Goal: Complete application form: Complete application form

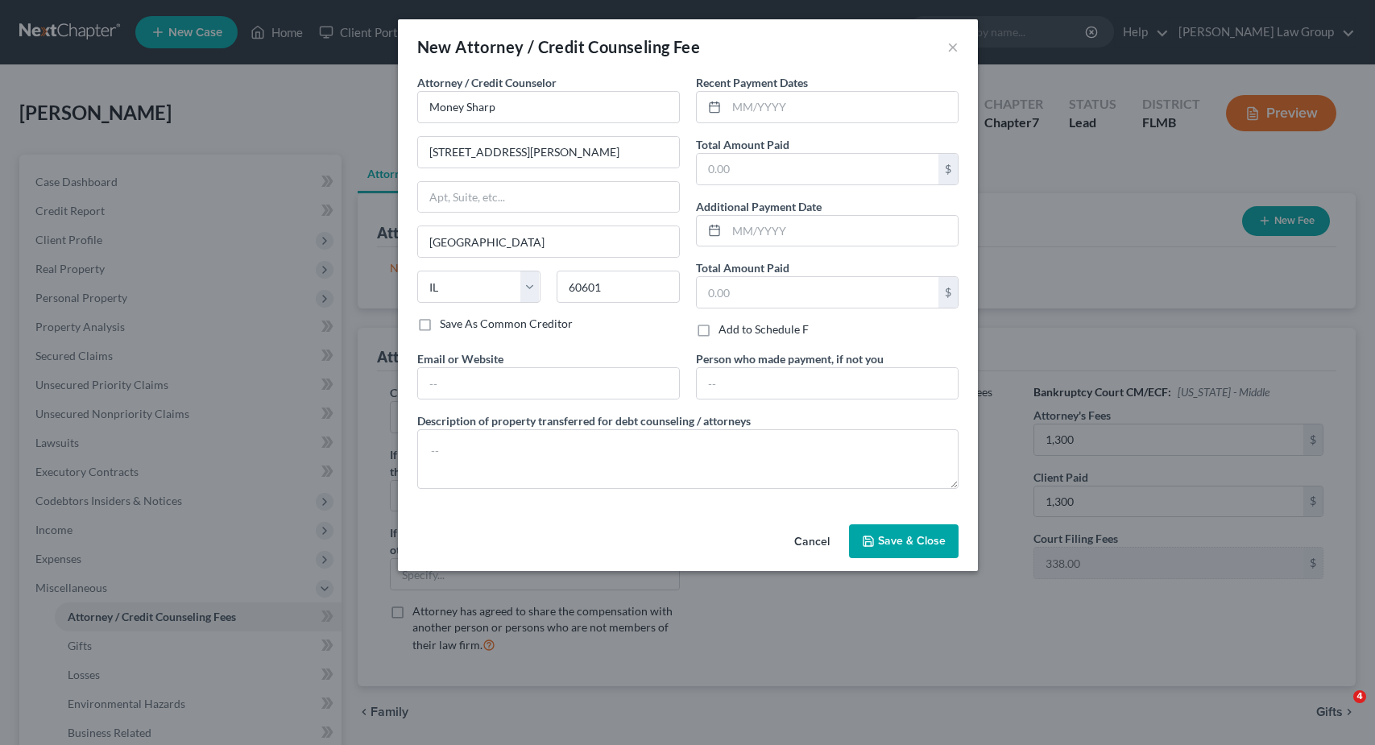
select select "0"
select select "14"
click at [786, 114] on input "text" at bounding box center [842, 107] width 231 height 31
type input "[DATE]"
type input "11.99"
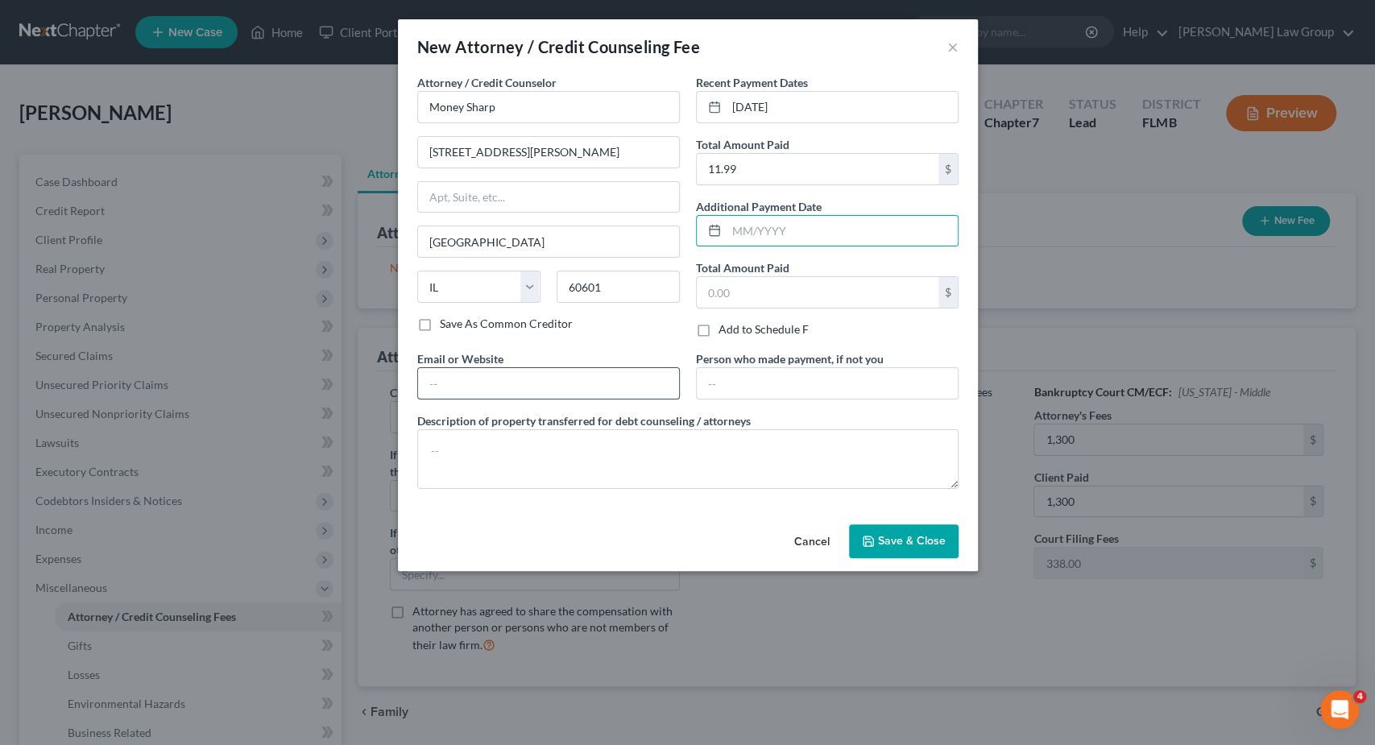
click at [453, 378] on input "text" at bounding box center [548, 383] width 261 height 31
type input "[DOMAIN_NAME]"
type textarea "C"
type textarea "Credit counseling"
click at [935, 534] on span "Save & Close" at bounding box center [912, 541] width 68 height 14
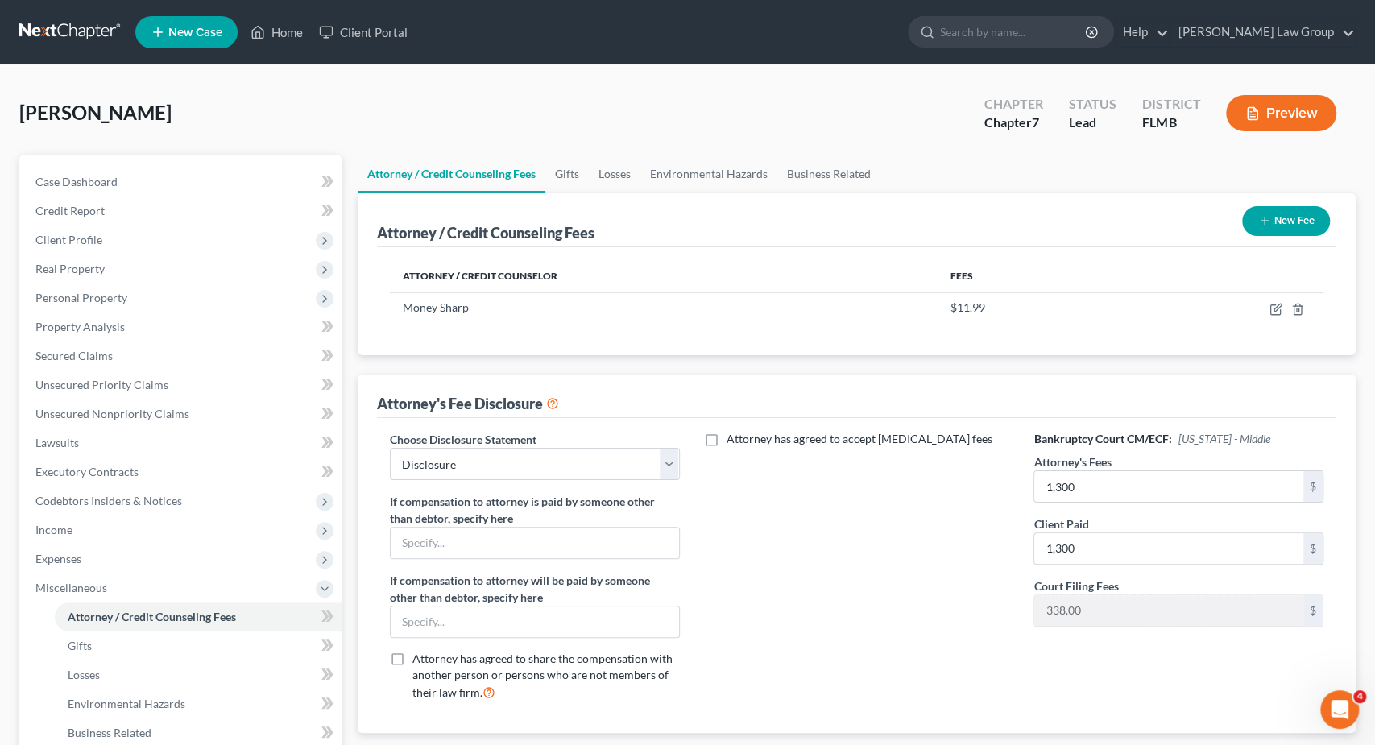
click at [1291, 222] on button "New Fee" at bounding box center [1286, 221] width 88 height 30
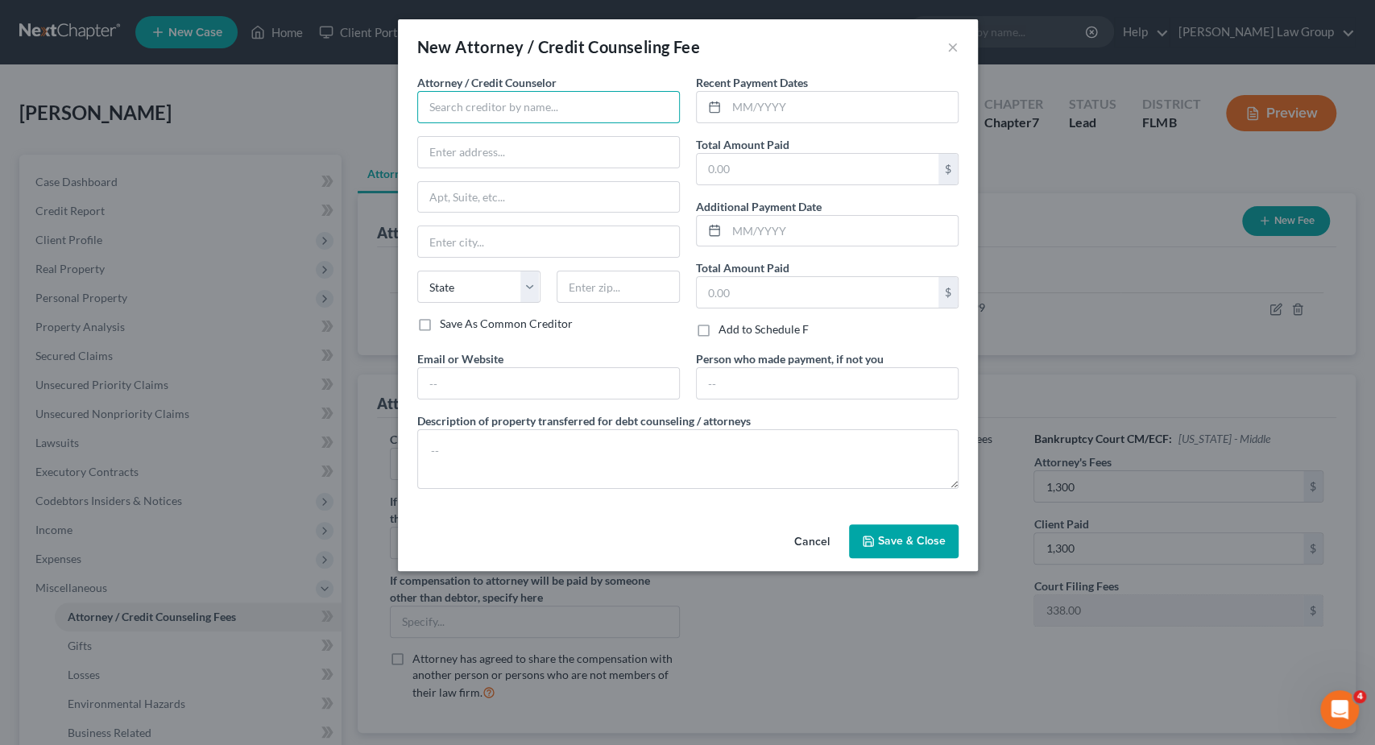
click at [574, 106] on input "text" at bounding box center [548, 107] width 263 height 32
click at [463, 140] on div "[PERSON_NAME] Law Group" at bounding box center [514, 135] width 168 height 16
type input "[PERSON_NAME] Law Group"
type input "P.O. Box 309"
type input "Estero"
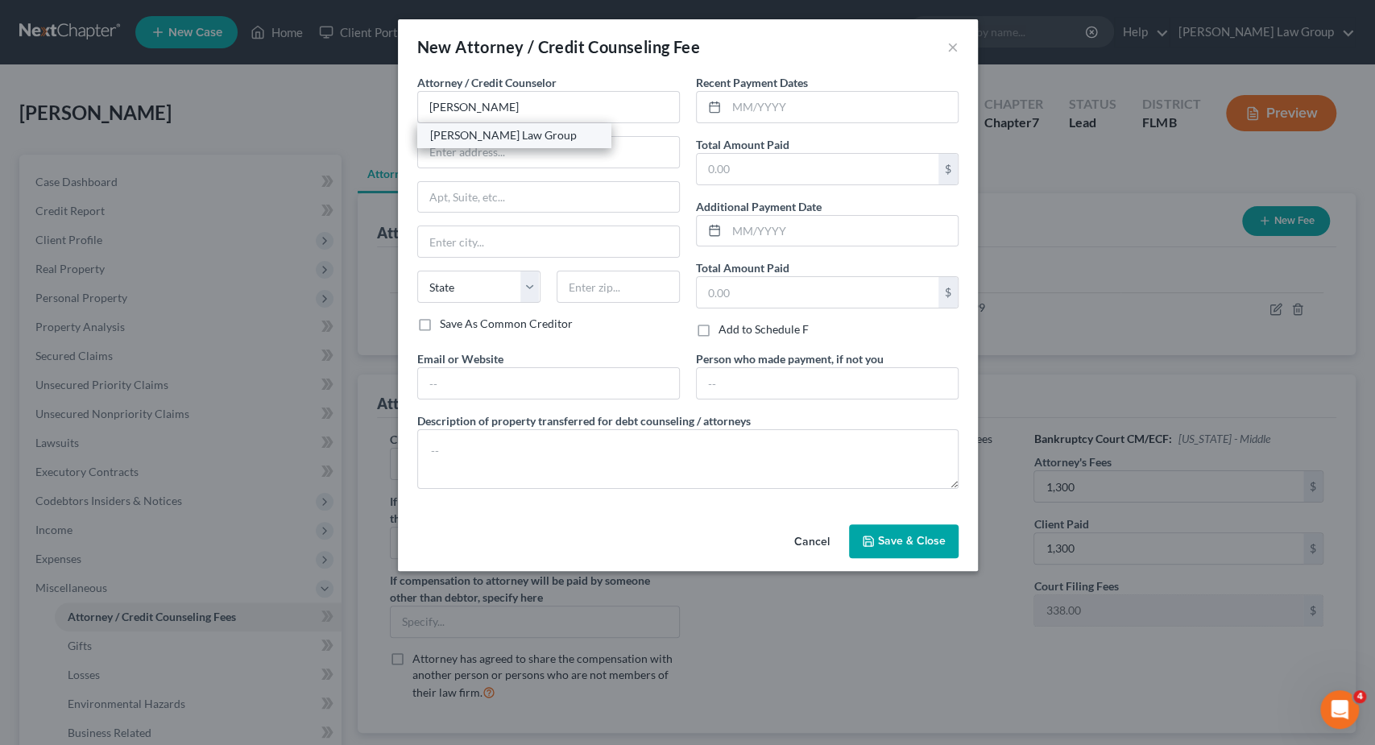
select select "9"
type input "33929-0000"
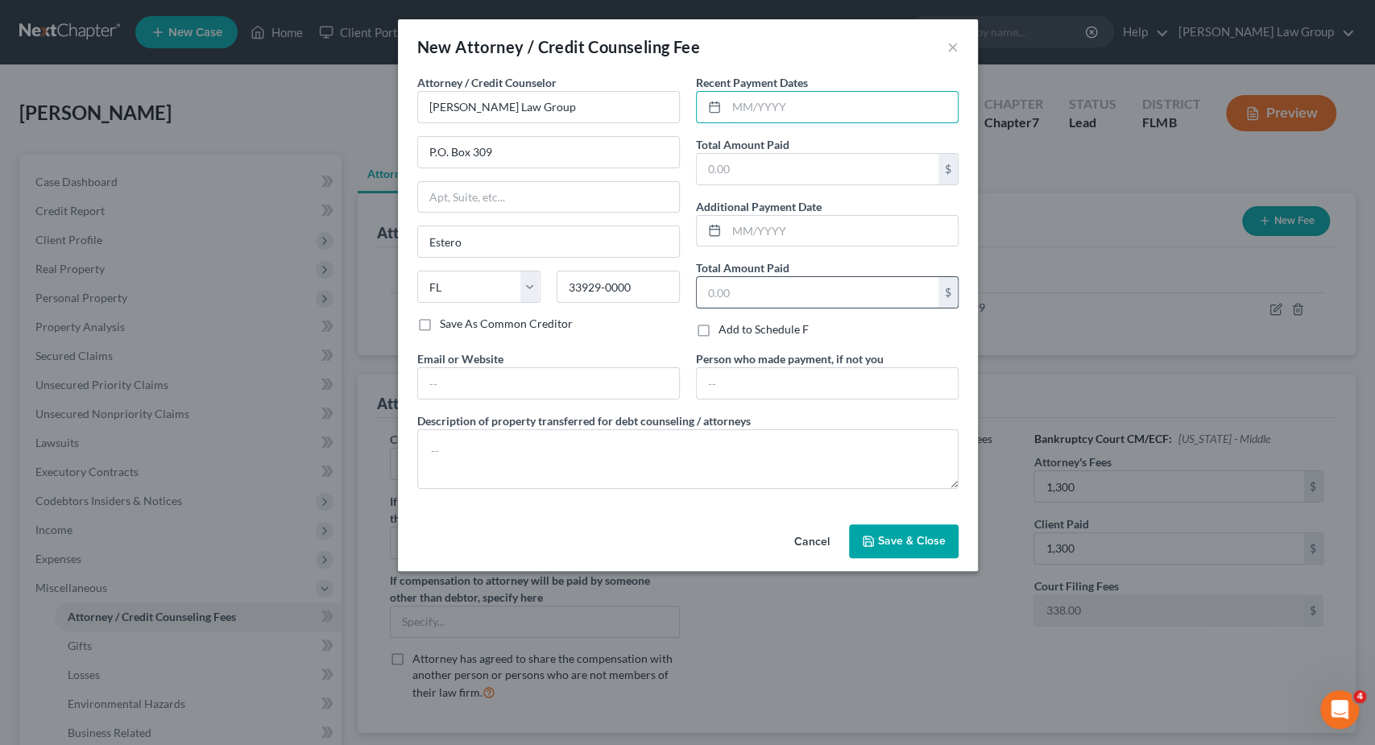
drag, startPoint x: 794, startPoint y: 102, endPoint x: 910, endPoint y: 280, distance: 212.1
click at [795, 102] on input "text" at bounding box center [842, 107] width 231 height 31
type input "1"
type input "[DATE]"
click at [875, 176] on input "text" at bounding box center [818, 169] width 242 height 31
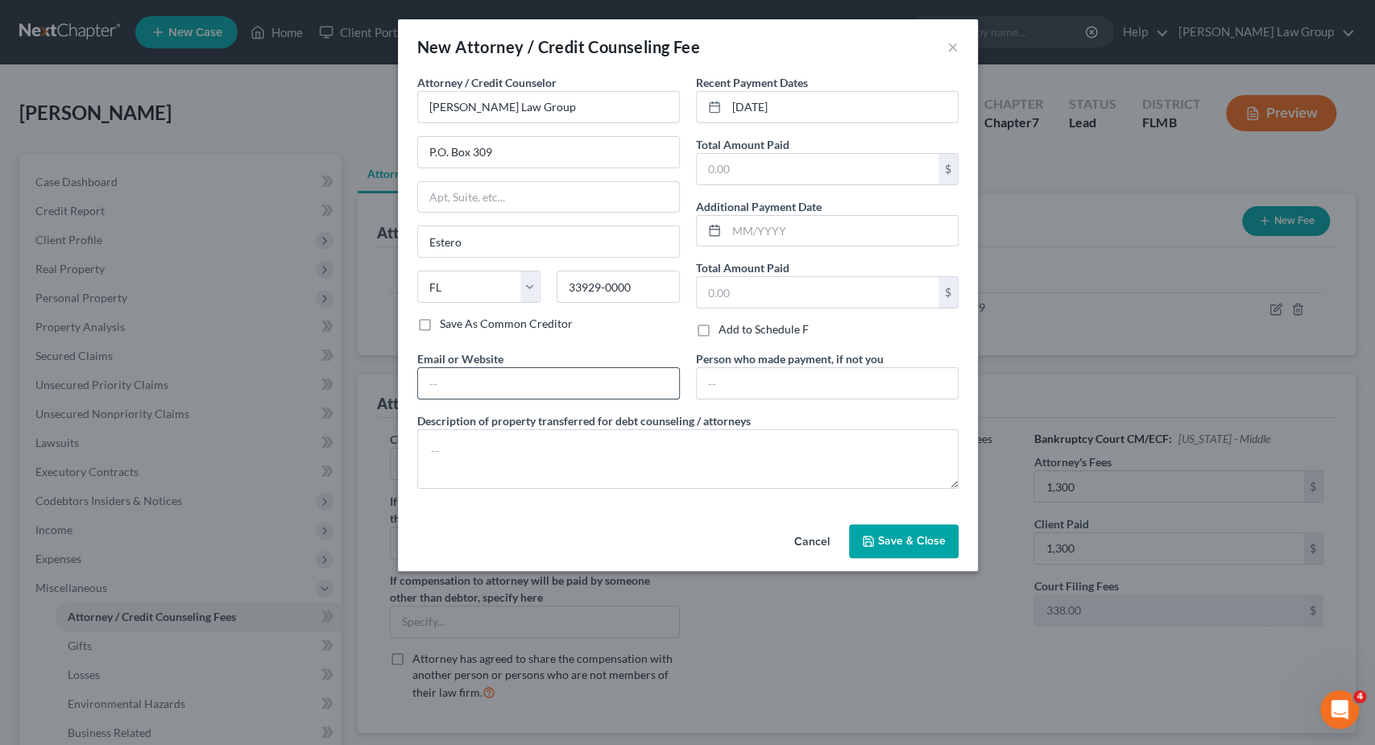
click at [632, 371] on input "text" at bounding box center [548, 383] width 261 height 31
type input "[DOMAIN_NAME]"
click at [774, 168] on input "text" at bounding box center [818, 169] width 242 height 31
type input "1,300"
click at [685, 450] on textarea at bounding box center [687, 459] width 541 height 60
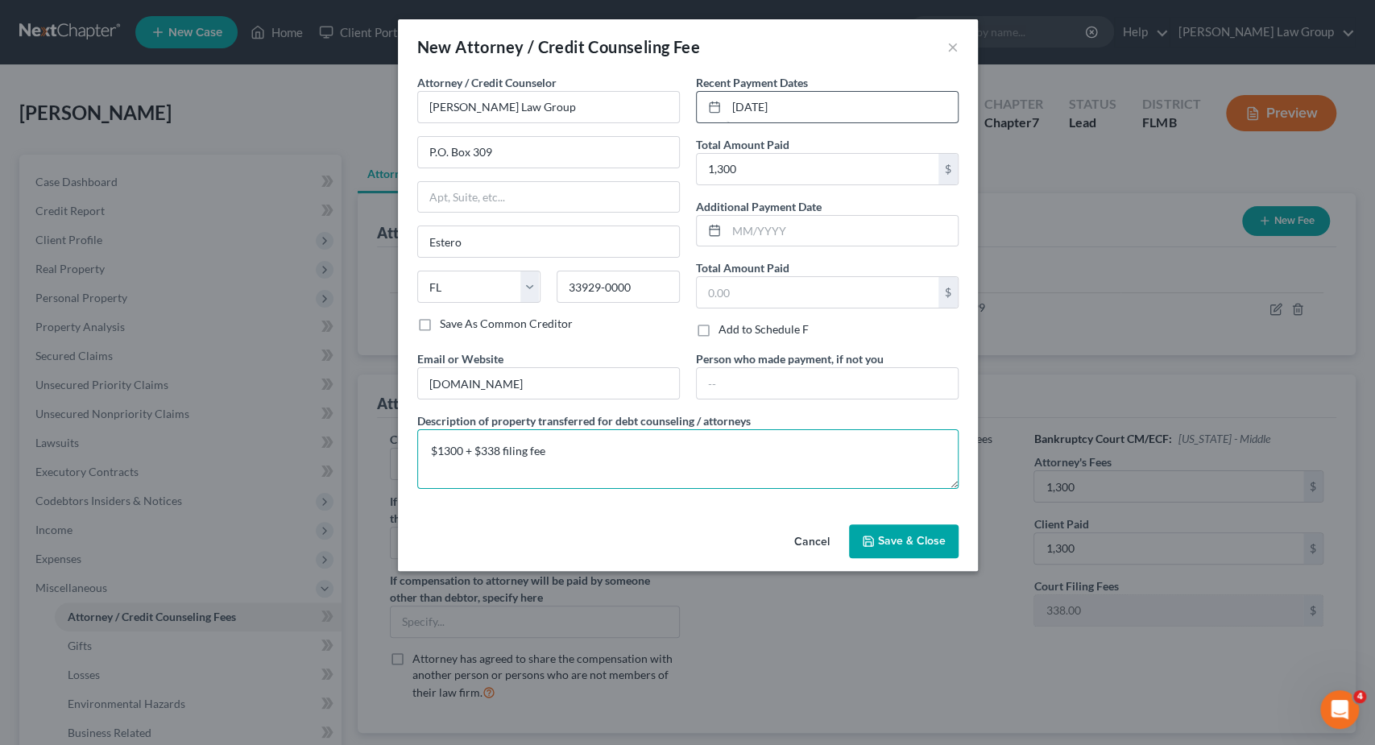
type textarea "$1300 + $338 filing fee"
drag, startPoint x: 768, startPoint y: 102, endPoint x: 704, endPoint y: 101, distance: 63.7
click at [727, 100] on input "[DATE]" at bounding box center [842, 107] width 231 height 31
click at [758, 107] on input "[DATE]" at bounding box center [842, 107] width 231 height 31
click at [757, 107] on input "[DATE]" at bounding box center [842, 107] width 231 height 31
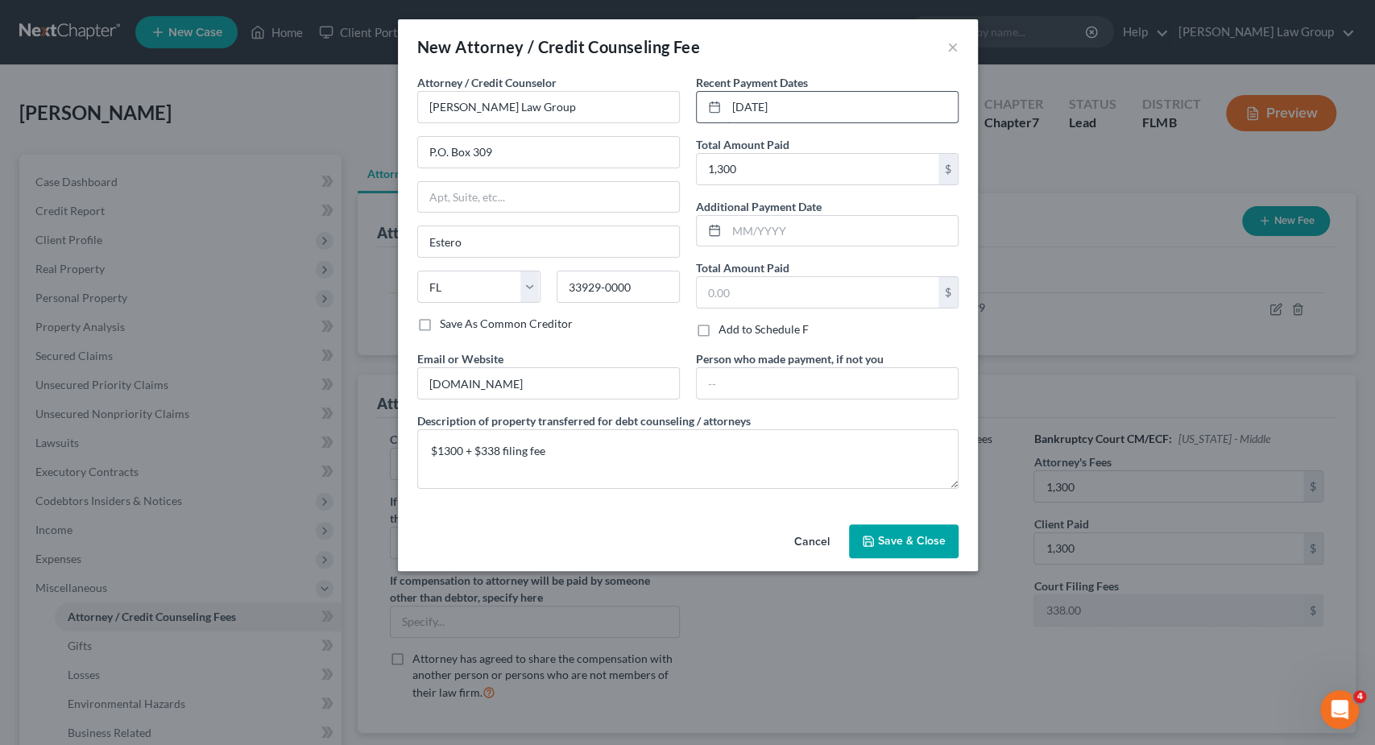
drag, startPoint x: 645, startPoint y: 99, endPoint x: 617, endPoint y: 96, distance: 28.4
click at [727, 96] on input "[DATE]" at bounding box center [842, 107] width 231 height 31
type input "[DATE]"
click at [818, 235] on input "text" at bounding box center [842, 231] width 231 height 31
paste input "[DATE]"
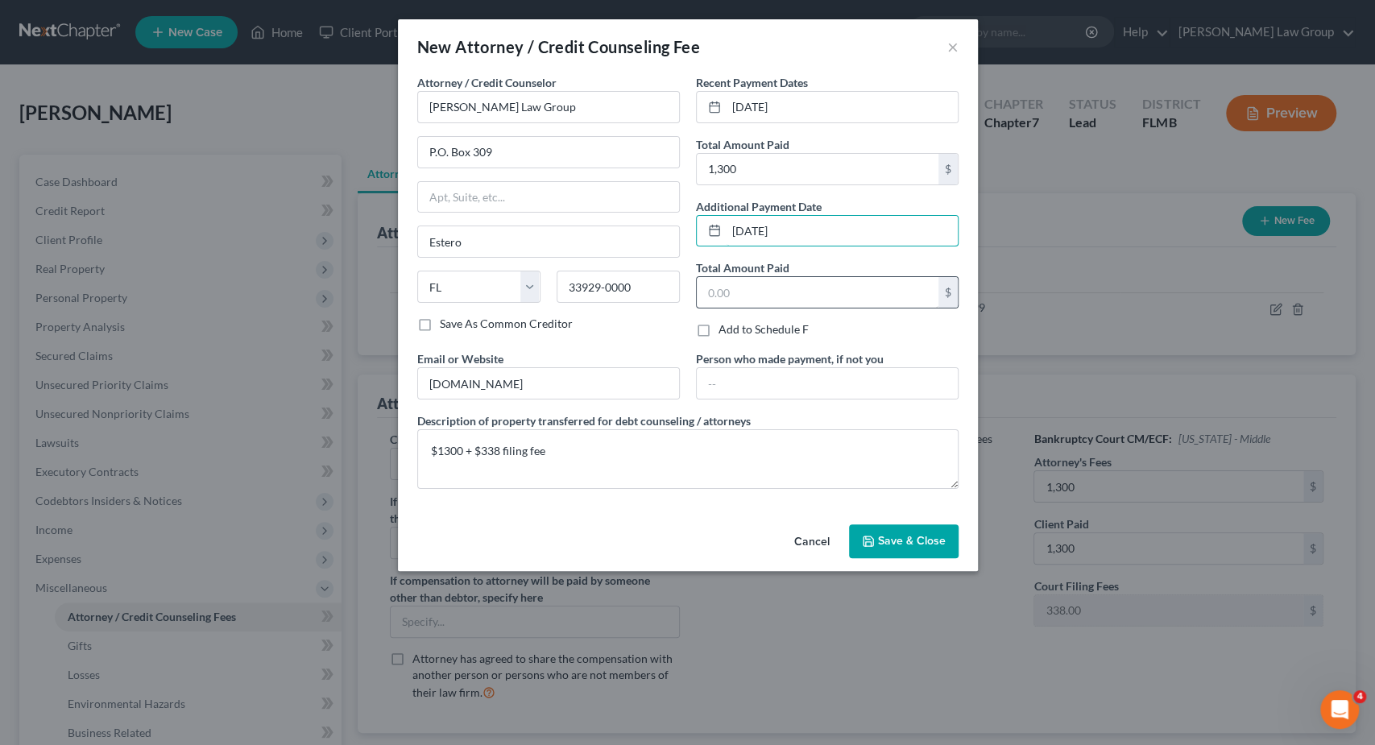
type input "[DATE]"
click at [794, 292] on input "text" at bounding box center [818, 292] width 242 height 31
type input "338"
click at [873, 537] on icon "button" at bounding box center [869, 542] width 10 height 10
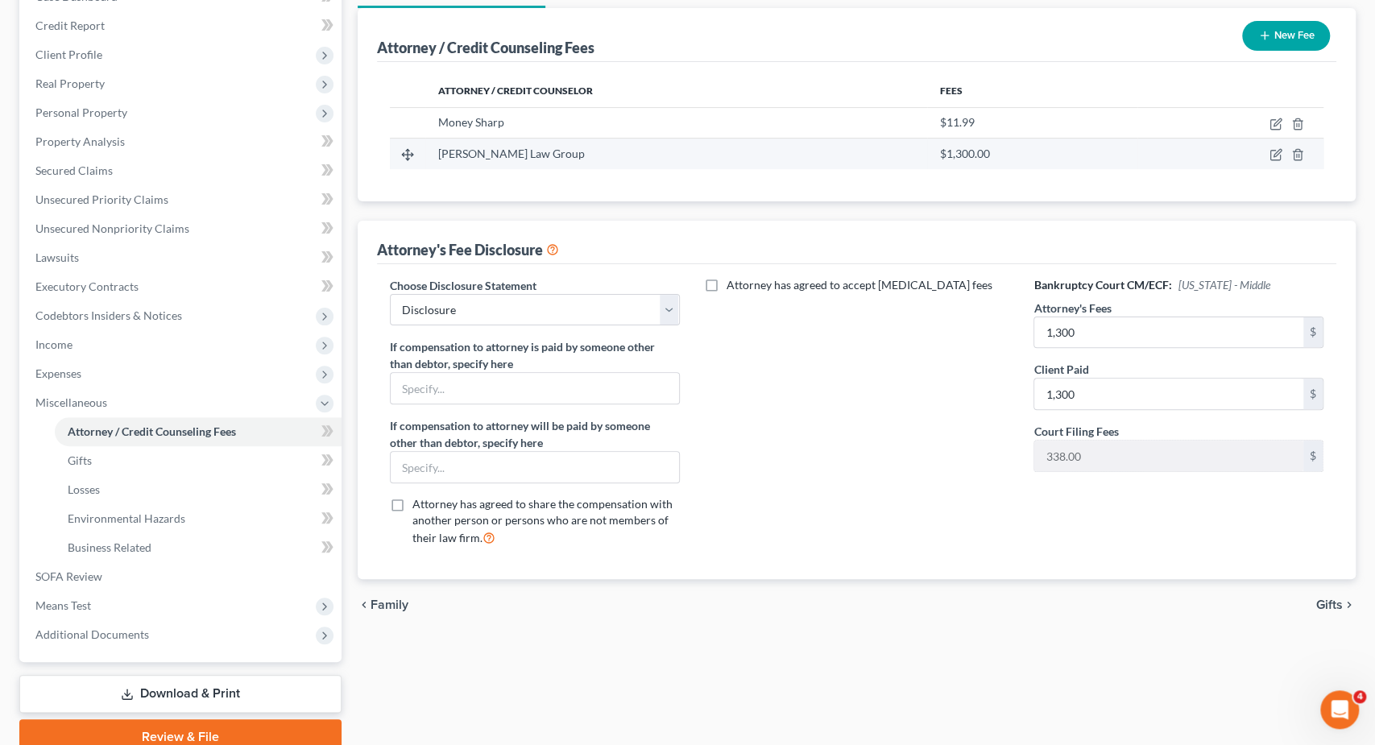
scroll to position [251, 0]
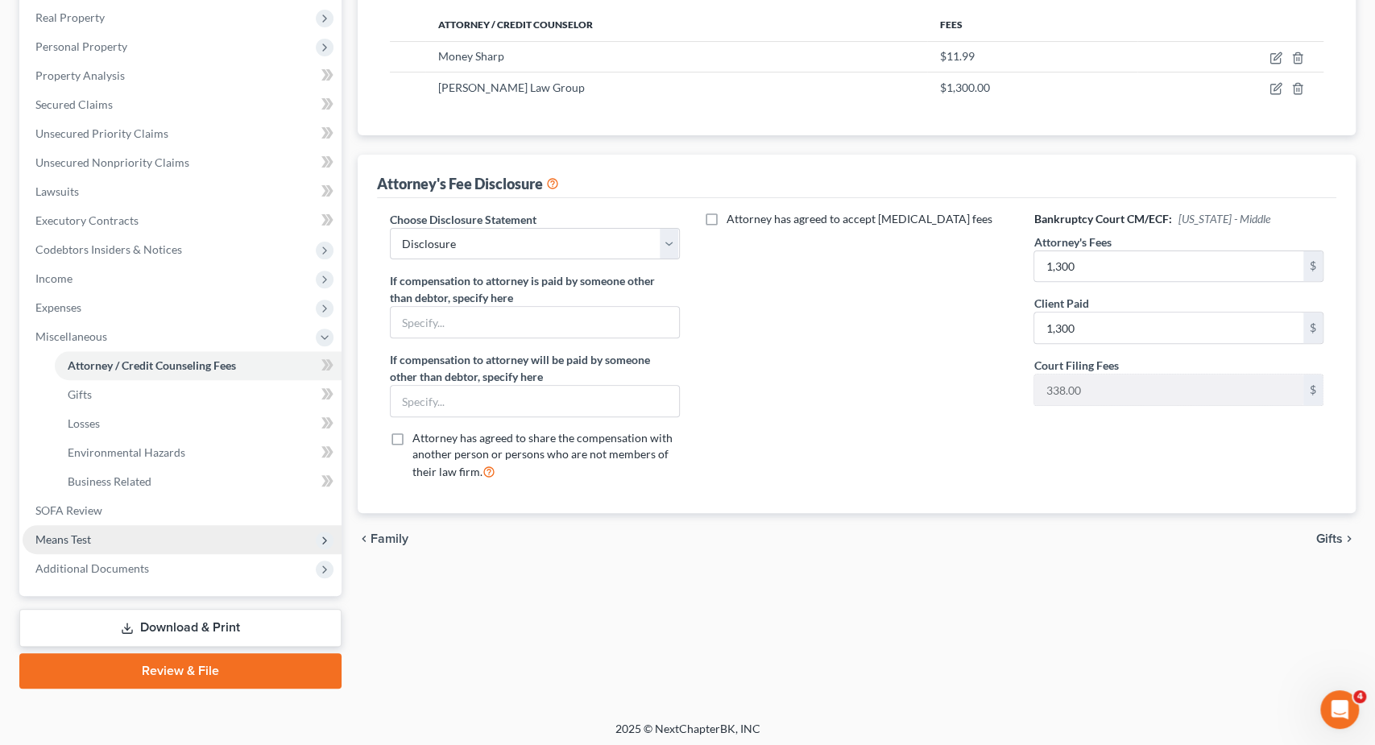
click at [88, 541] on span "Means Test" at bounding box center [63, 540] width 56 height 14
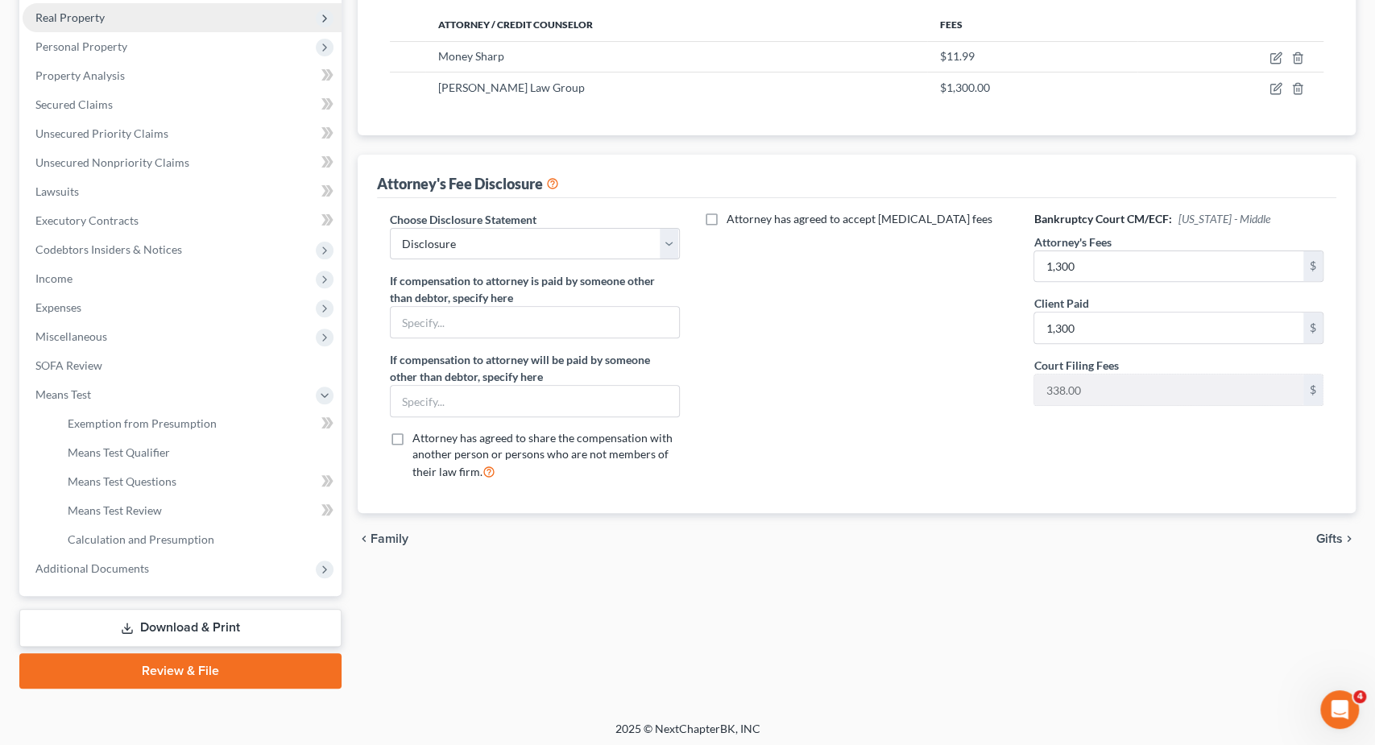
scroll to position [0, 0]
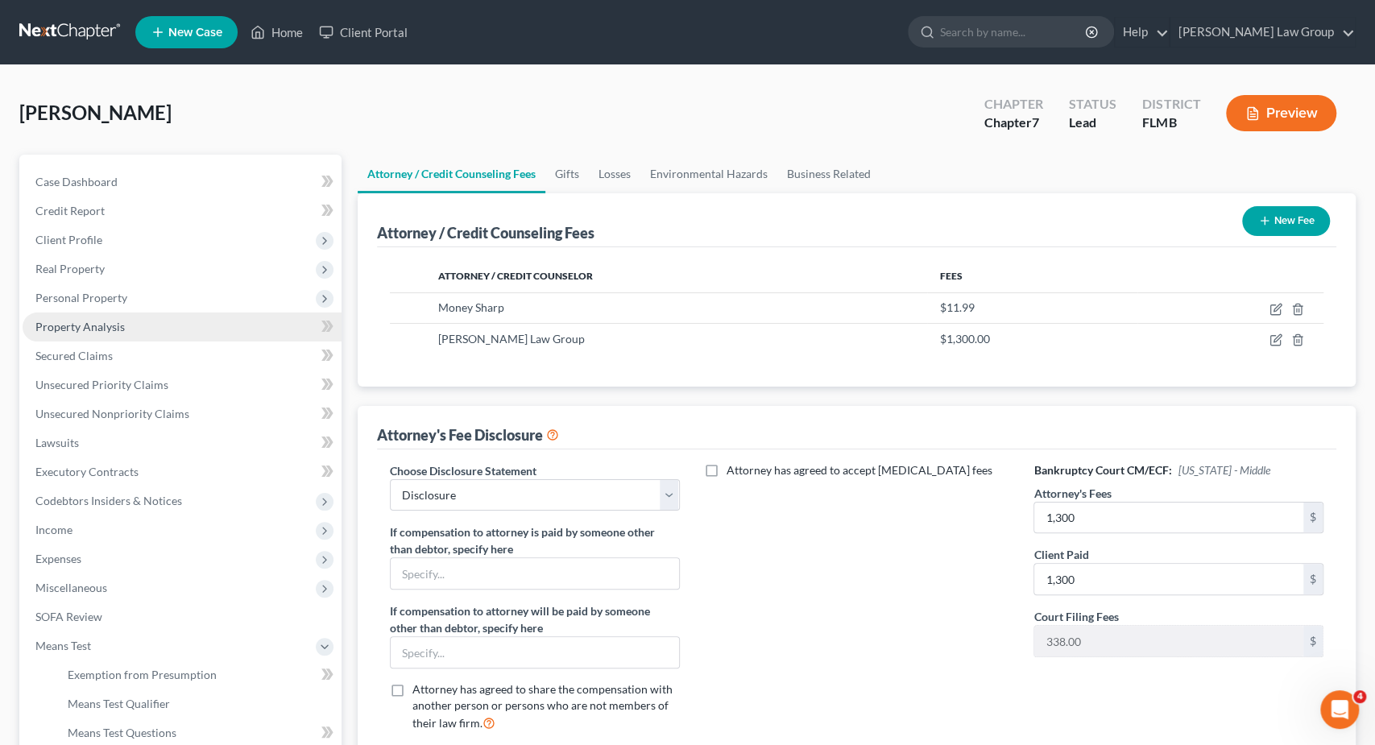
click at [181, 325] on link "Property Analysis" at bounding box center [182, 327] width 319 height 29
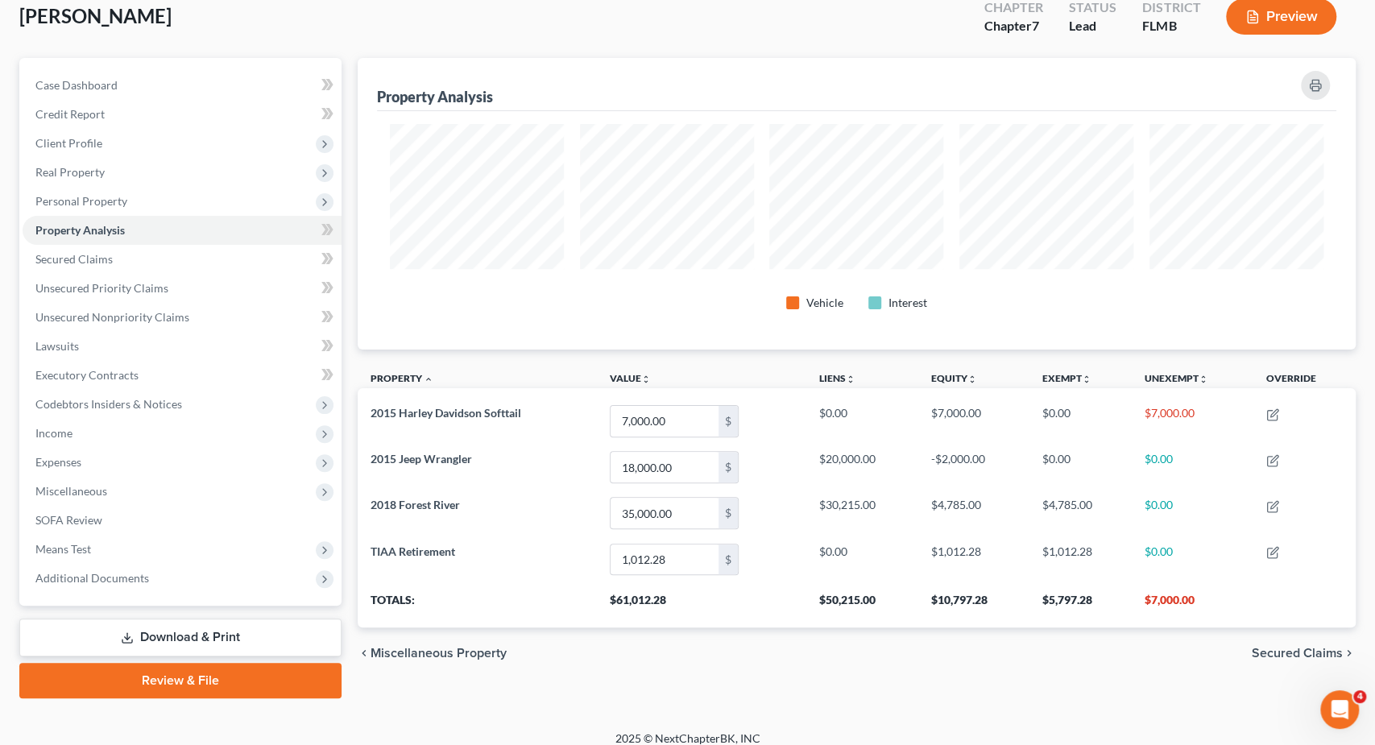
scroll to position [108, 0]
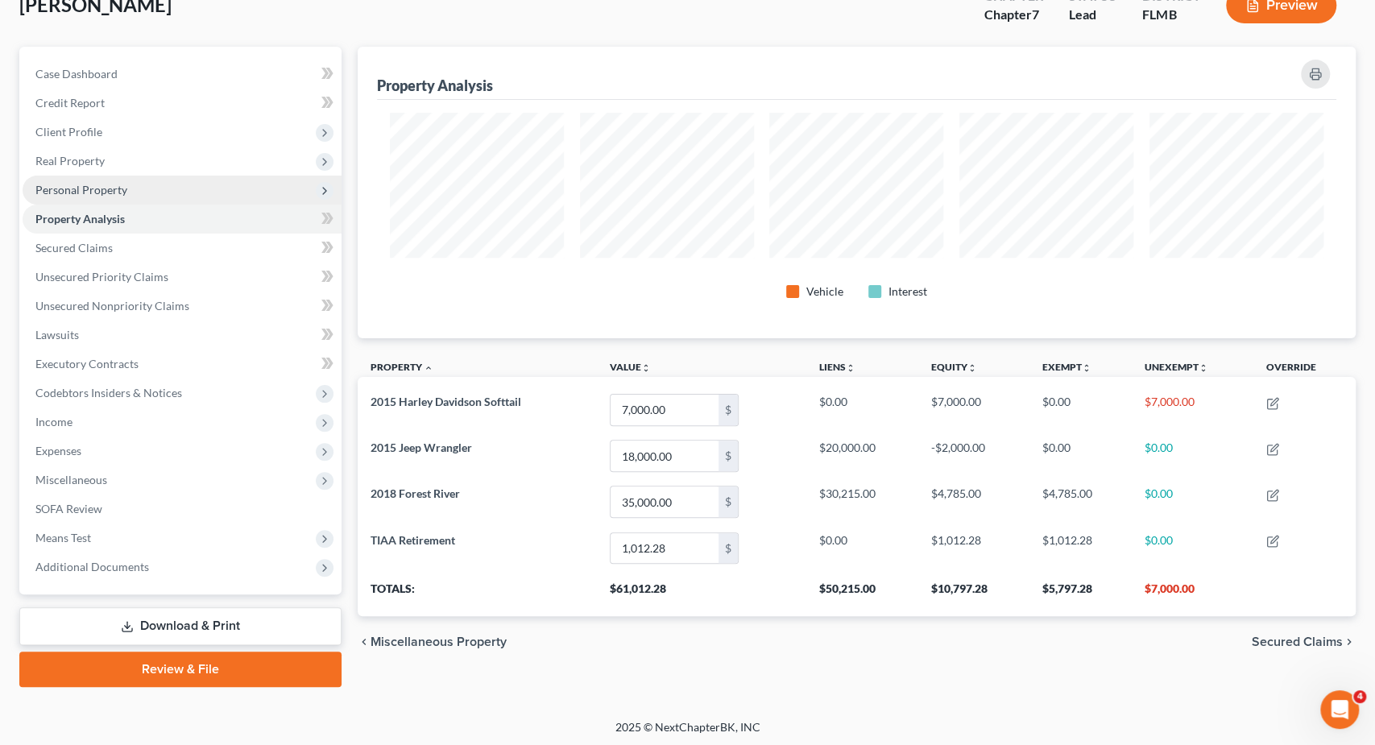
click at [122, 186] on span "Personal Property" at bounding box center [81, 190] width 92 height 14
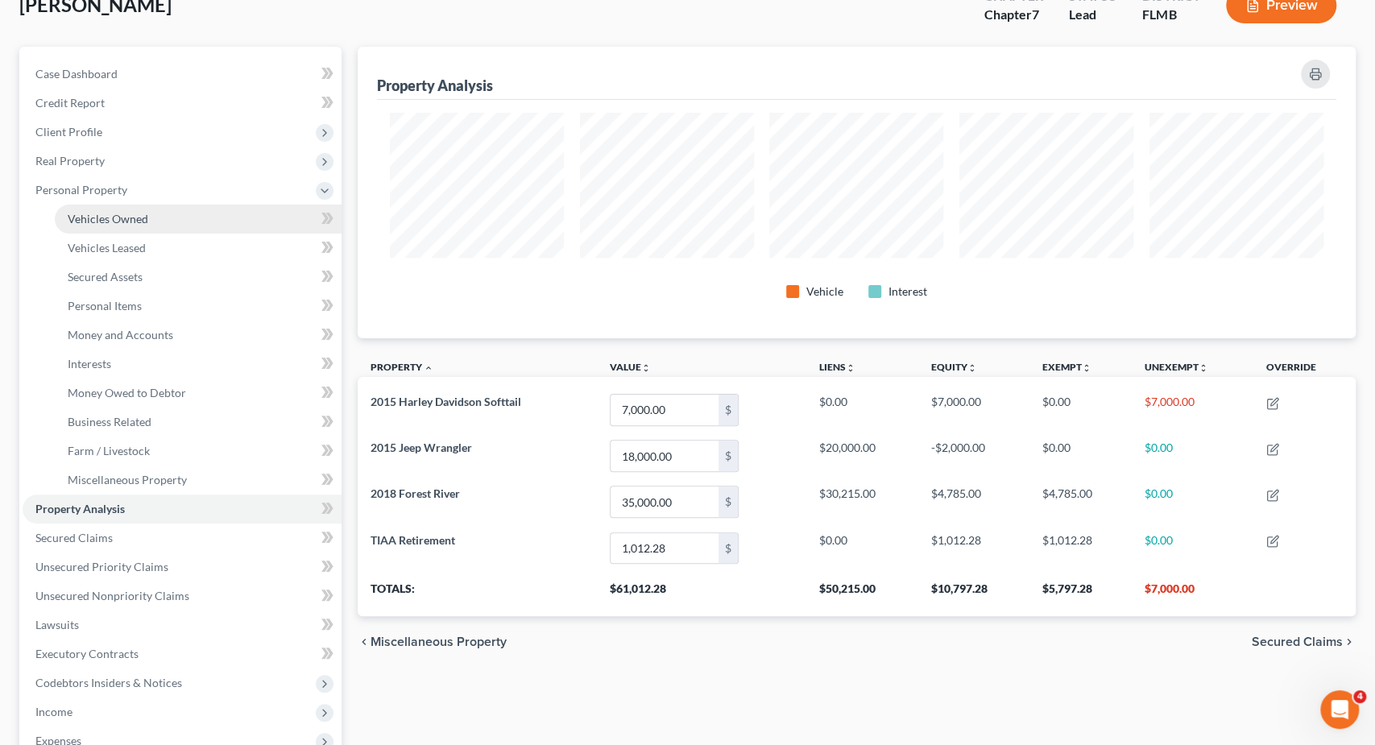
click at [155, 213] on link "Vehicles Owned" at bounding box center [198, 219] width 287 height 29
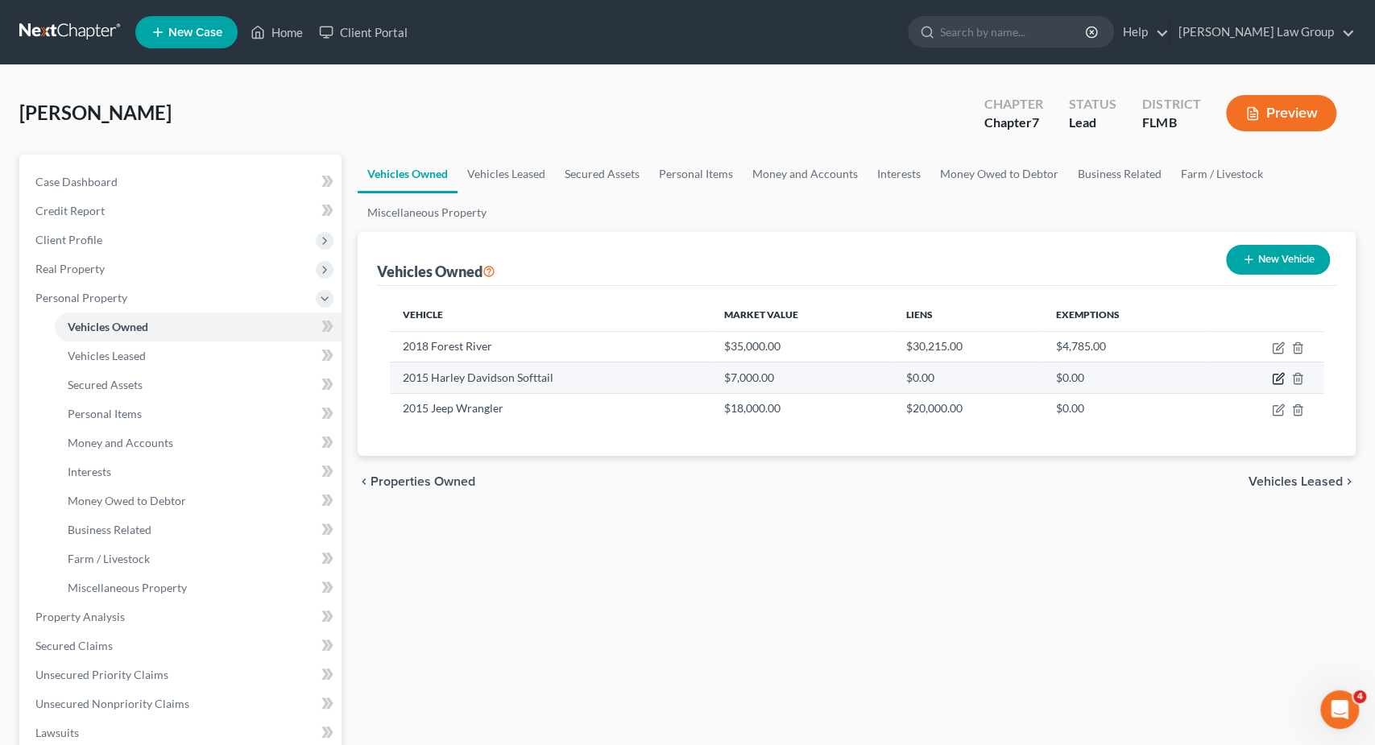
click at [1275, 378] on icon "button" at bounding box center [1278, 378] width 13 height 13
select select "0"
select select "11"
select select "0"
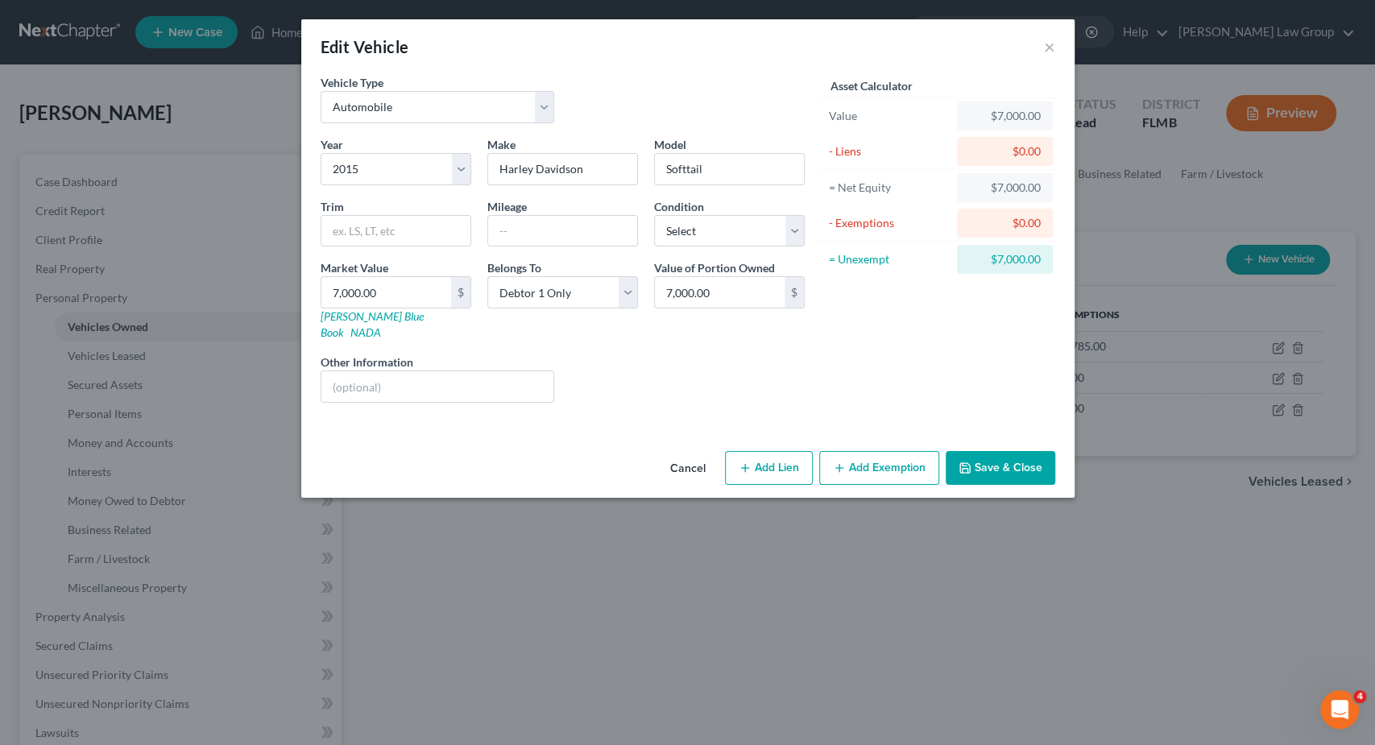
click at [770, 451] on button "Add Lien" at bounding box center [769, 468] width 88 height 34
select select "0"
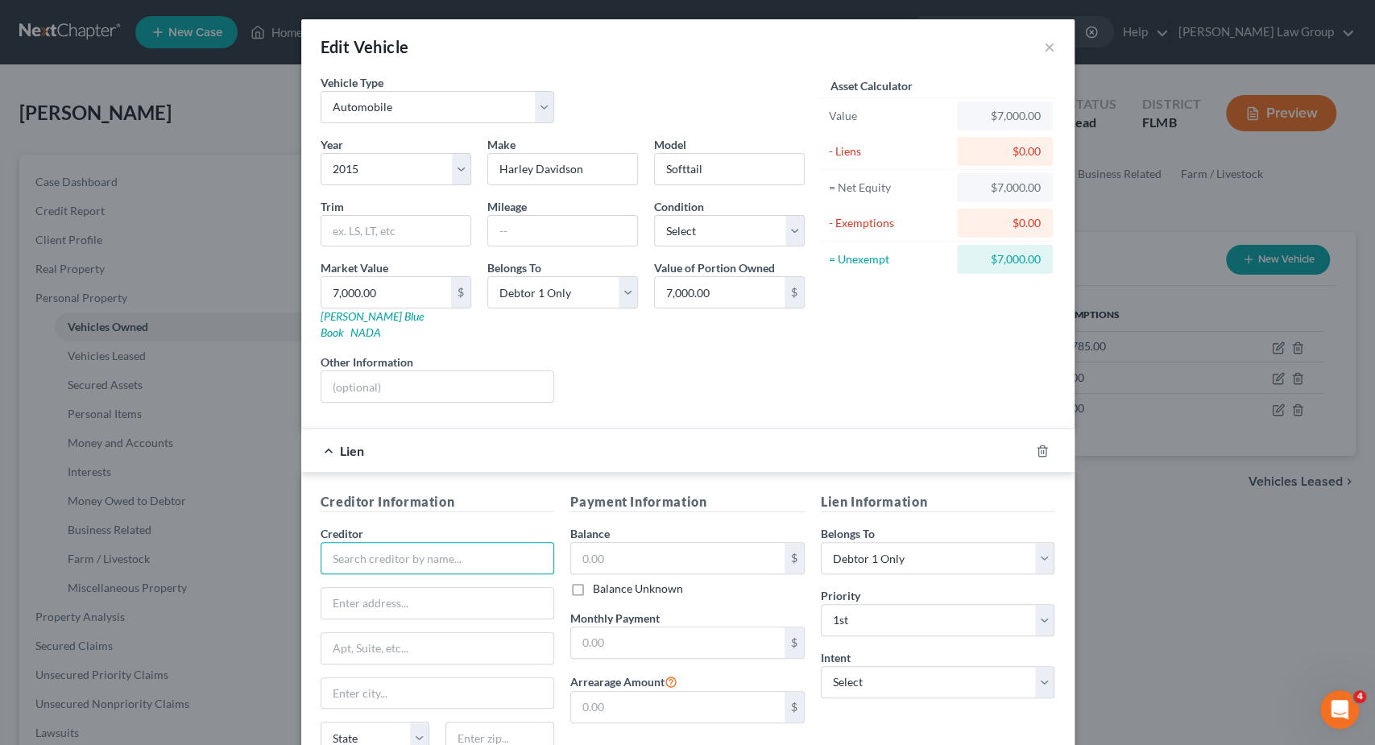
click at [392, 542] on input "text" at bounding box center [438, 558] width 234 height 32
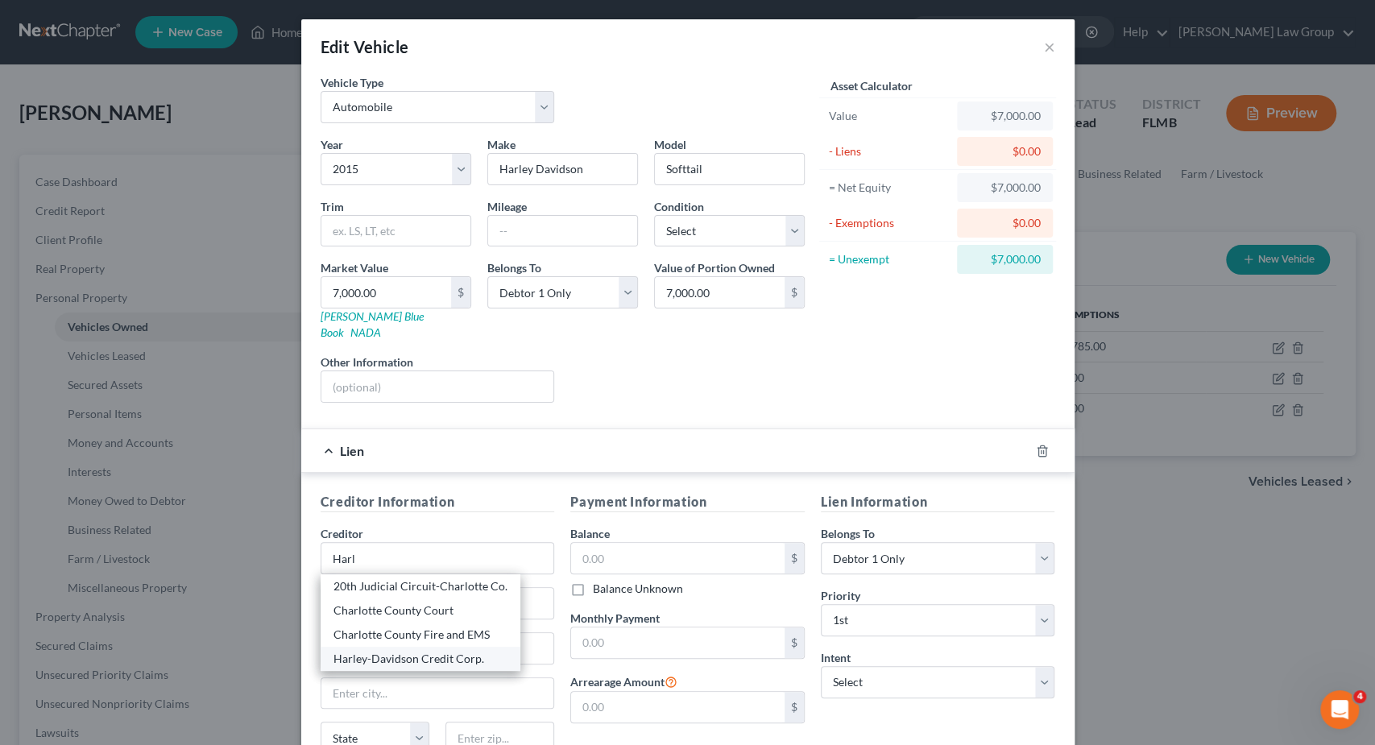
click at [421, 651] on div "Harley-Davidson Credit Corp." at bounding box center [421, 659] width 174 height 16
type input "Harley-Davidson Credit Corp."
type input "P.O. Box 22048"
type input "[GEOGRAPHIC_DATA]"
select select "31"
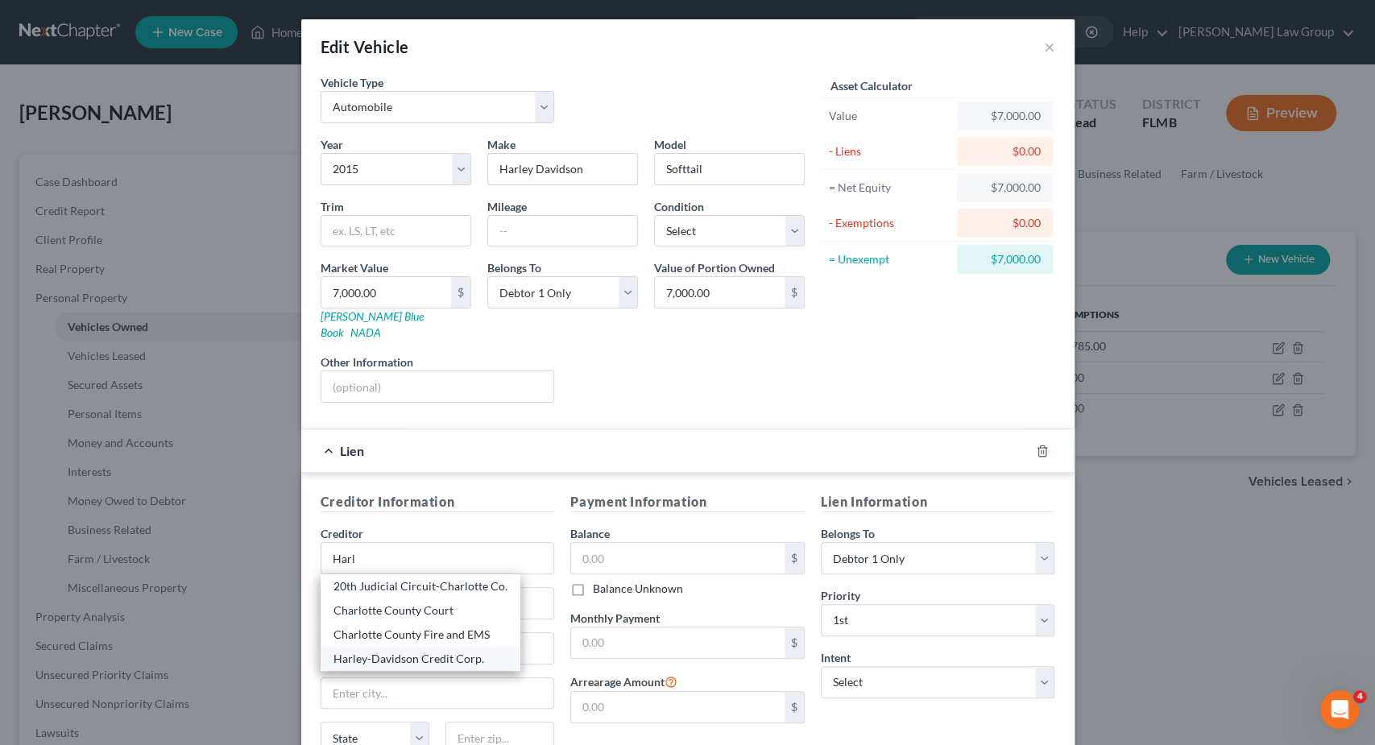
type input "89721-2048"
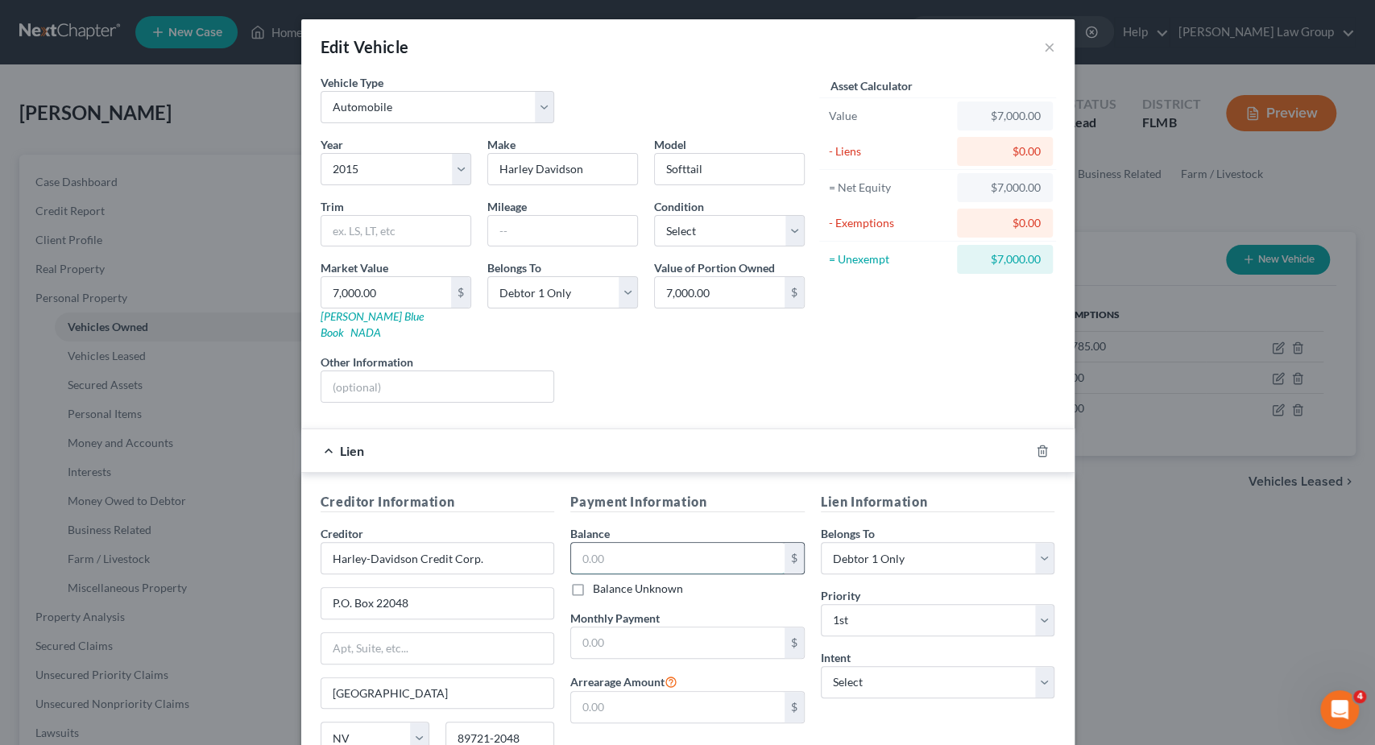
click at [641, 543] on input "text" at bounding box center [678, 558] width 214 height 31
click at [1043, 448] on polyline "button" at bounding box center [1043, 448] width 10 height 0
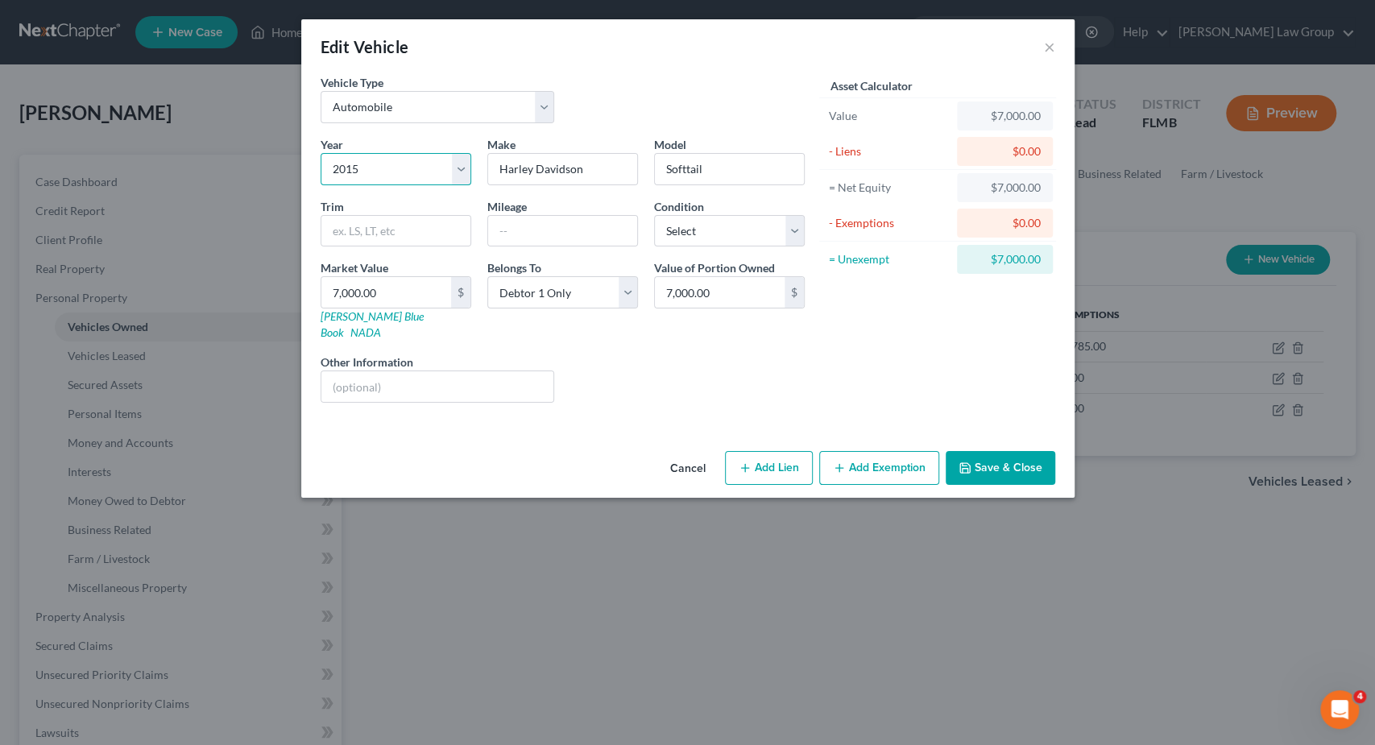
click at [321, 153] on select "Select 2026 2025 2024 2023 2022 2021 2020 2019 2018 2017 2016 2015 2014 2013 20…" at bounding box center [396, 169] width 151 height 32
select select "8"
click option "2018" at bounding box center [0, 0] width 0 height 0
click at [362, 374] on input "text" at bounding box center [437, 386] width 233 height 31
paste input "[US_VEHICLE_IDENTIFICATION_NUMBER]"
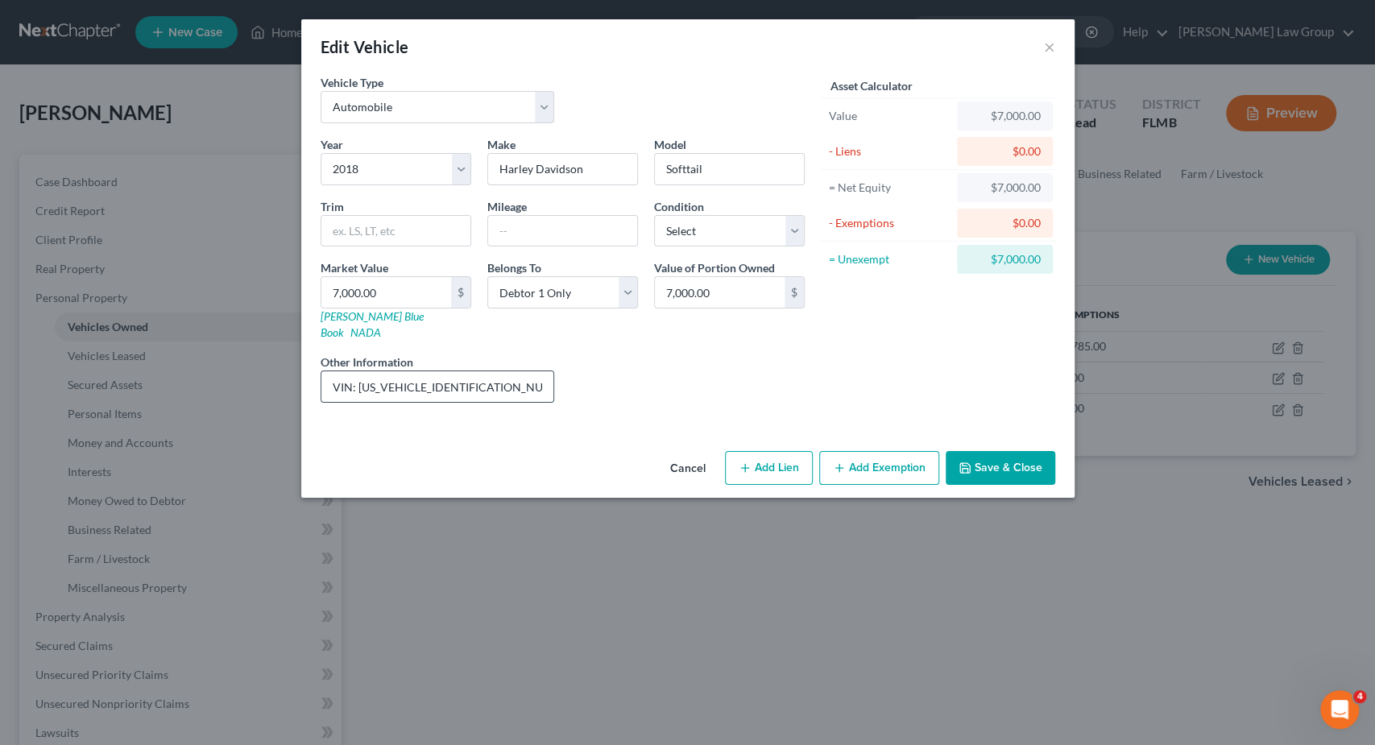
type input "VIN: [US_VEHICLE_IDENTIFICATION_NUMBER]"
click at [718, 291] on input "7,000.00" at bounding box center [720, 292] width 130 height 31
click at [671, 286] on input "7,000.00" at bounding box center [720, 292] width 130 height 31
drag, startPoint x: 673, startPoint y: 292, endPoint x: 647, endPoint y: 292, distance: 25.8
click at [655, 292] on input "7,000.00" at bounding box center [720, 292] width 130 height 31
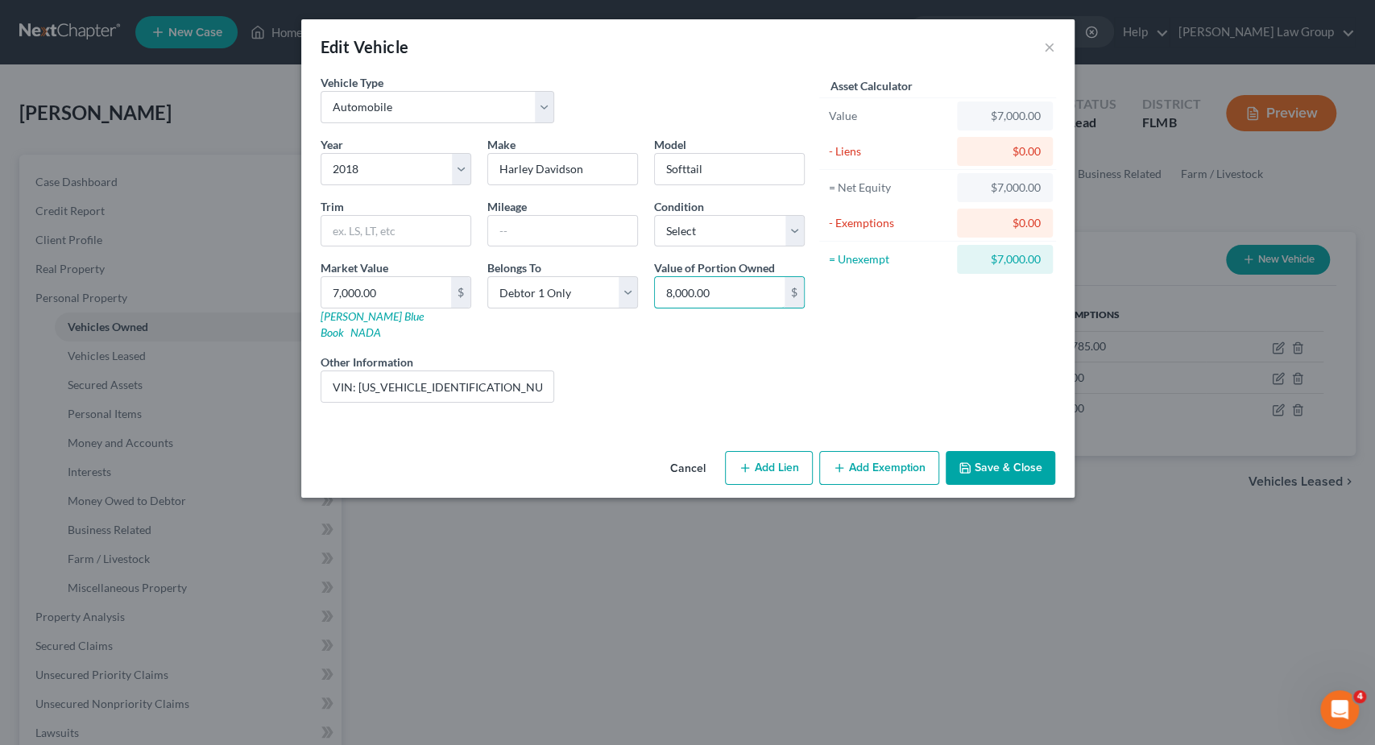
type input "8,000.00"
drag, startPoint x: 806, startPoint y: 453, endPoint x: 852, endPoint y: 458, distance: 46.3
click at [852, 458] on div "Cancel Add Lien Add Lease Add Exemption Save & Close" at bounding box center [687, 471] width 773 height 53
click at [850, 451] on button "Add Exemption" at bounding box center [879, 468] width 120 height 34
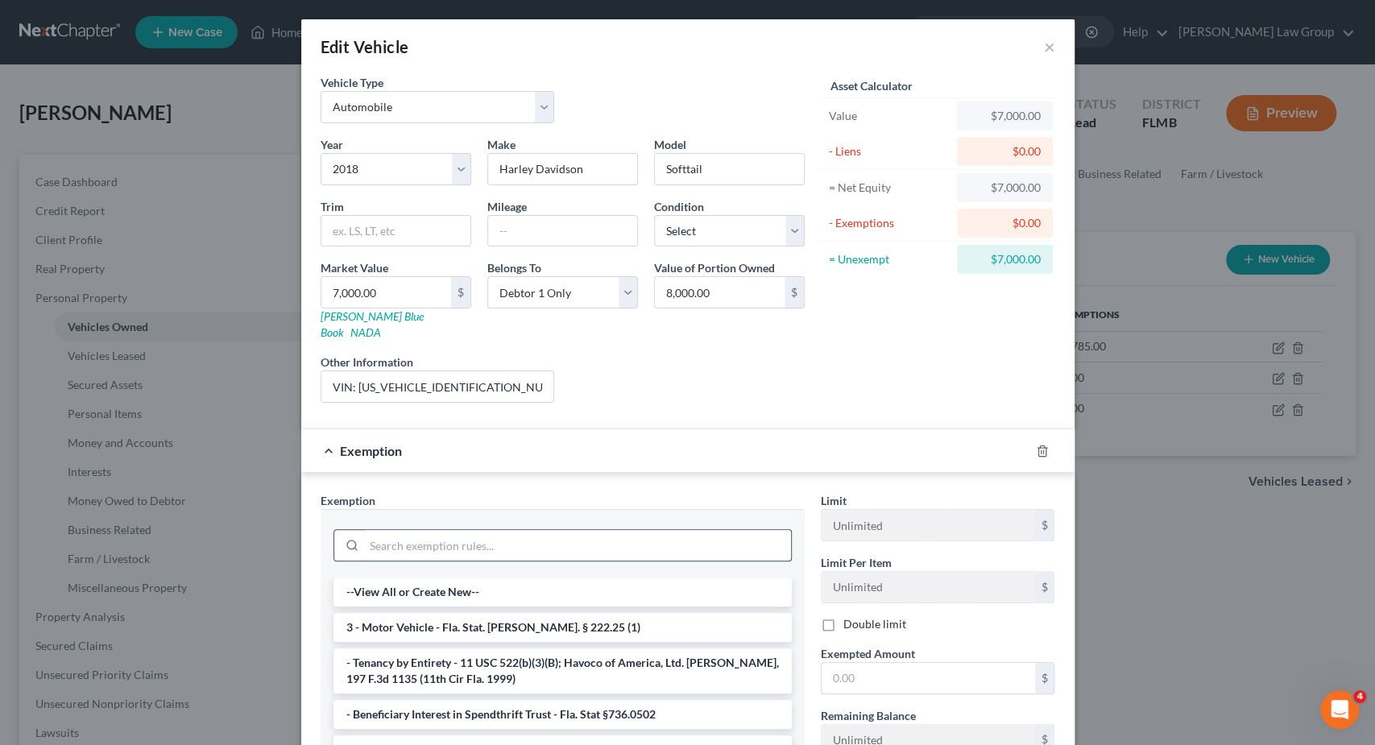
click at [396, 530] on input "search" at bounding box center [577, 545] width 427 height 31
drag, startPoint x: 426, startPoint y: 603, endPoint x: 478, endPoint y: 602, distance: 51.6
click at [424, 613] on li "3 - Motor Vehicle - Fla. Stat. [PERSON_NAME]. § 222.25 (1)" at bounding box center [563, 627] width 458 height 29
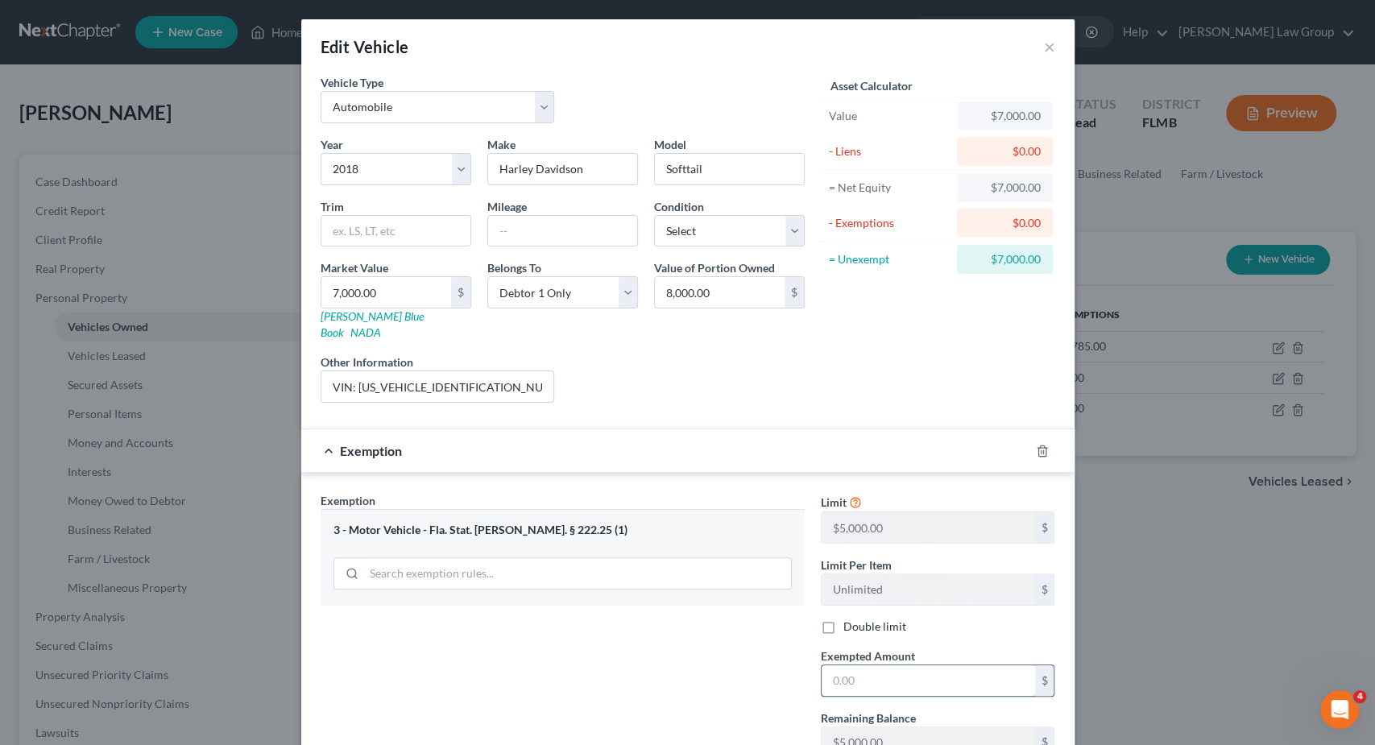
click at [876, 665] on input "text" at bounding box center [929, 680] width 214 height 31
type input "5,000"
drag, startPoint x: 569, startPoint y: 514, endPoint x: 426, endPoint y: 512, distance: 142.6
click at [426, 523] on div "3 - Motor Vehicle - Fla. Stat. [PERSON_NAME]. § 222.25 (1)" at bounding box center [563, 530] width 458 height 15
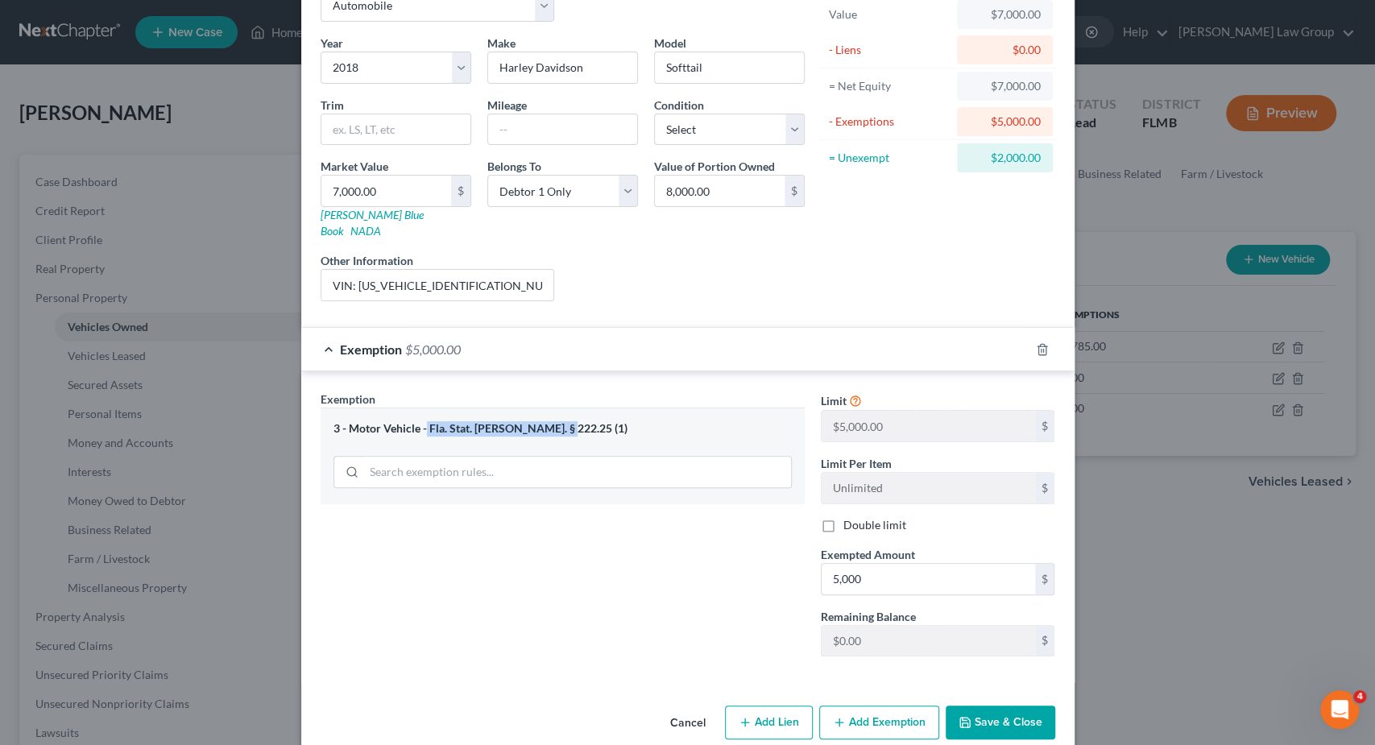
scroll to position [106, 0]
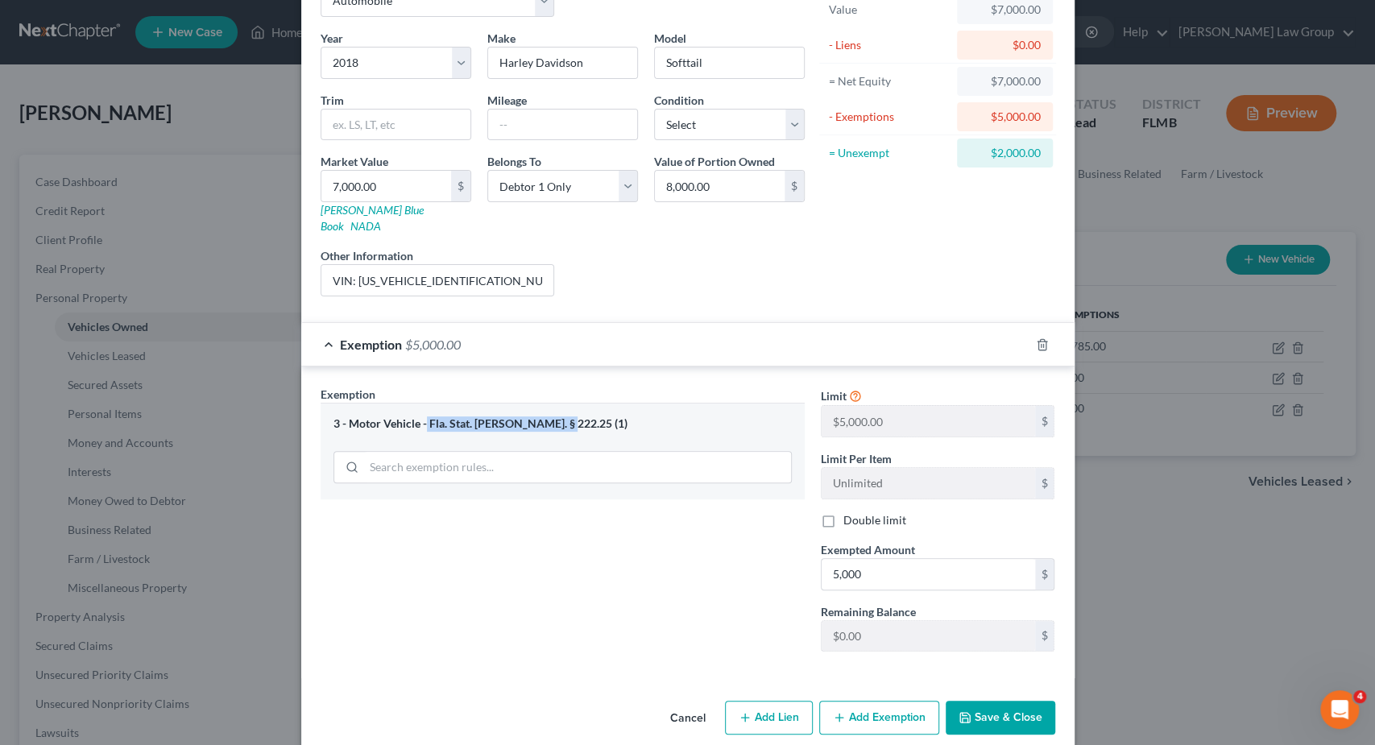
click at [1029, 701] on button "Save & Close" at bounding box center [1001, 718] width 110 height 34
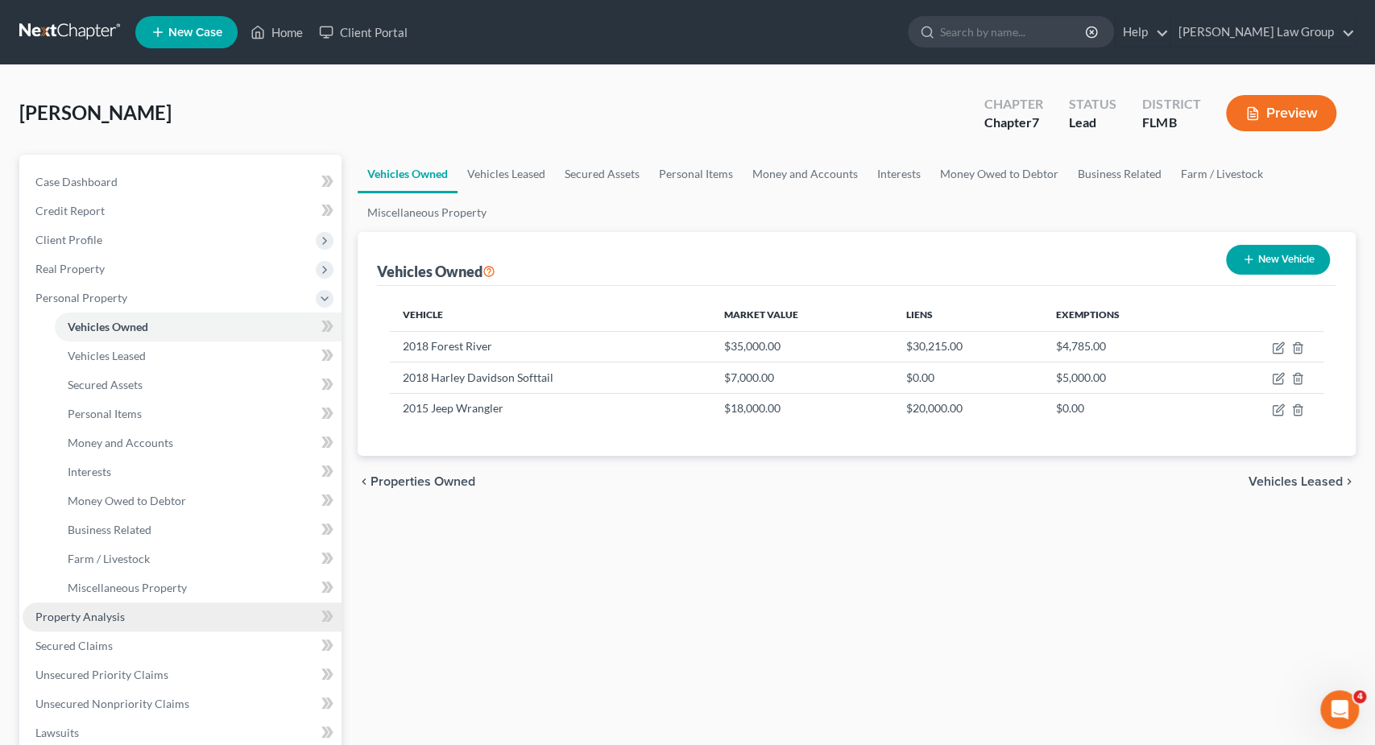
click at [196, 607] on link "Property Analysis" at bounding box center [182, 617] width 319 height 29
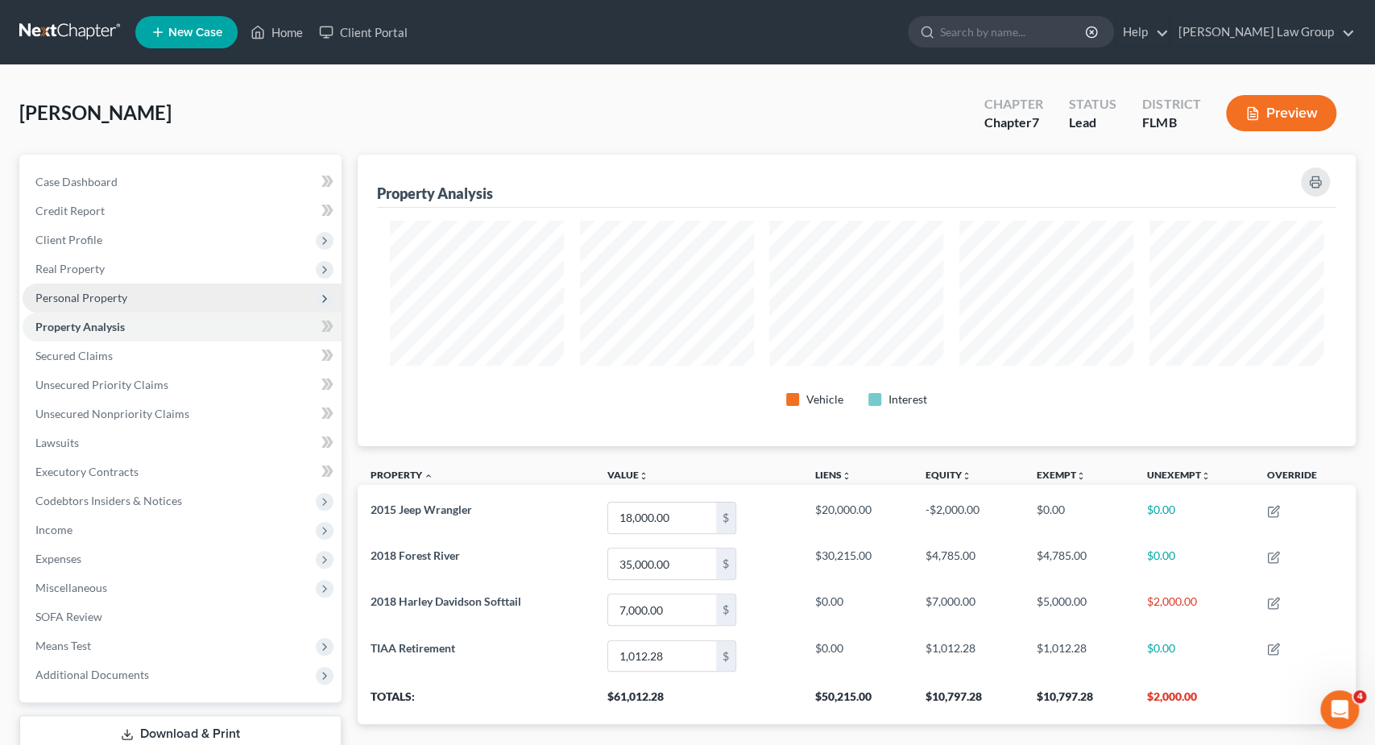
click at [141, 304] on span "Personal Property" at bounding box center [182, 298] width 319 height 29
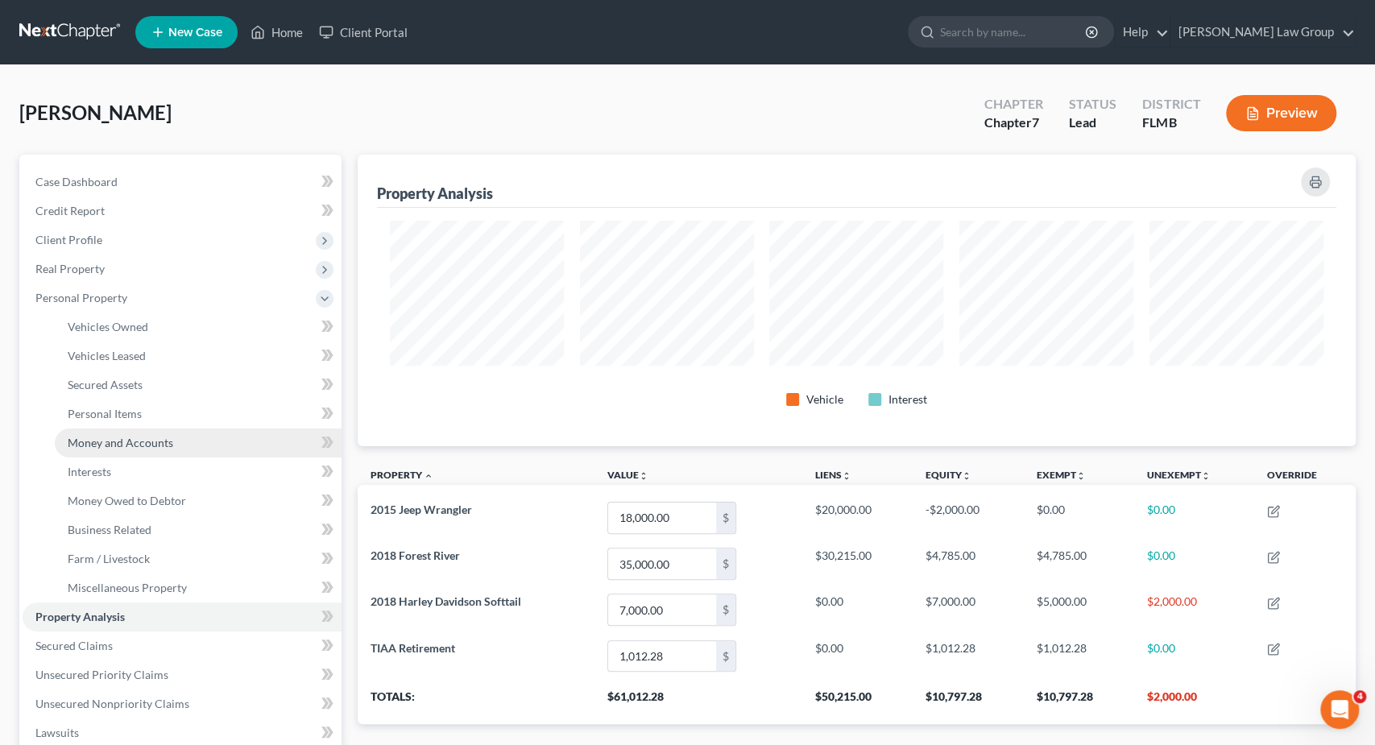
click at [172, 439] on link "Money and Accounts" at bounding box center [198, 443] width 287 height 29
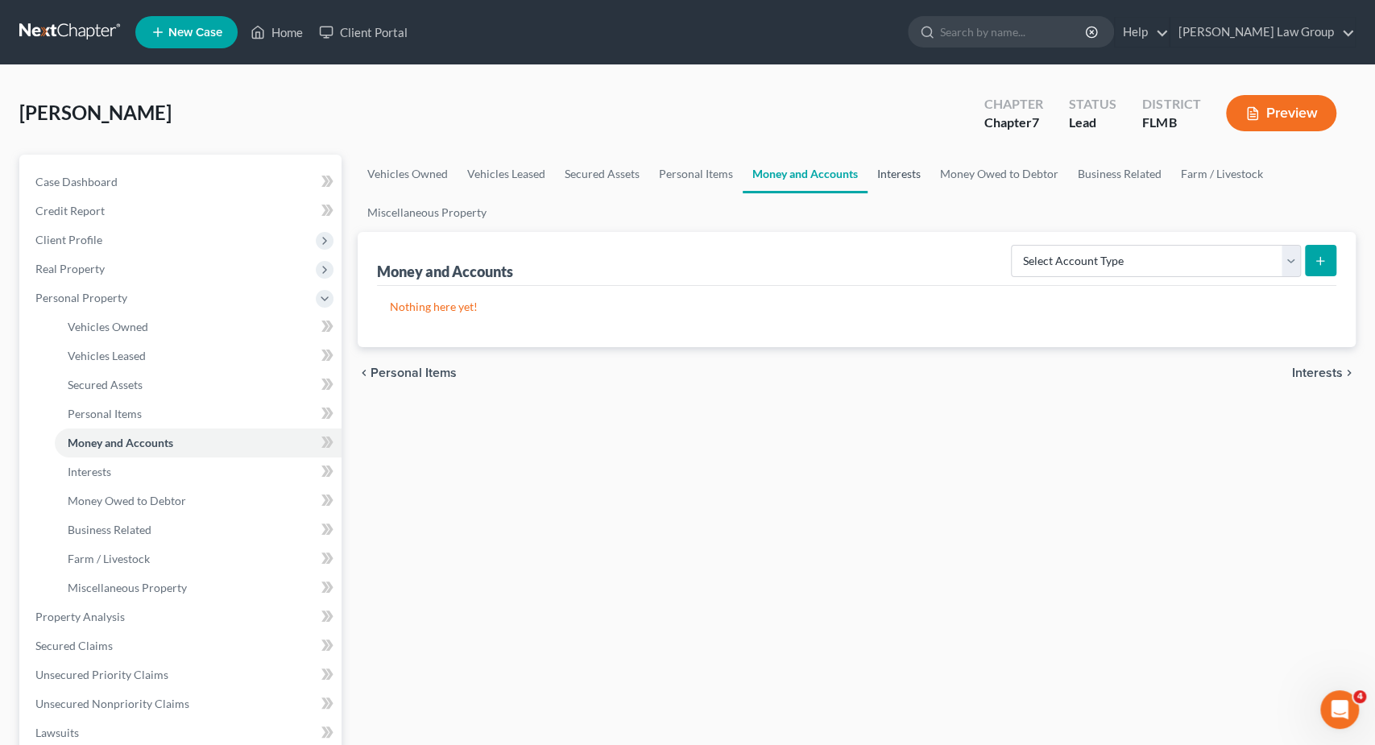
click at [887, 167] on link "Interests" at bounding box center [899, 174] width 63 height 39
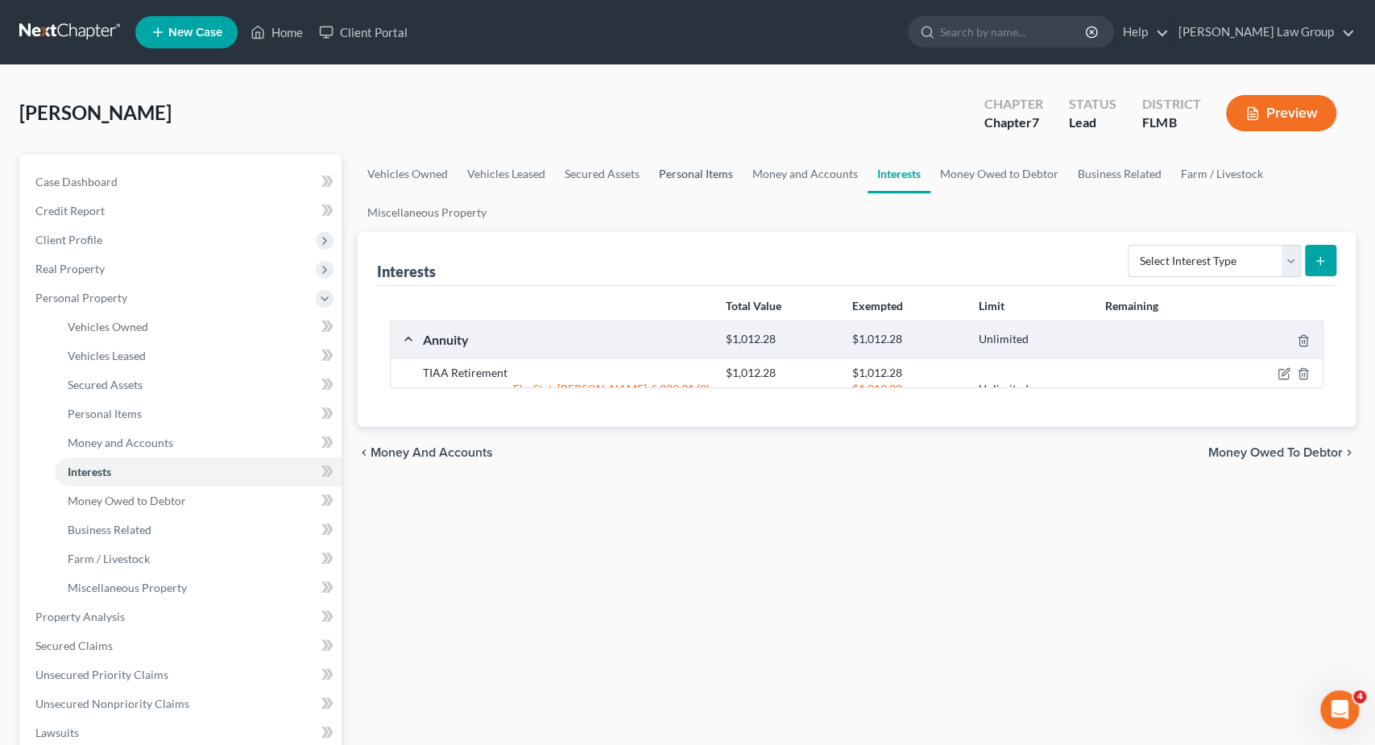
click at [705, 172] on link "Personal Items" at bounding box center [695, 174] width 93 height 39
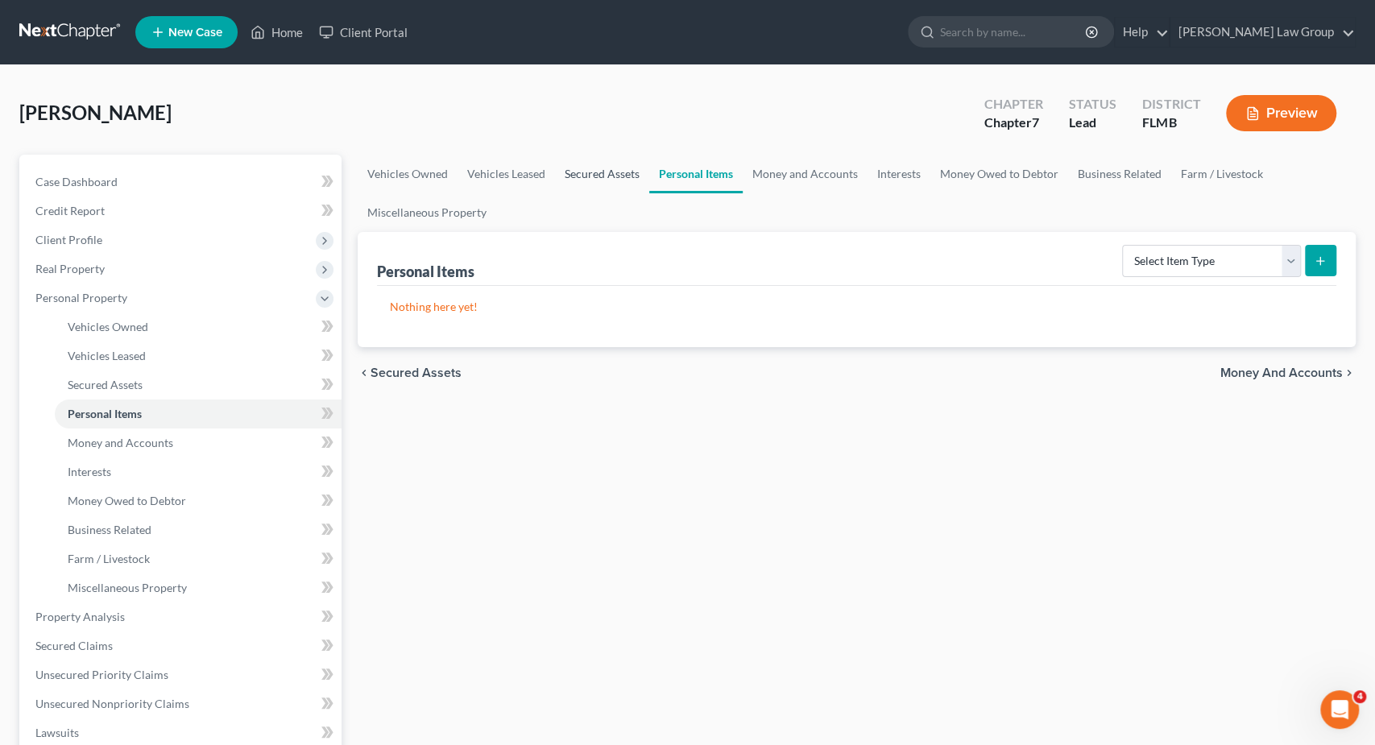
click at [568, 162] on link "Secured Assets" at bounding box center [602, 174] width 94 height 39
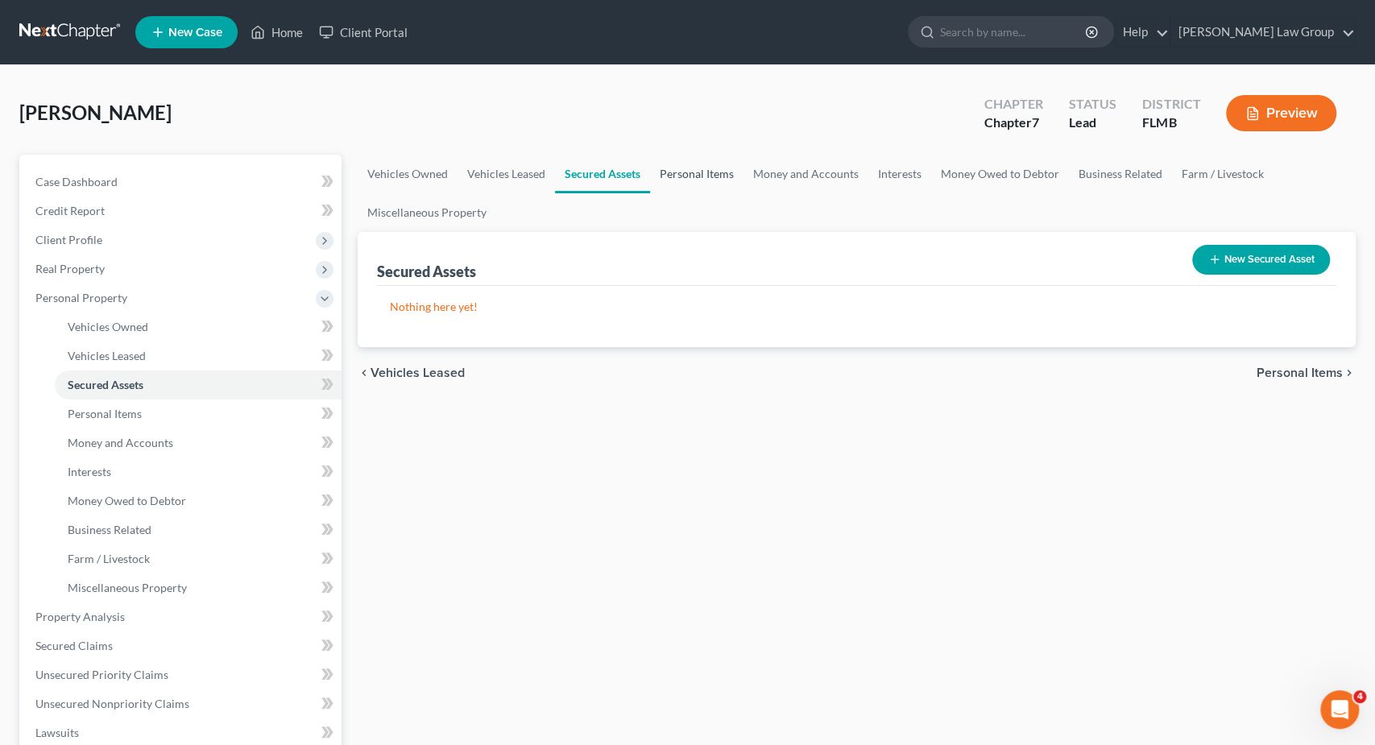
click at [680, 174] on link "Personal Items" at bounding box center [696, 174] width 93 height 39
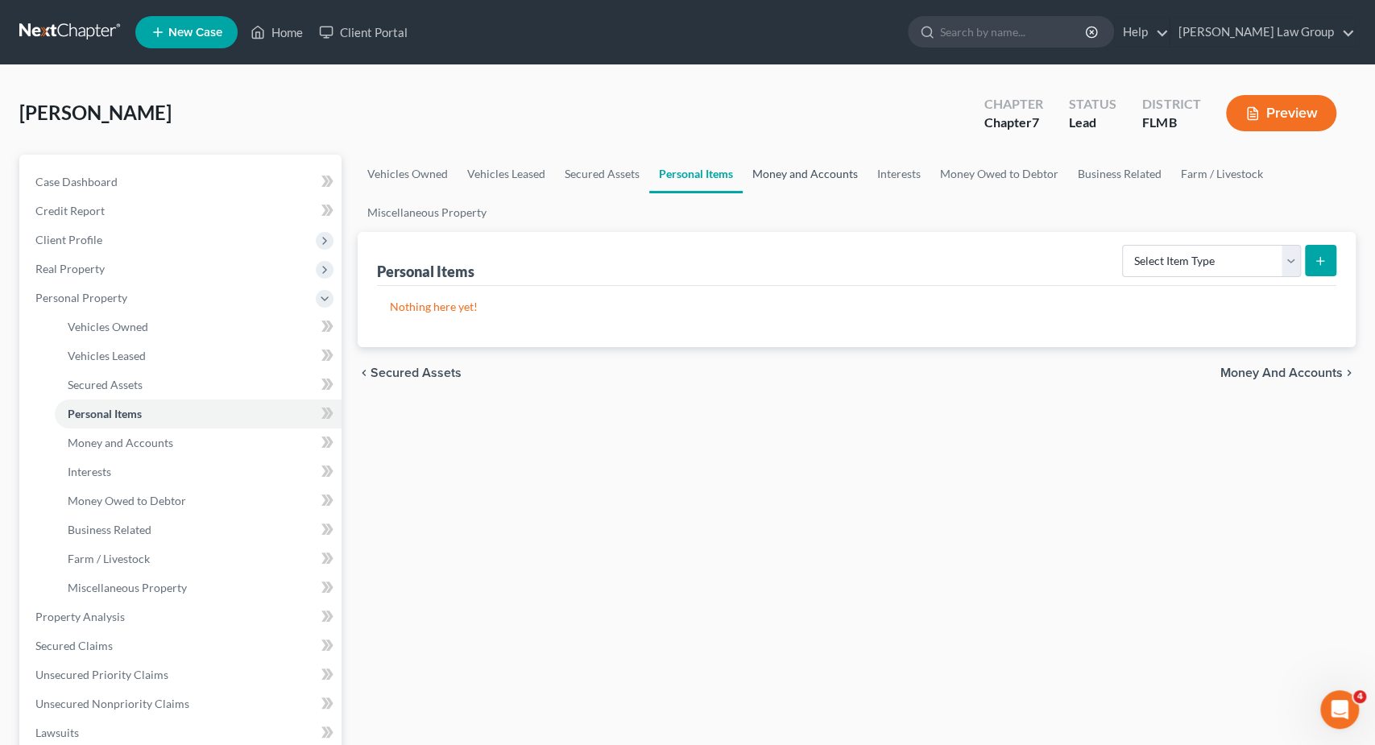
click at [840, 170] on link "Money and Accounts" at bounding box center [805, 174] width 125 height 39
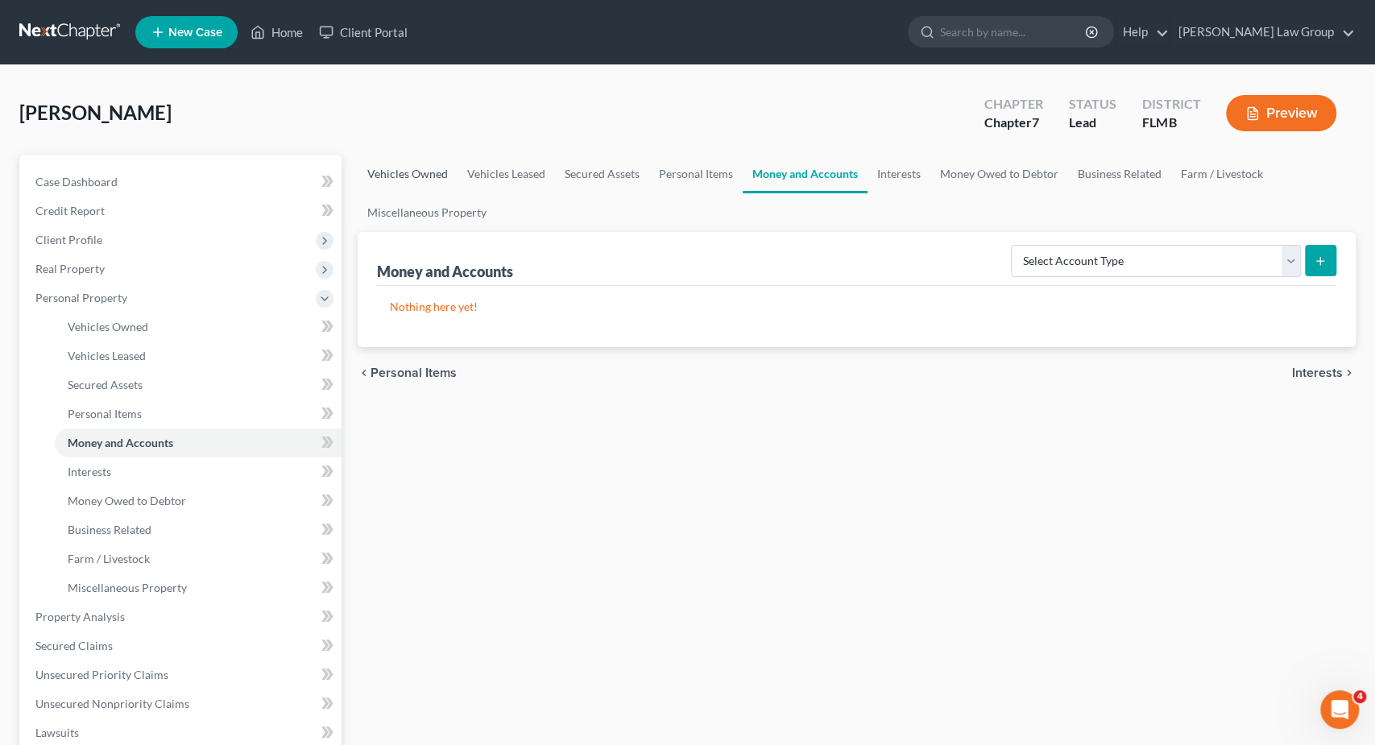
click at [403, 179] on link "Vehicles Owned" at bounding box center [408, 174] width 100 height 39
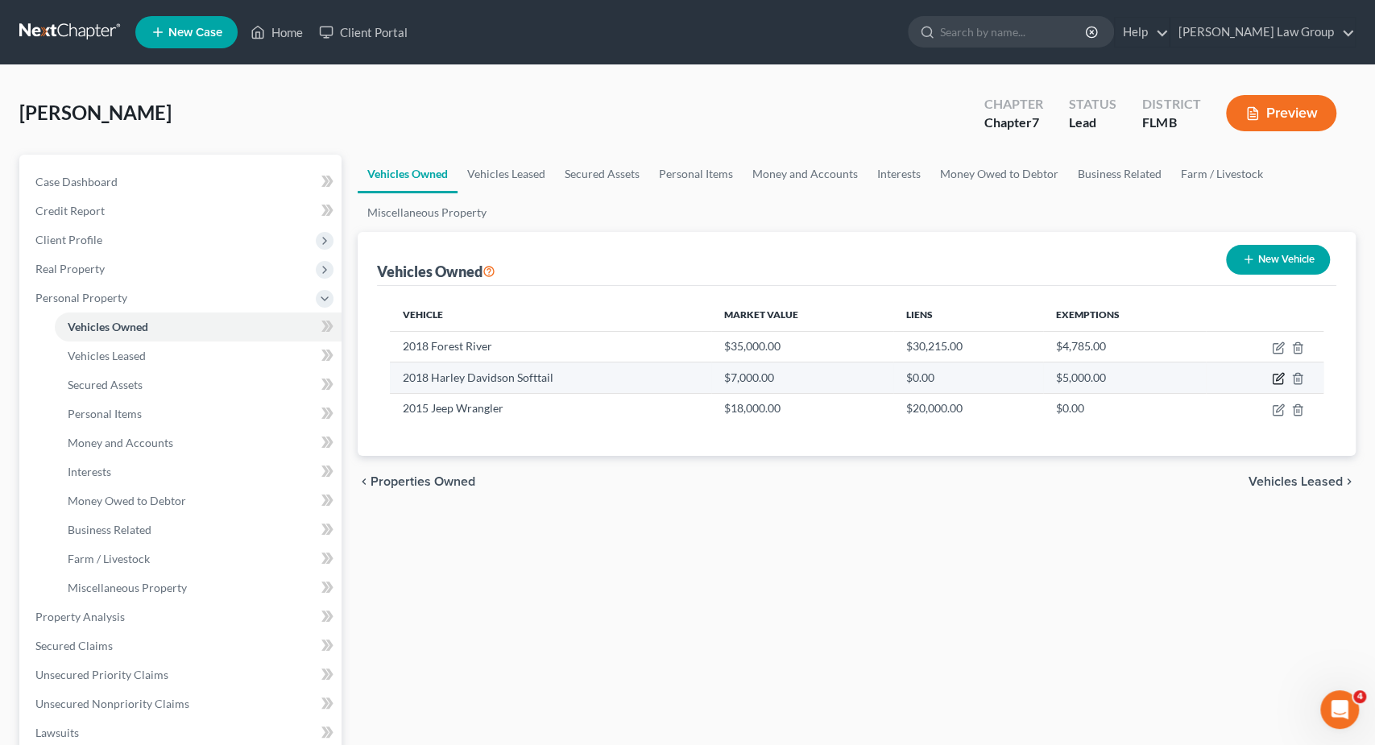
click at [1277, 375] on icon "button" at bounding box center [1278, 378] width 13 height 13
select select "0"
select select "8"
select select "0"
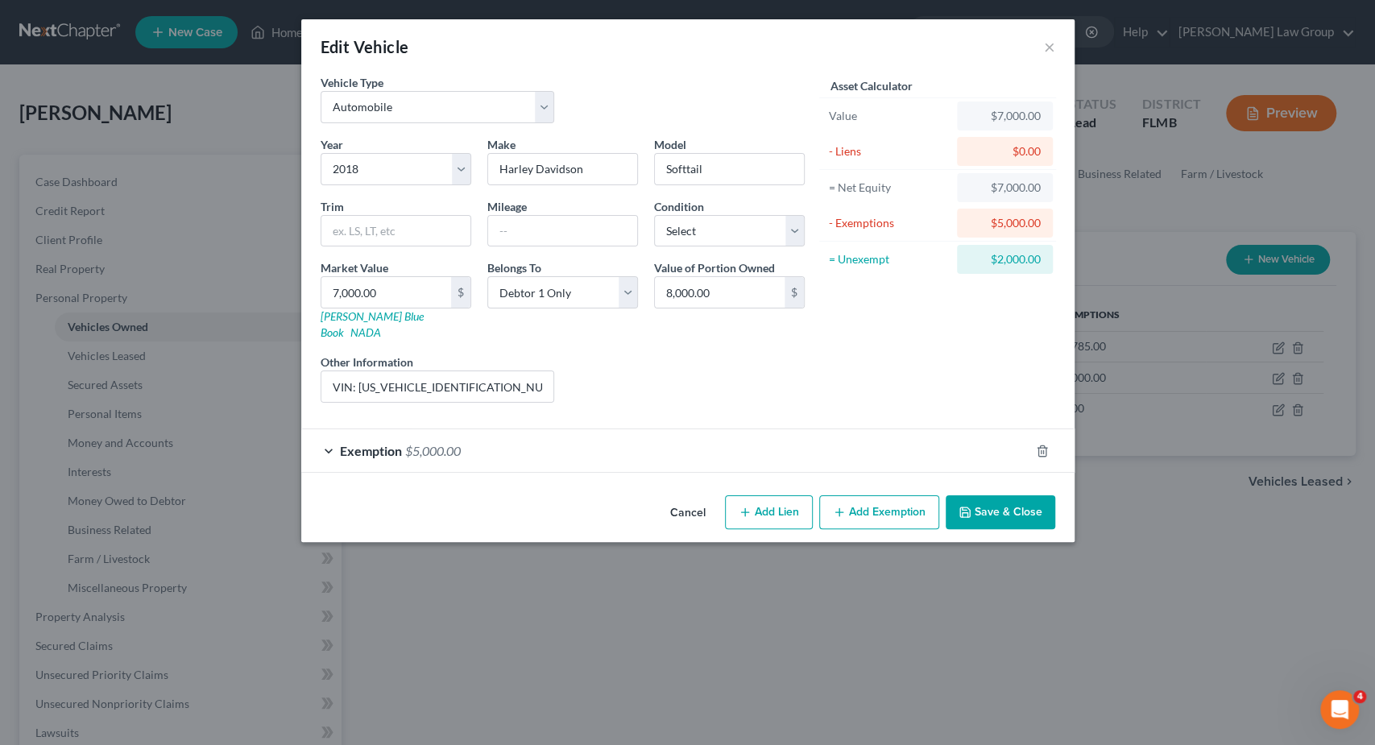
click at [913, 495] on button "Add Exemption" at bounding box center [879, 512] width 120 height 34
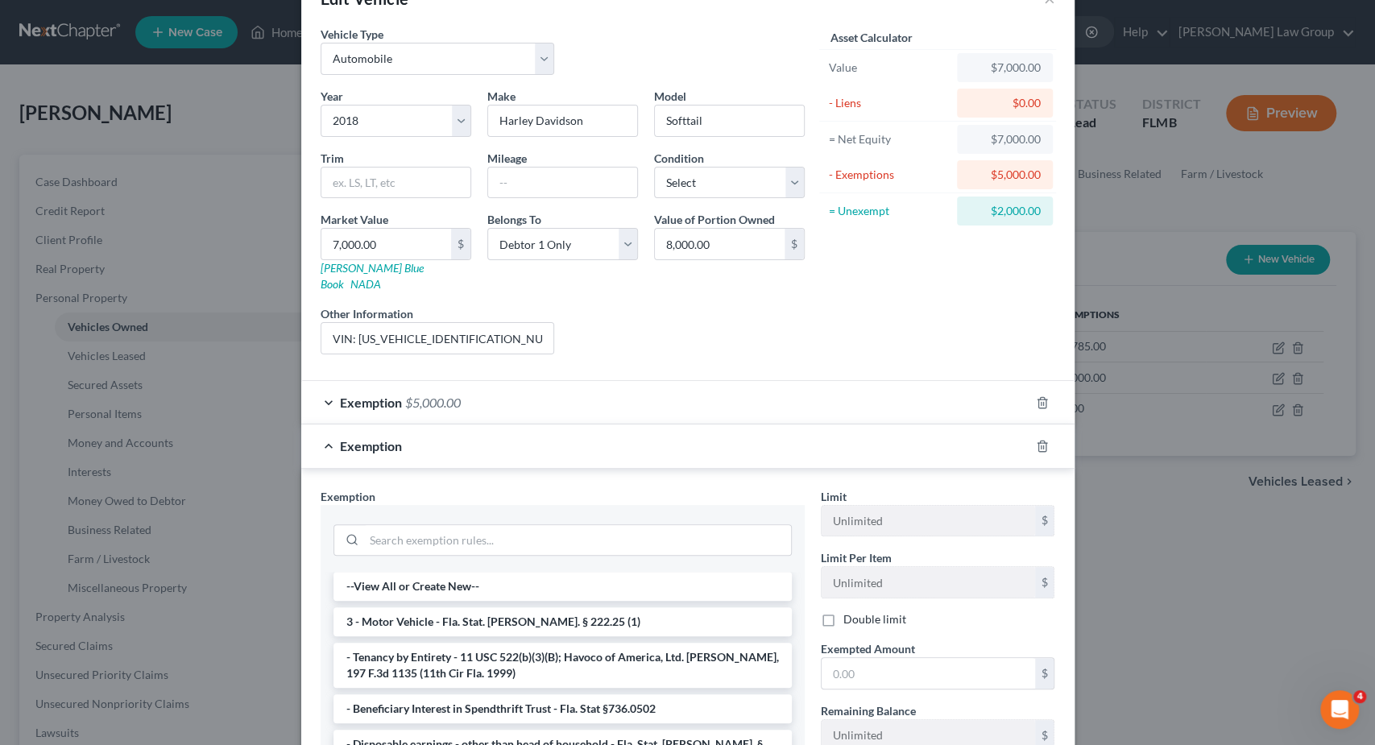
scroll to position [161, 0]
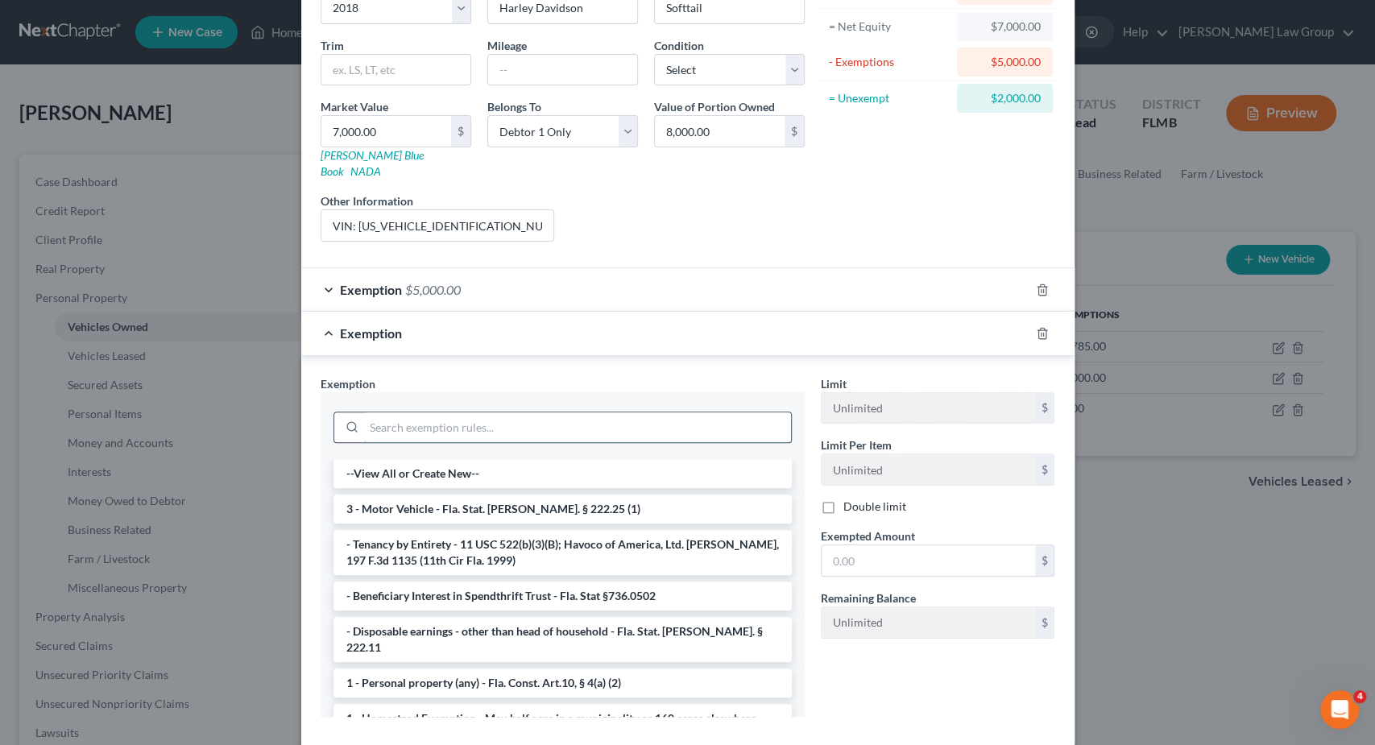
drag, startPoint x: 447, startPoint y: 421, endPoint x: 447, endPoint y: 412, distance: 8.9
click at [447, 418] on input "search" at bounding box center [577, 428] width 427 height 31
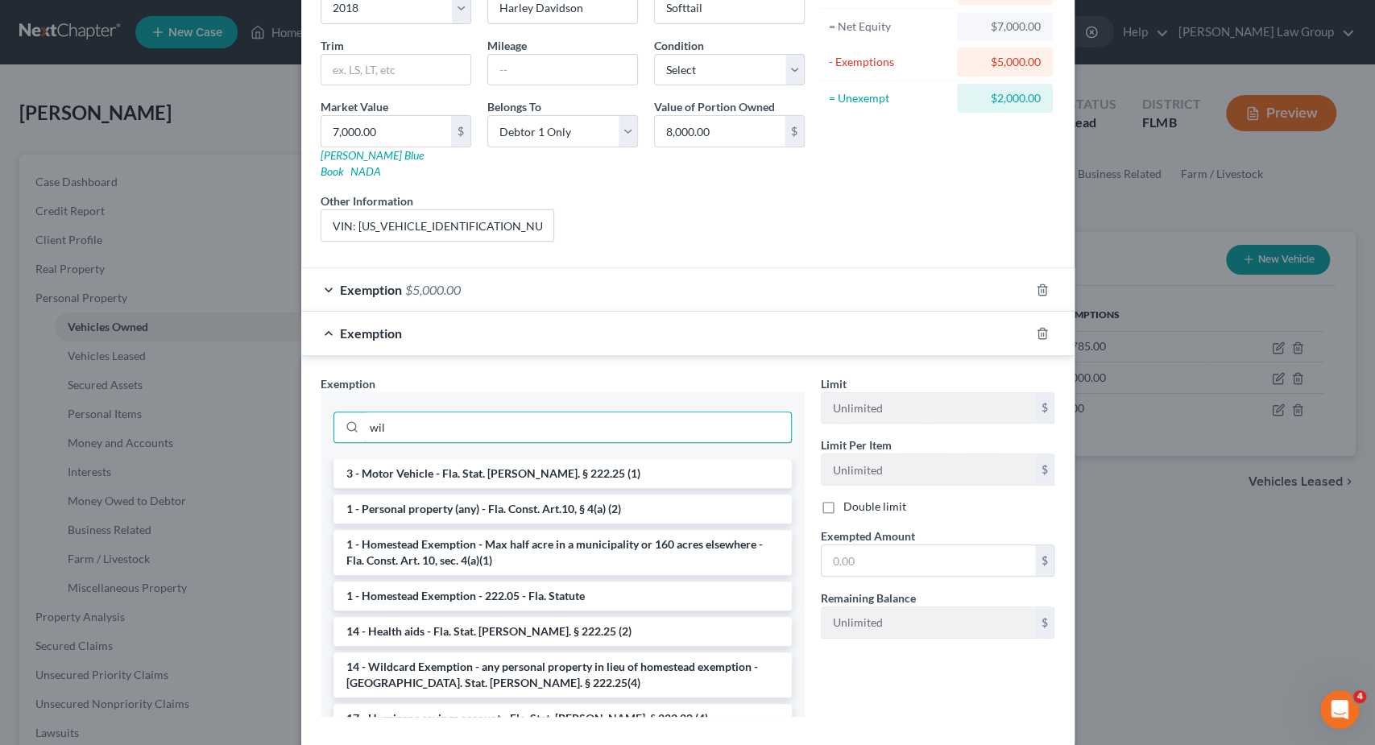
scroll to position [147, 0]
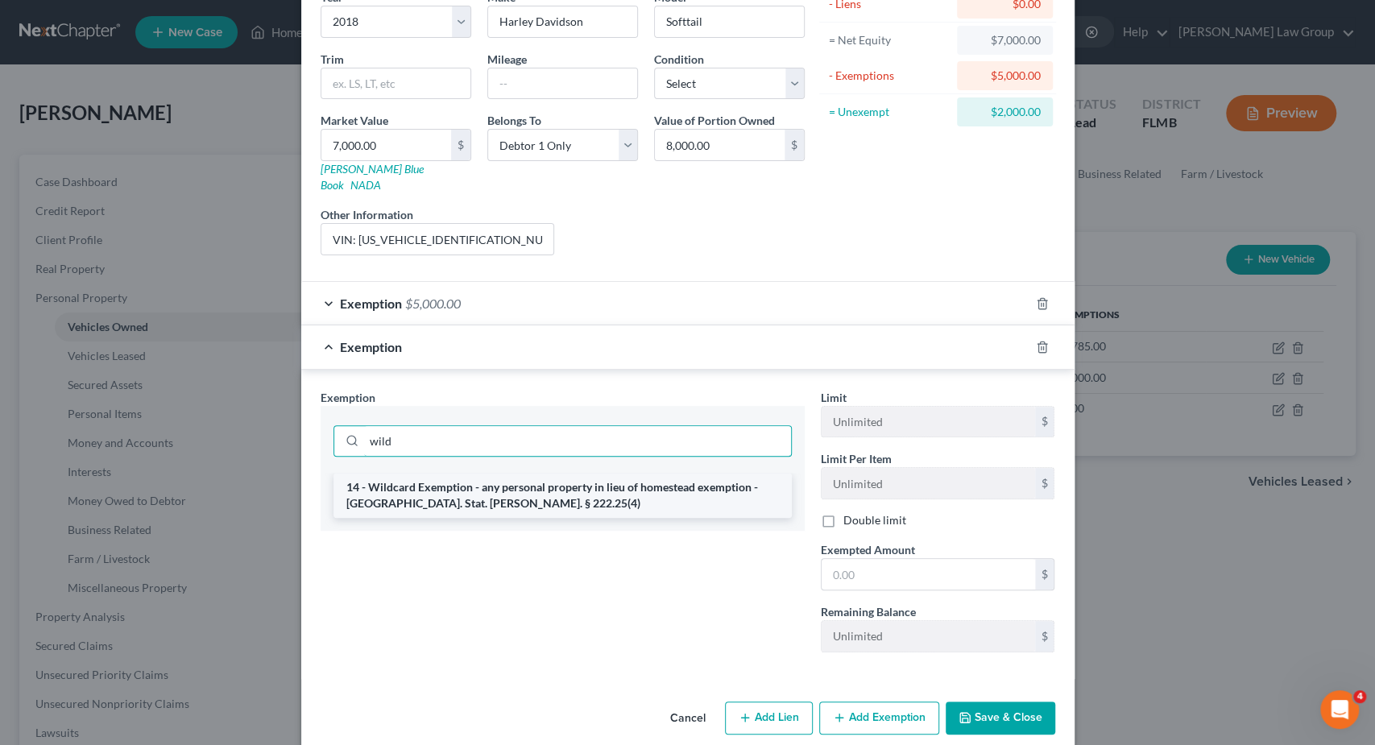
type input "wild"
click at [449, 473] on li "14 - Wildcard Exemption - any personal property in lieu of homestead exemption …" at bounding box center [563, 495] width 458 height 45
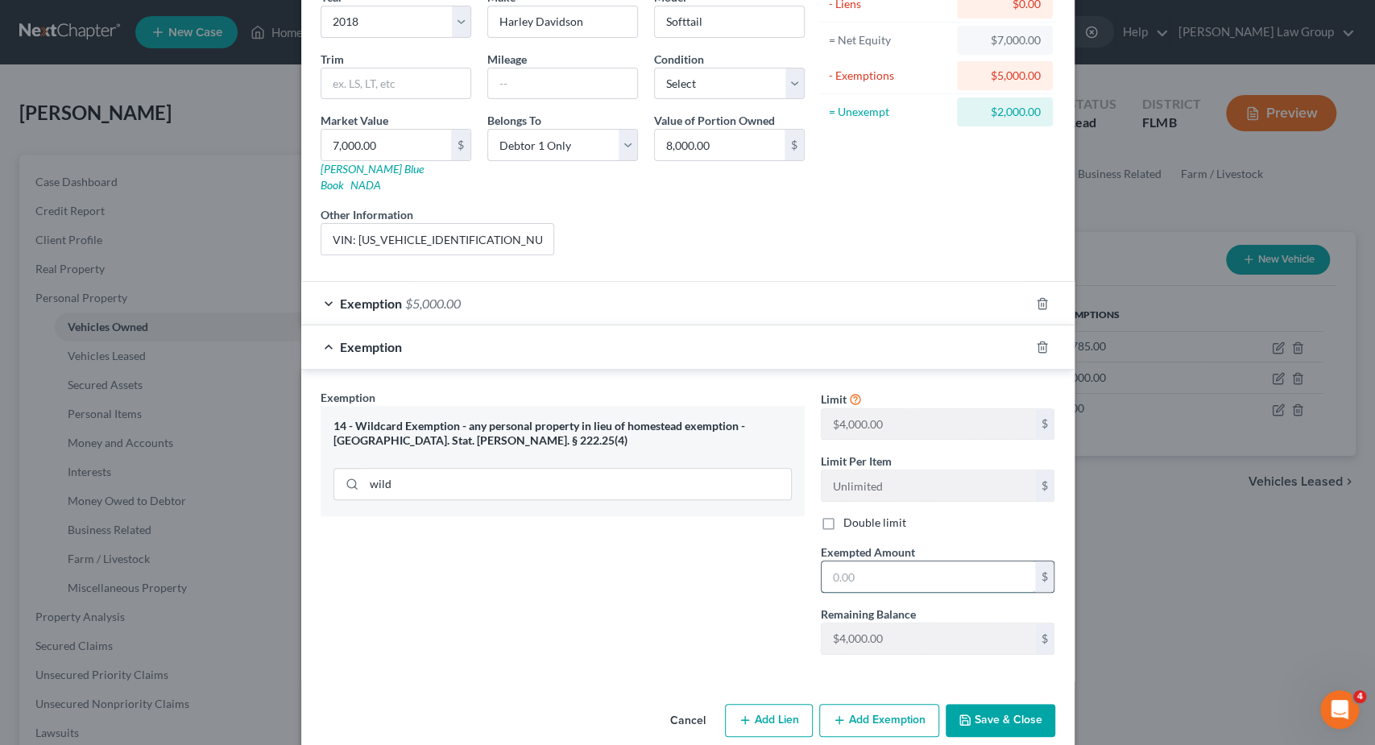
click at [853, 562] on input "text" at bounding box center [929, 577] width 214 height 31
type input "2,000"
click at [991, 704] on button "Save & Close" at bounding box center [1001, 721] width 110 height 34
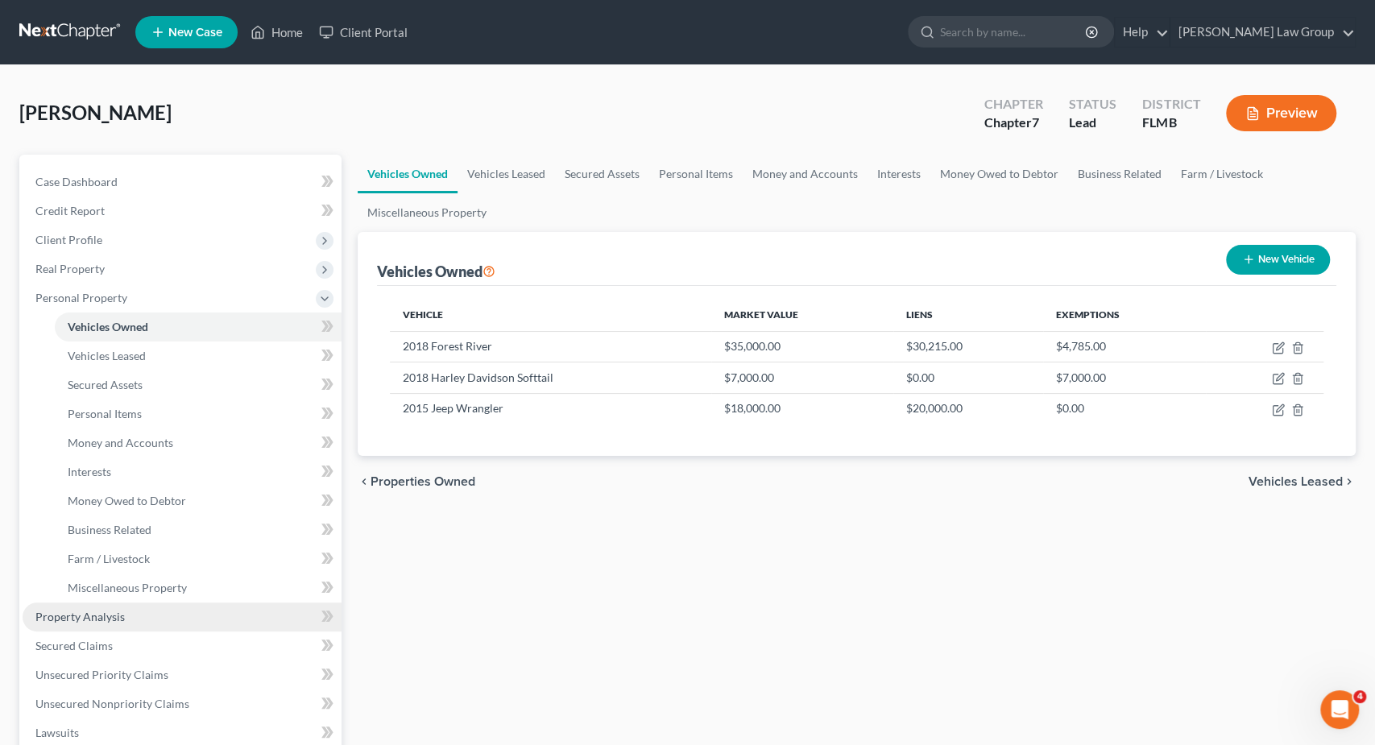
click at [172, 622] on link "Property Analysis" at bounding box center [182, 617] width 319 height 29
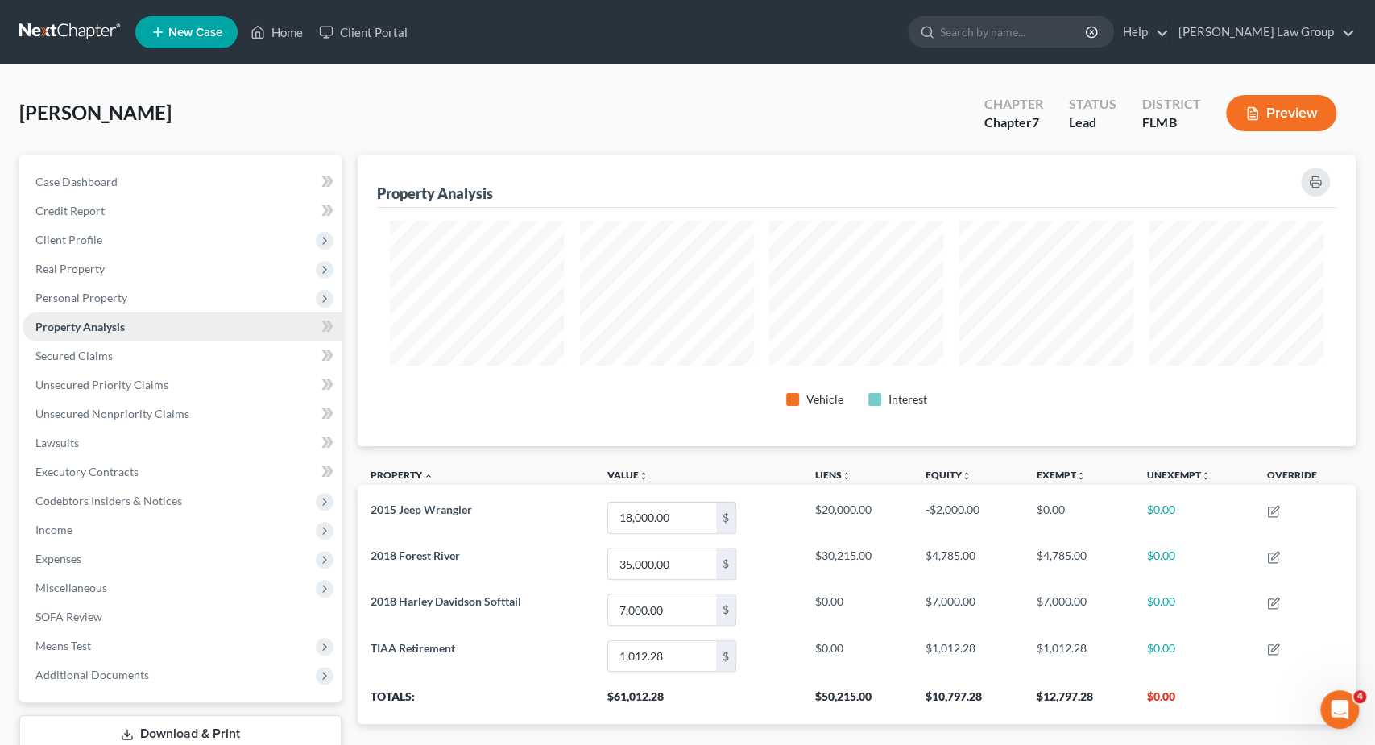
scroll to position [292, 998]
click at [673, 87] on div "[PERSON_NAME] Upgraded Chapter Chapter 7 Status Lead District [GEOGRAPHIC_DATA]…" at bounding box center [687, 120] width 1337 height 70
click at [85, 294] on span "Personal Property" at bounding box center [81, 298] width 92 height 14
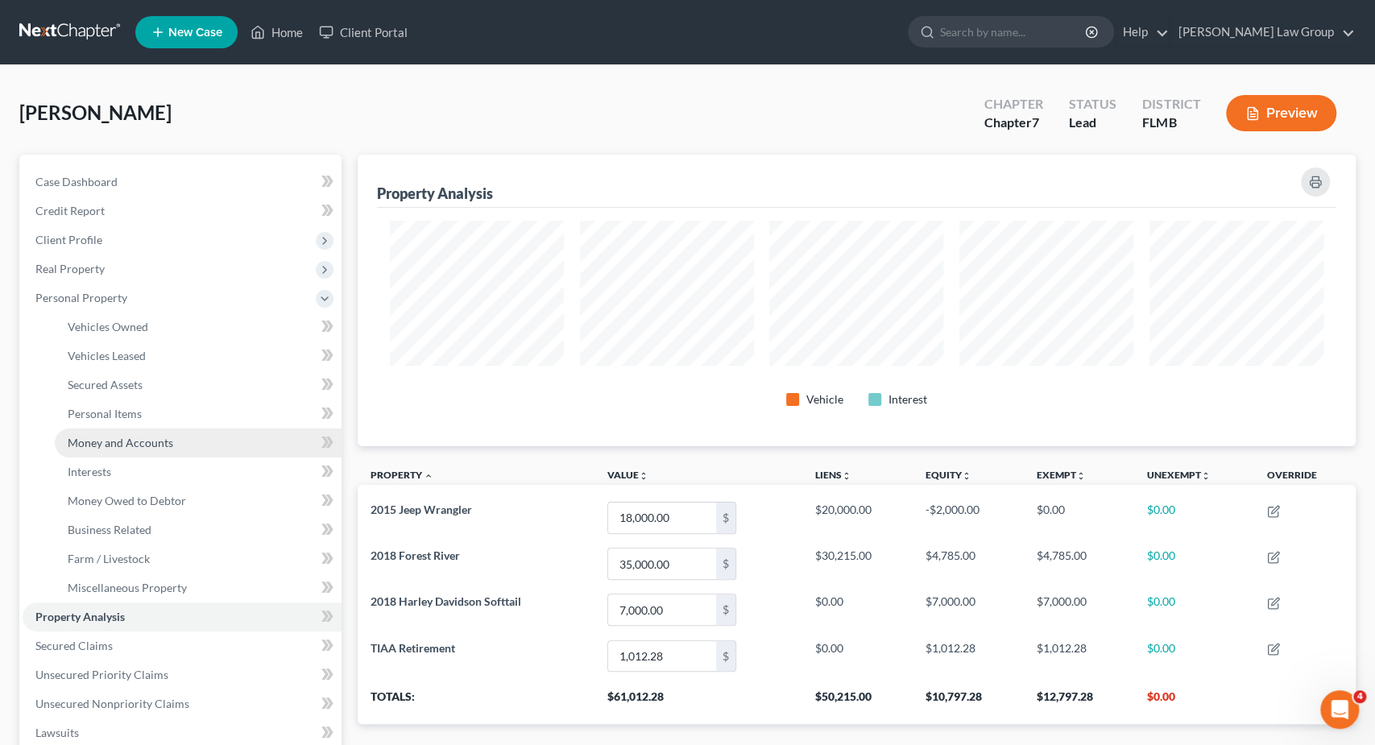
click at [157, 437] on span "Money and Accounts" at bounding box center [121, 443] width 106 height 14
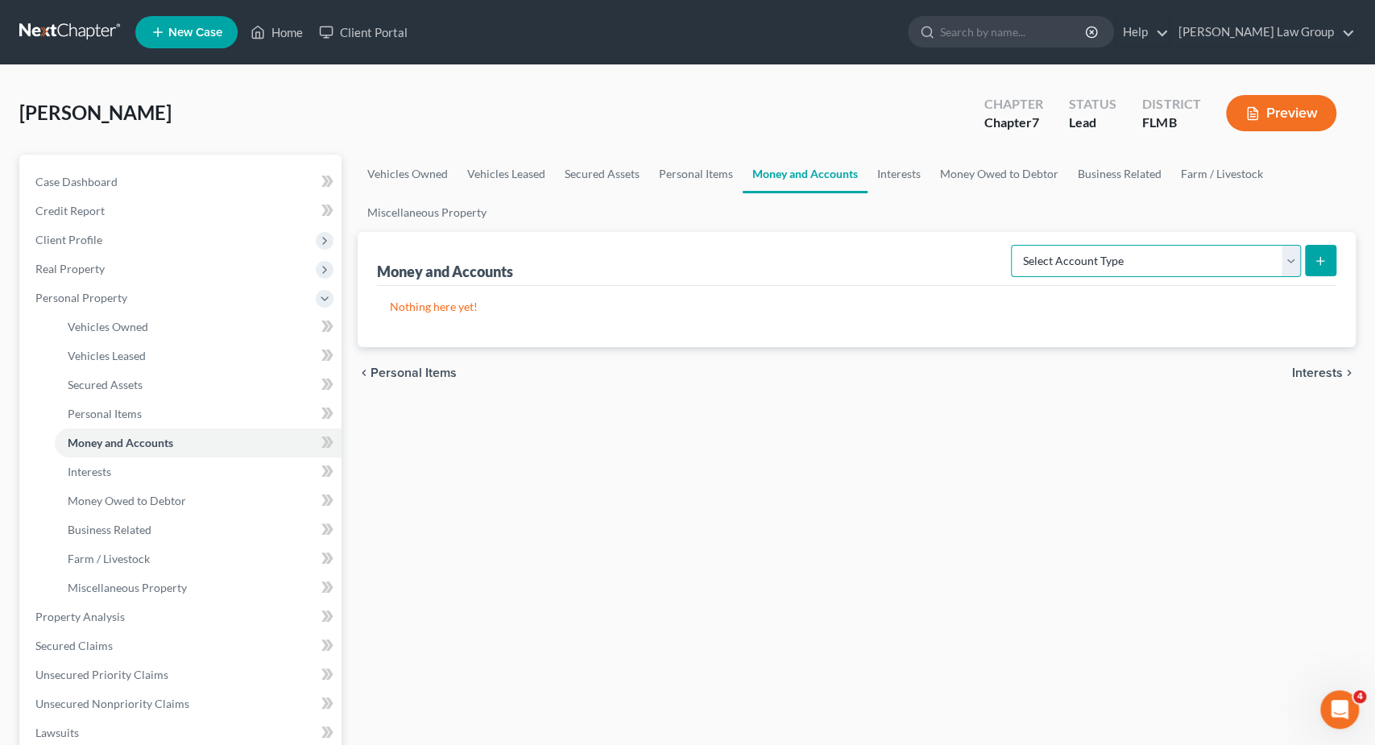
click at [1011, 245] on select "Select Account Type Brokerage Cash on Hand Certificates of Deposit Checking Acc…" at bounding box center [1156, 261] width 290 height 32
select select "checking"
click option "Checking Account" at bounding box center [0, 0] width 0 height 0
click at [1311, 254] on button "submit" at bounding box center [1320, 260] width 31 height 31
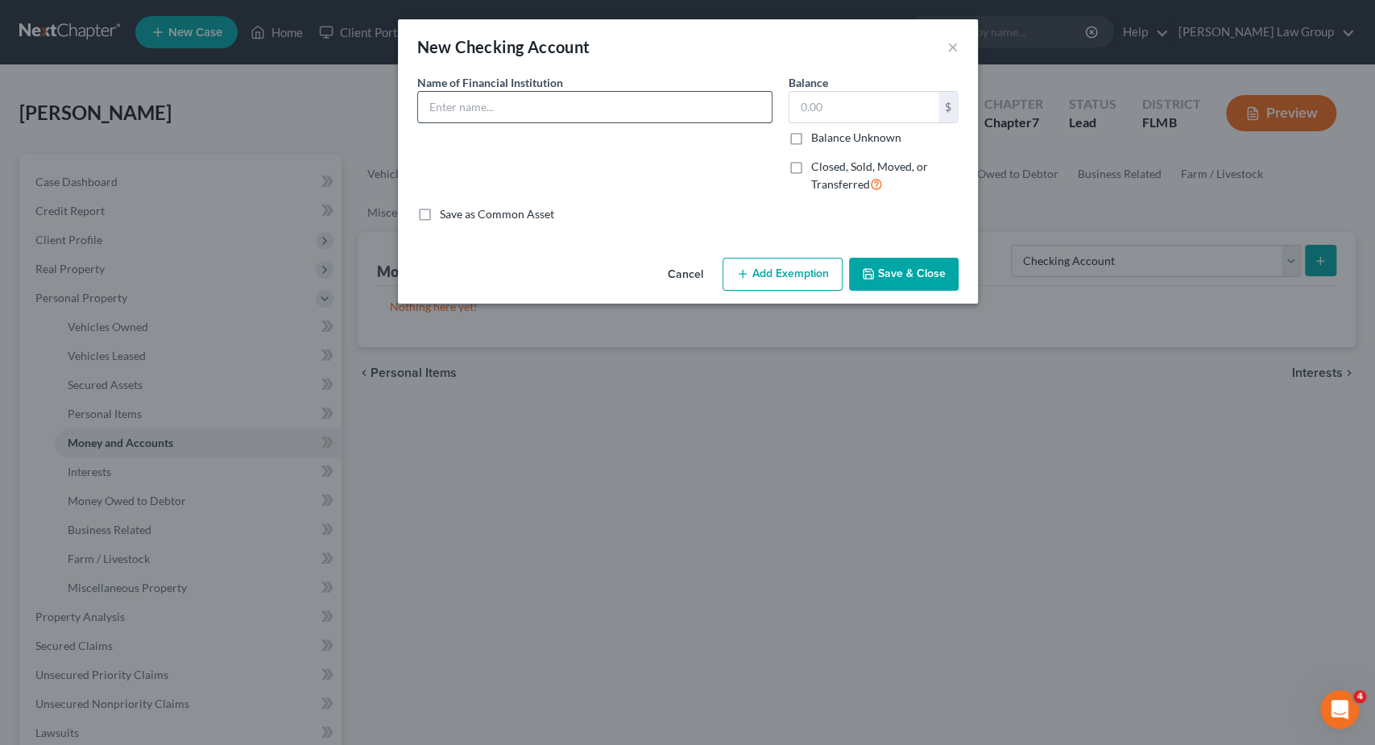
drag, startPoint x: 587, startPoint y: 107, endPoint x: 602, endPoint y: 97, distance: 17.9
click at [587, 106] on input "text" at bounding box center [595, 107] width 354 height 31
drag, startPoint x: 317, startPoint y: 73, endPoint x: 288, endPoint y: 72, distance: 29.9
click at [418, 92] on input "Suncoast Credit Union x8559" at bounding box center [595, 107] width 354 height 31
type input "Suncoast Credit Union x8559"
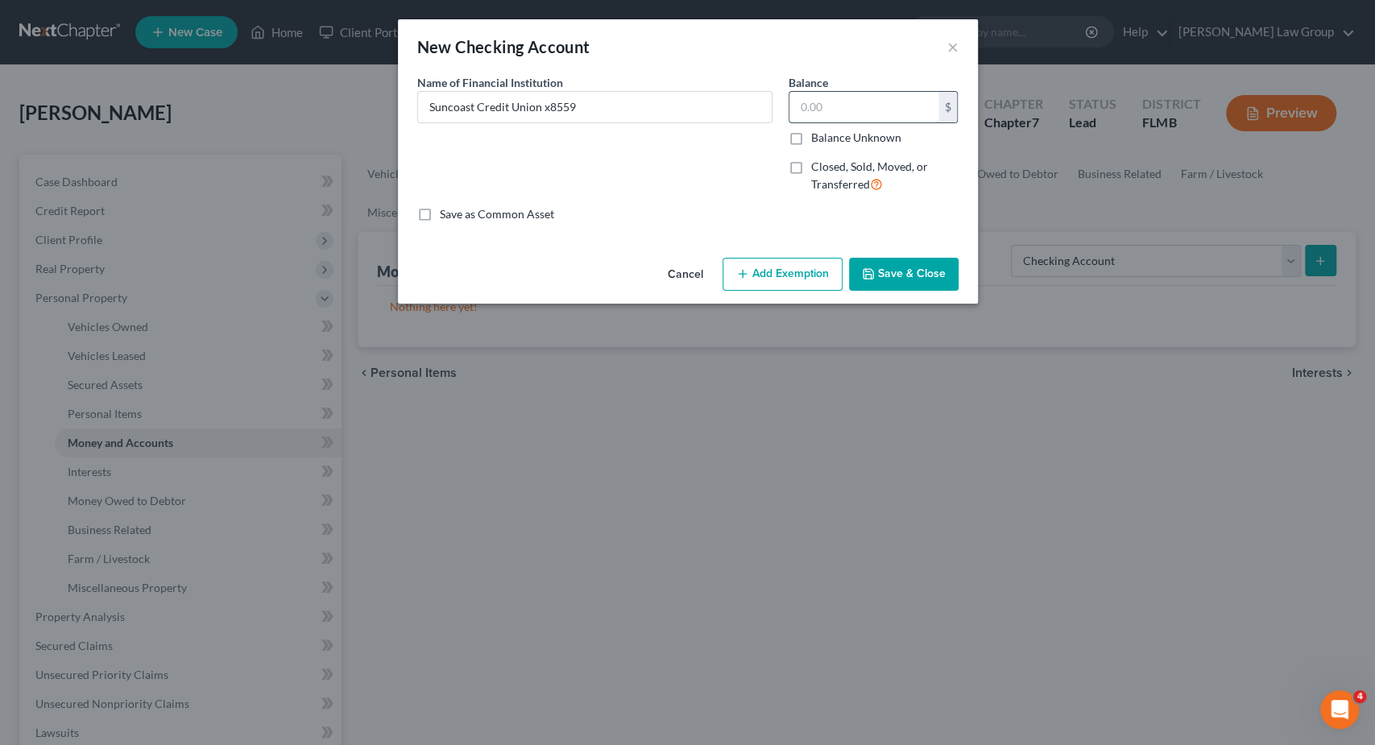
click at [863, 106] on input "text" at bounding box center [864, 107] width 149 height 31
type input "5"
click at [896, 273] on button "Save & Close" at bounding box center [904, 275] width 110 height 34
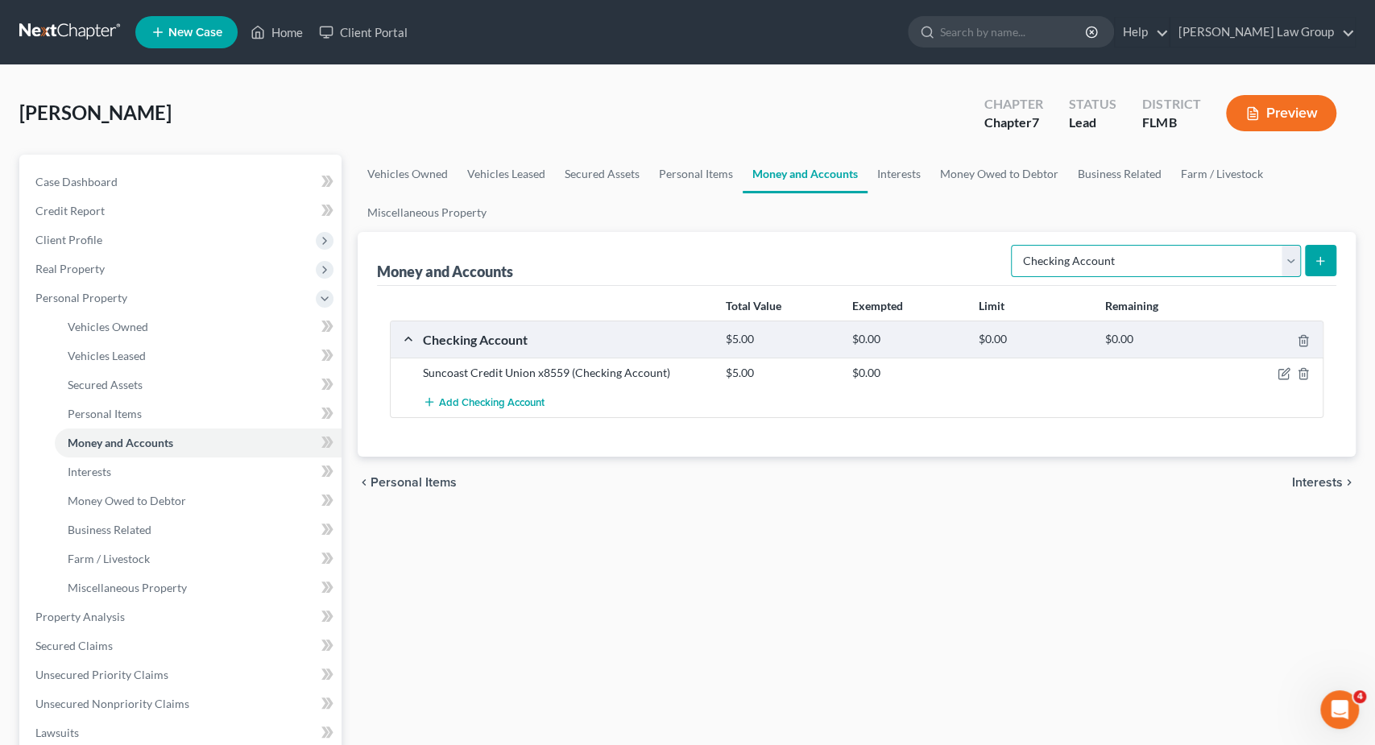
click at [1011, 245] on select "Select Account Type Brokerage Cash on Hand Certificates of Deposit Checking Acc…" at bounding box center [1156, 261] width 290 height 32
select select "savings"
click option "Savings Account" at bounding box center [0, 0] width 0 height 0
click at [1312, 255] on button "submit" at bounding box center [1320, 260] width 31 height 31
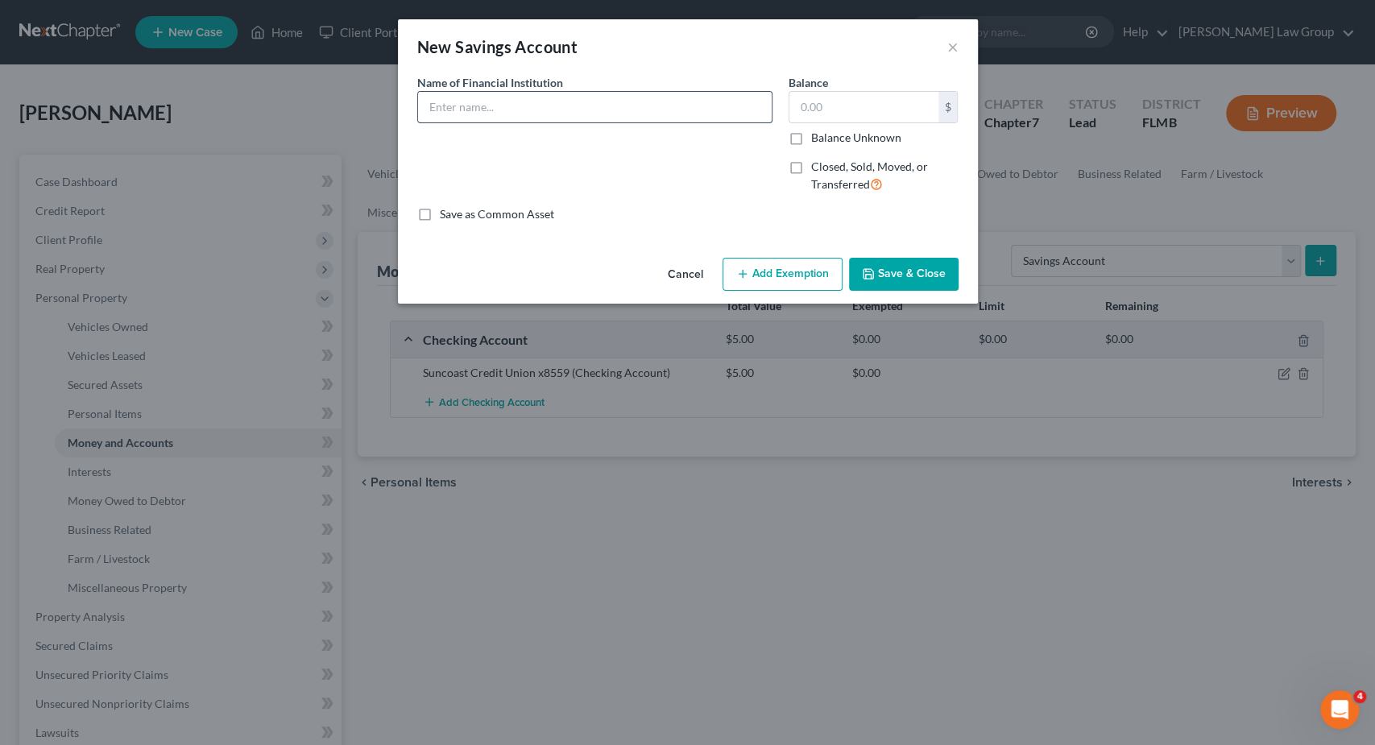
click at [571, 99] on input "text" at bounding box center [595, 107] width 354 height 31
paste input "Suncoast Credit Union x8559"
type input "Suncoast Credit Union x8559"
click at [872, 110] on input "text" at bounding box center [864, 107] width 149 height 31
type input "5"
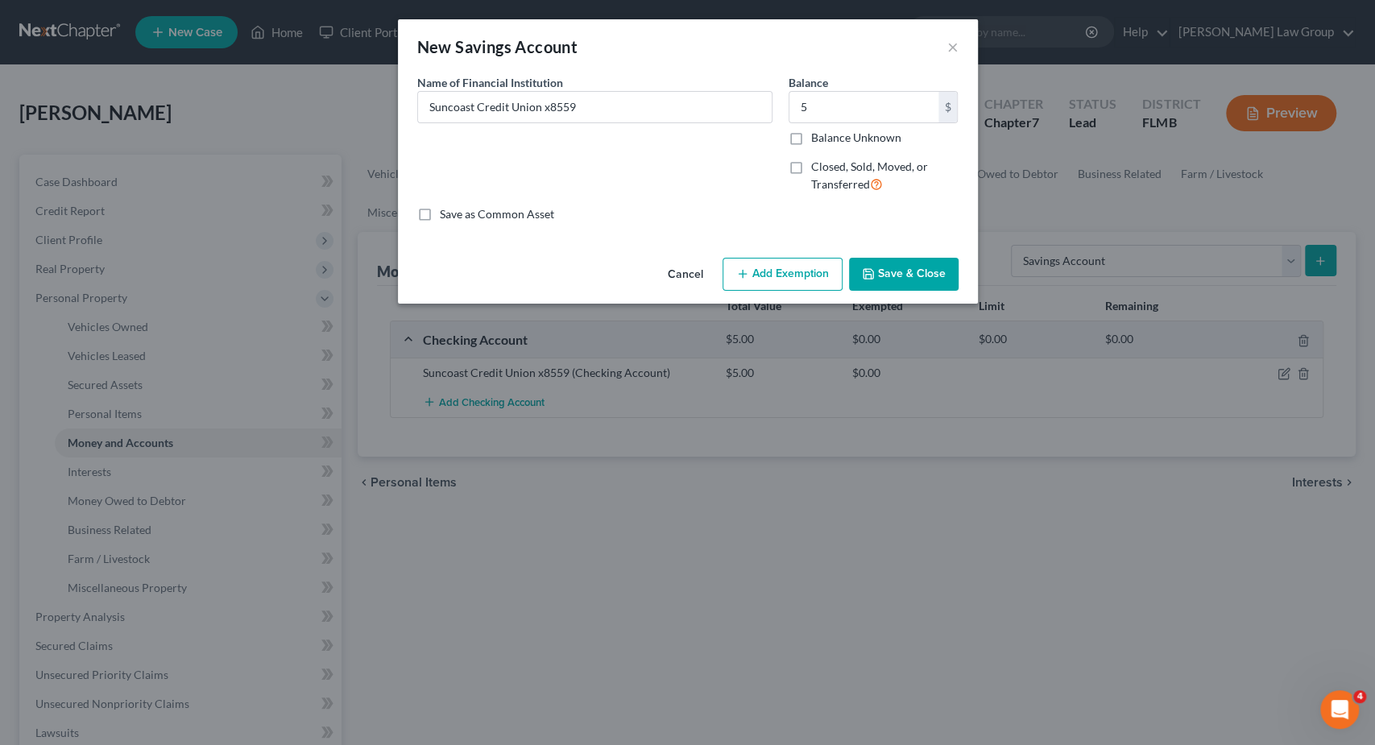
click at [780, 243] on div "An exemption set must first be selected from the Filing Information section. Co…" at bounding box center [688, 162] width 580 height 177
click at [783, 270] on button "Add Exemption" at bounding box center [783, 275] width 120 height 34
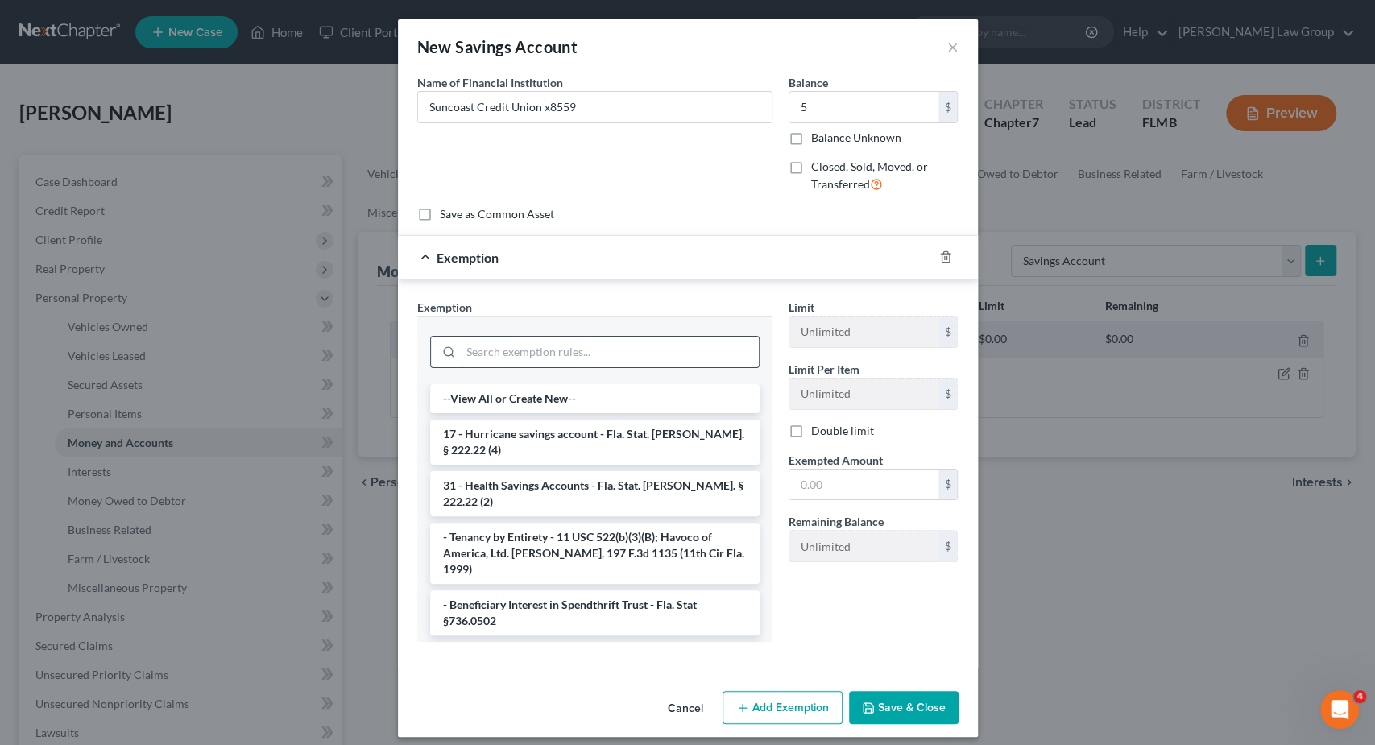
click at [571, 347] on input "search" at bounding box center [610, 352] width 298 height 31
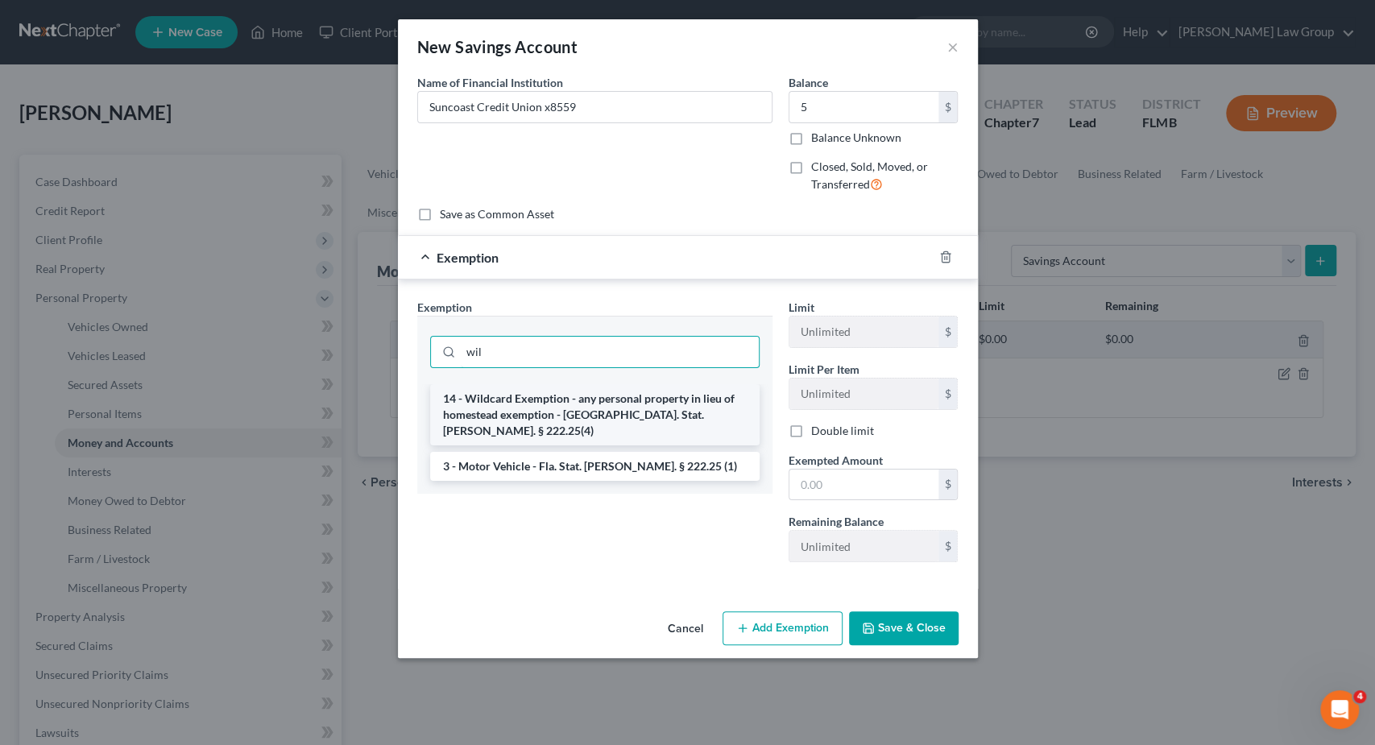
type input "wil"
drag, startPoint x: 577, startPoint y: 399, endPoint x: 656, endPoint y: 420, distance: 81.7
click at [576, 399] on li "14 - Wildcard Exemption - any personal property in lieu of homestead exemption …" at bounding box center [595, 414] width 330 height 61
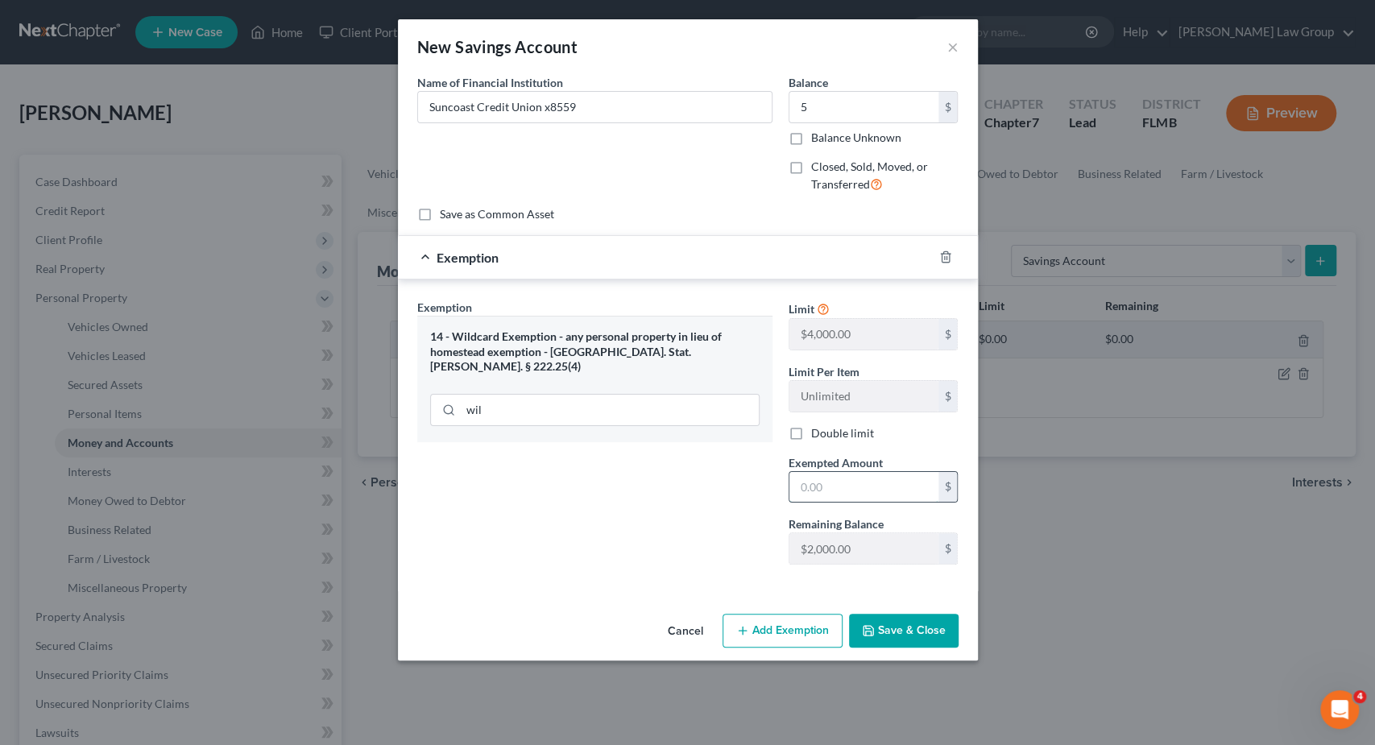
click at [860, 492] on input "text" at bounding box center [864, 487] width 149 height 31
type input "5"
click at [931, 632] on button "Save & Close" at bounding box center [904, 631] width 110 height 34
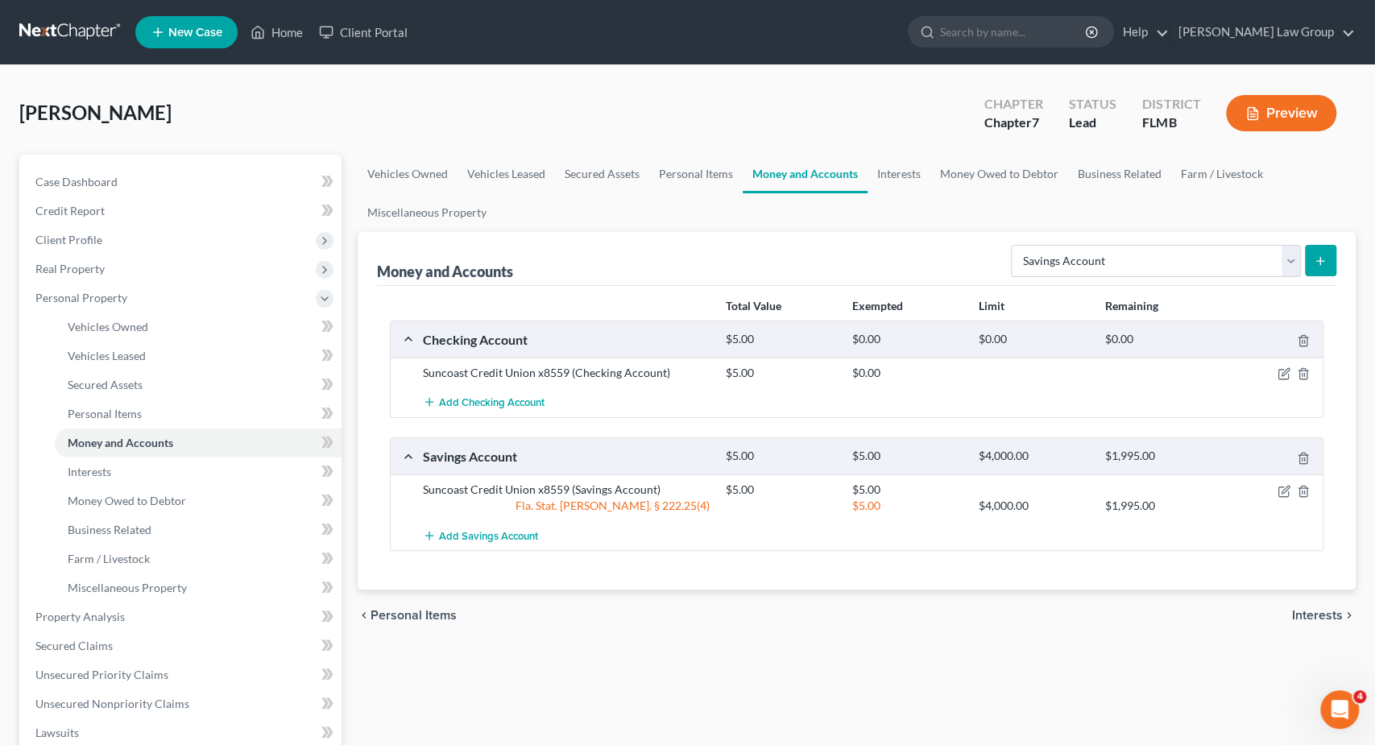
click at [721, 122] on div "[PERSON_NAME] Upgraded Chapter Chapter 7 Status Lead District [GEOGRAPHIC_DATA]…" at bounding box center [687, 120] width 1337 height 70
click at [1011, 245] on select "Select Account Type Brokerage Cash on Hand Certificates of Deposit Checking Acc…" at bounding box center [1156, 261] width 290 height 32
select select "checking"
click option "Checking Account" at bounding box center [0, 0] width 0 height 0
click at [1325, 262] on icon "submit" at bounding box center [1320, 261] width 13 height 13
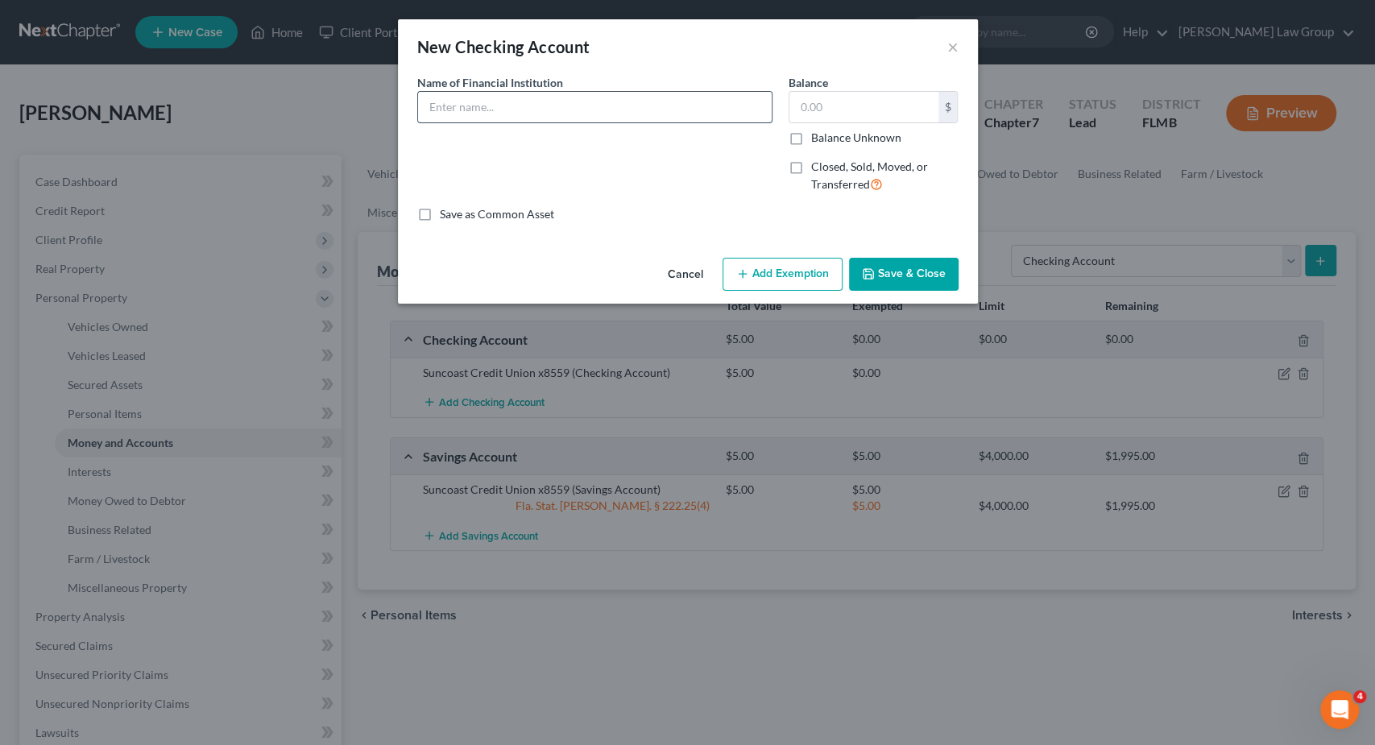
drag, startPoint x: 558, startPoint y: 101, endPoint x: 570, endPoint y: 97, distance: 12.5
click at [563, 97] on input "text" at bounding box center [595, 107] width 354 height 31
type input "US Bank x0880"
click at [866, 113] on input "text" at bounding box center [864, 107] width 149 height 31
type input "5"
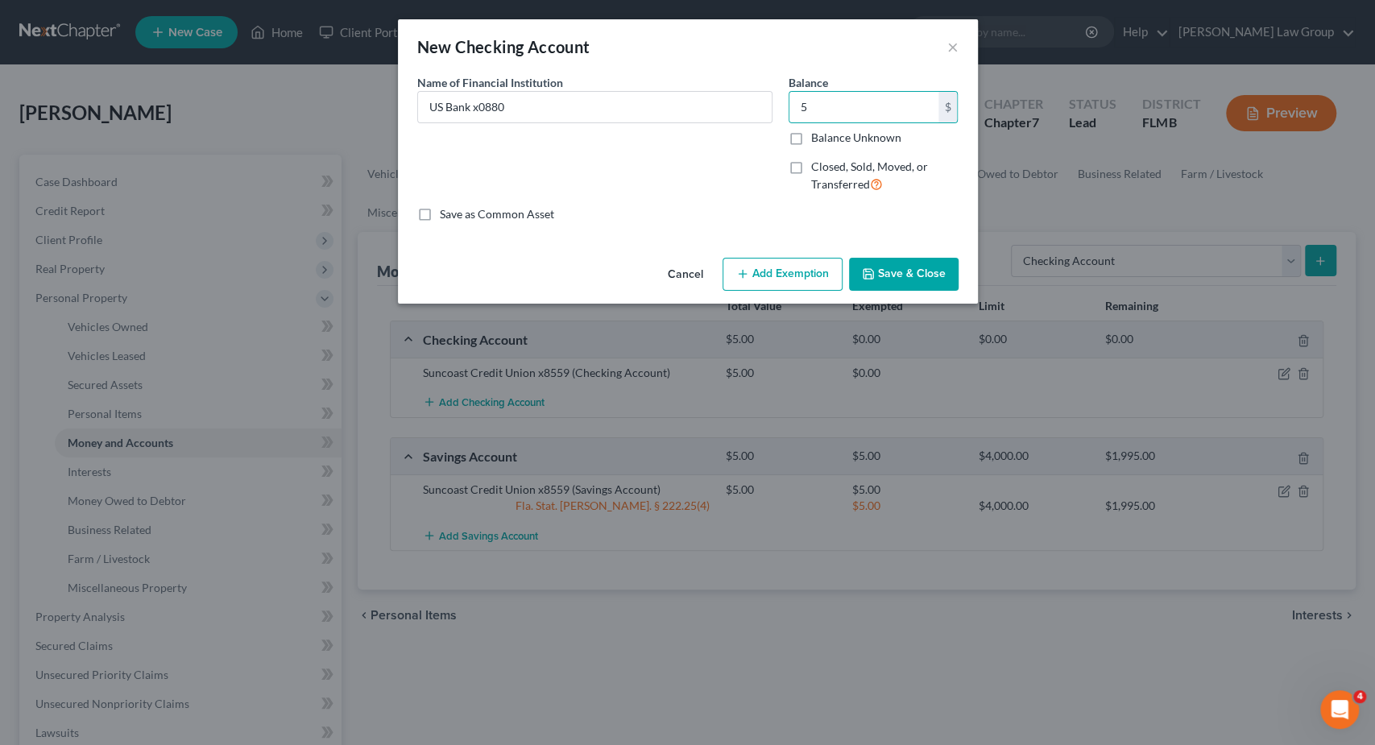
click at [880, 280] on button "Save & Close" at bounding box center [904, 275] width 110 height 34
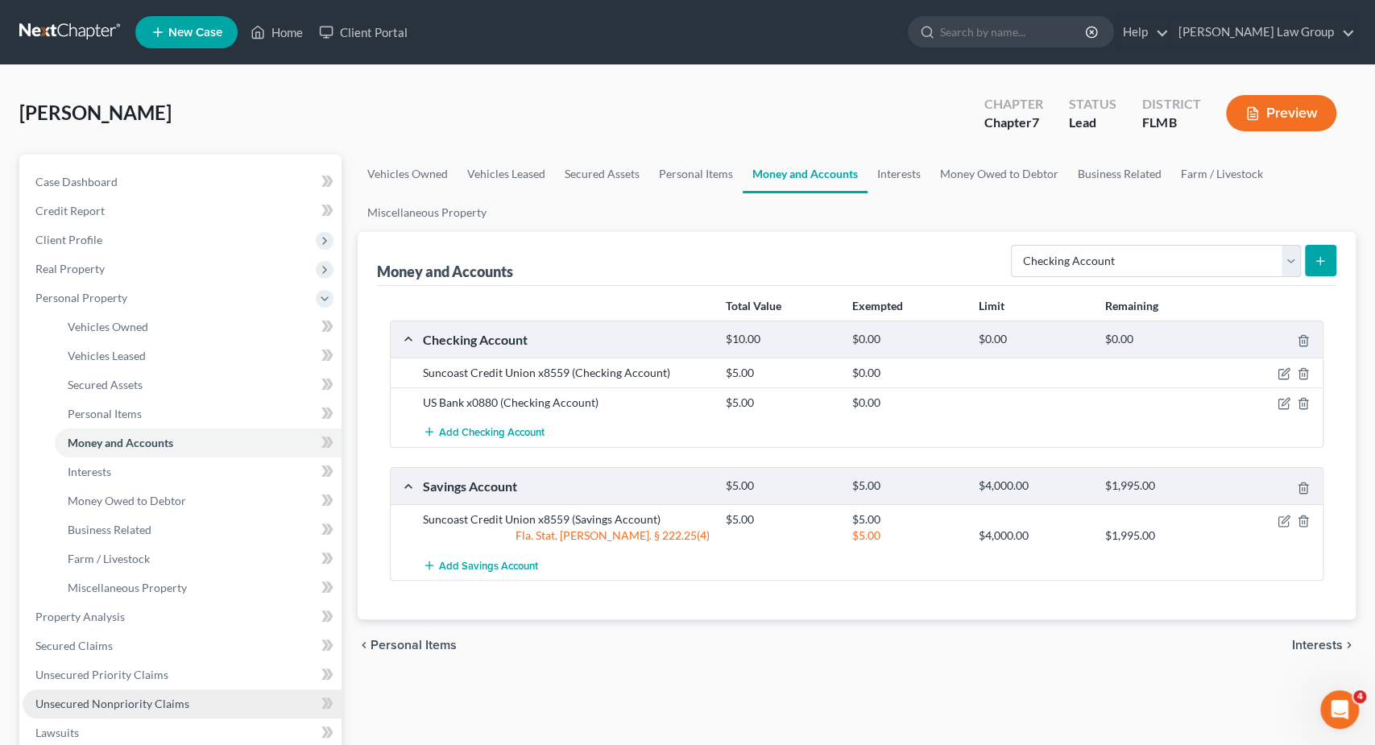
click at [182, 693] on link "Unsecured Nonpriority Claims" at bounding box center [182, 704] width 319 height 29
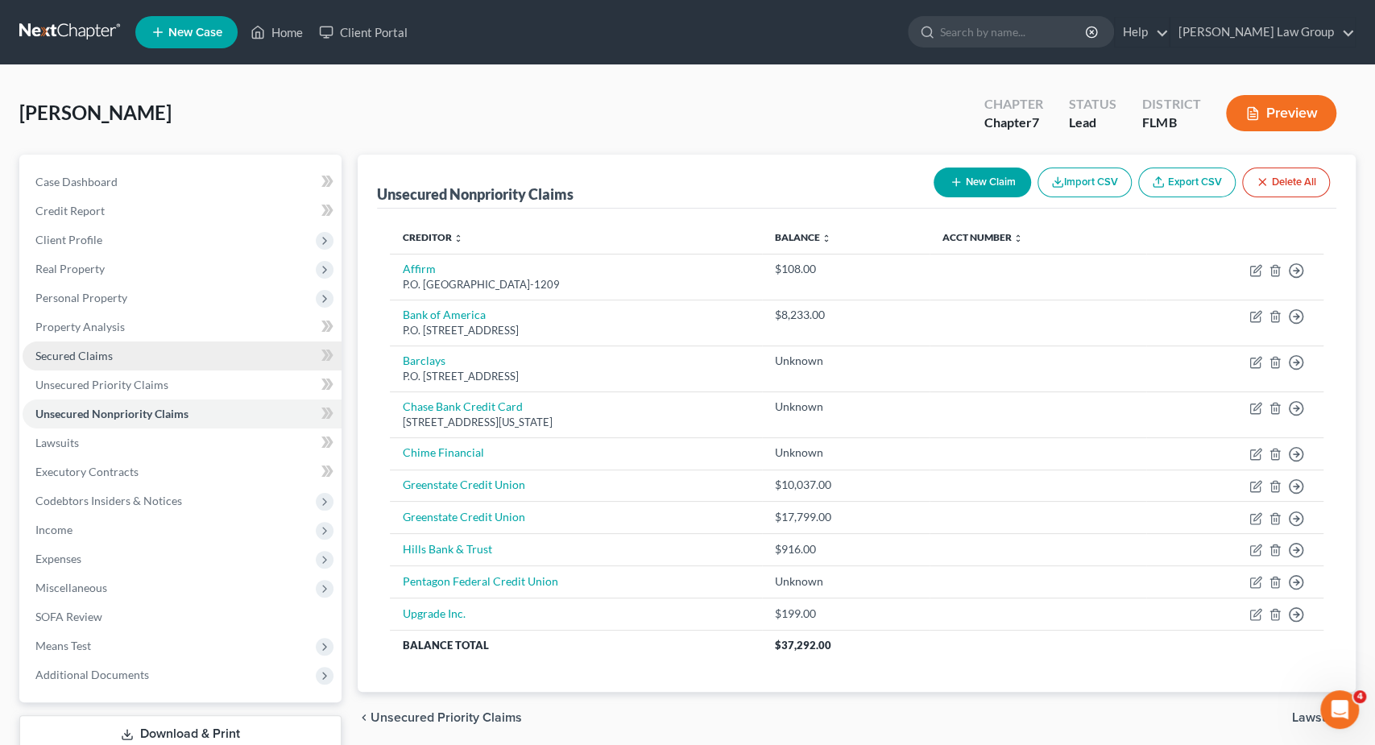
click at [104, 342] on link "Secured Claims" at bounding box center [182, 356] width 319 height 29
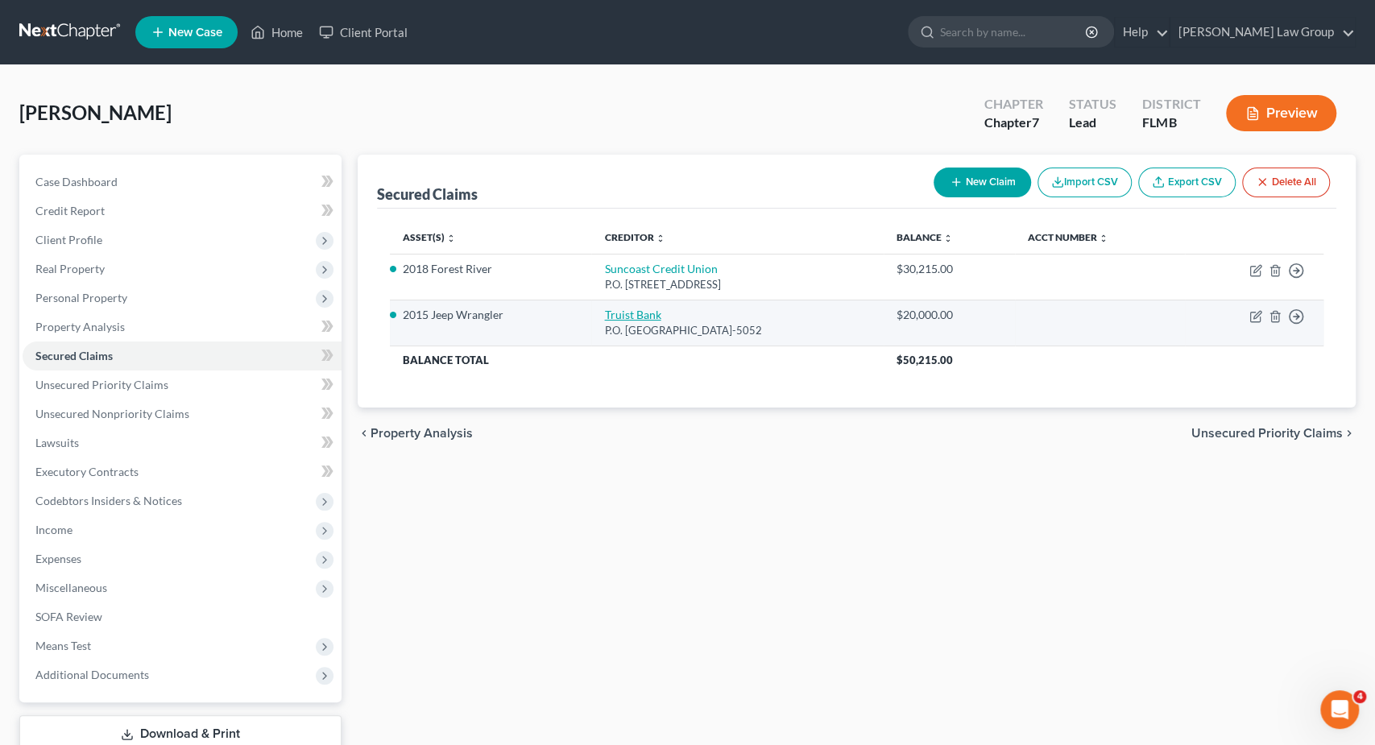
click at [613, 313] on link "Truist Bank" at bounding box center [632, 315] width 56 height 14
select select "48"
select select "4"
select select "2"
select select "0"
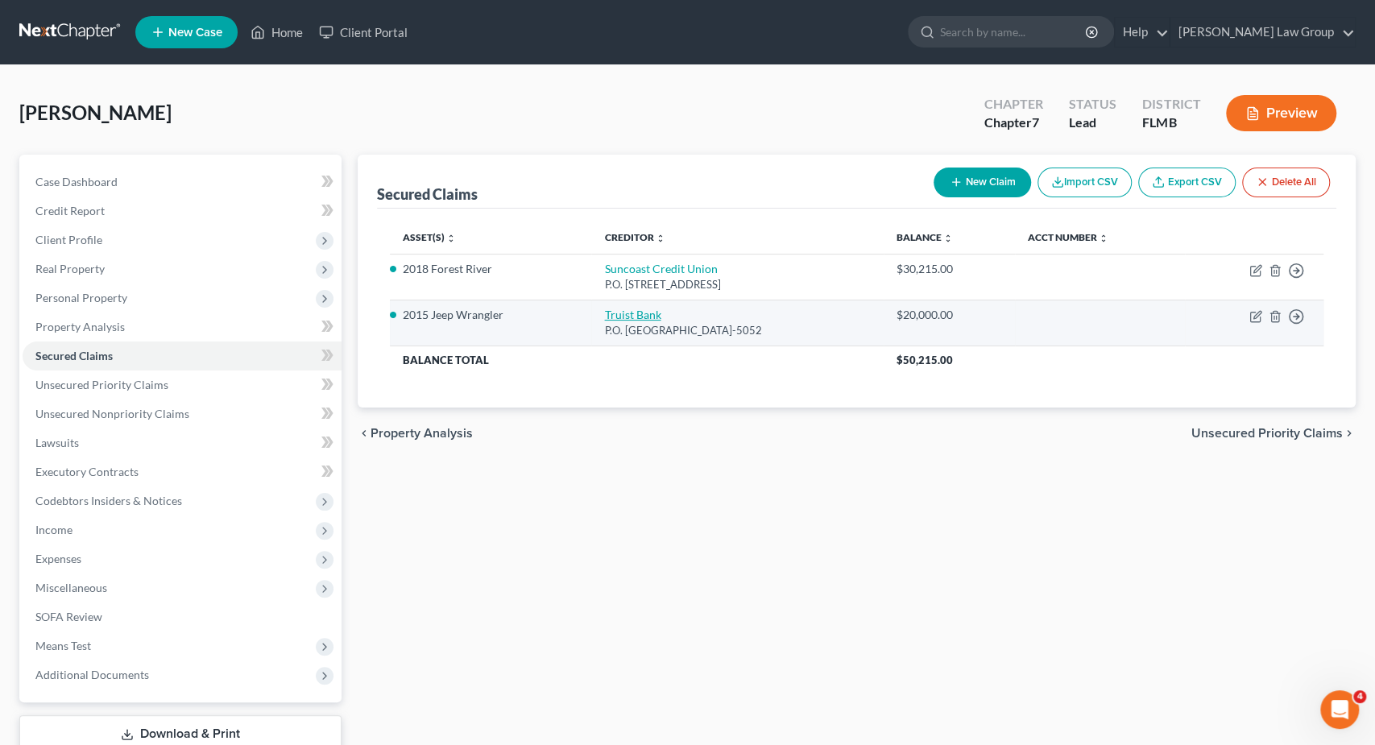
select select "0"
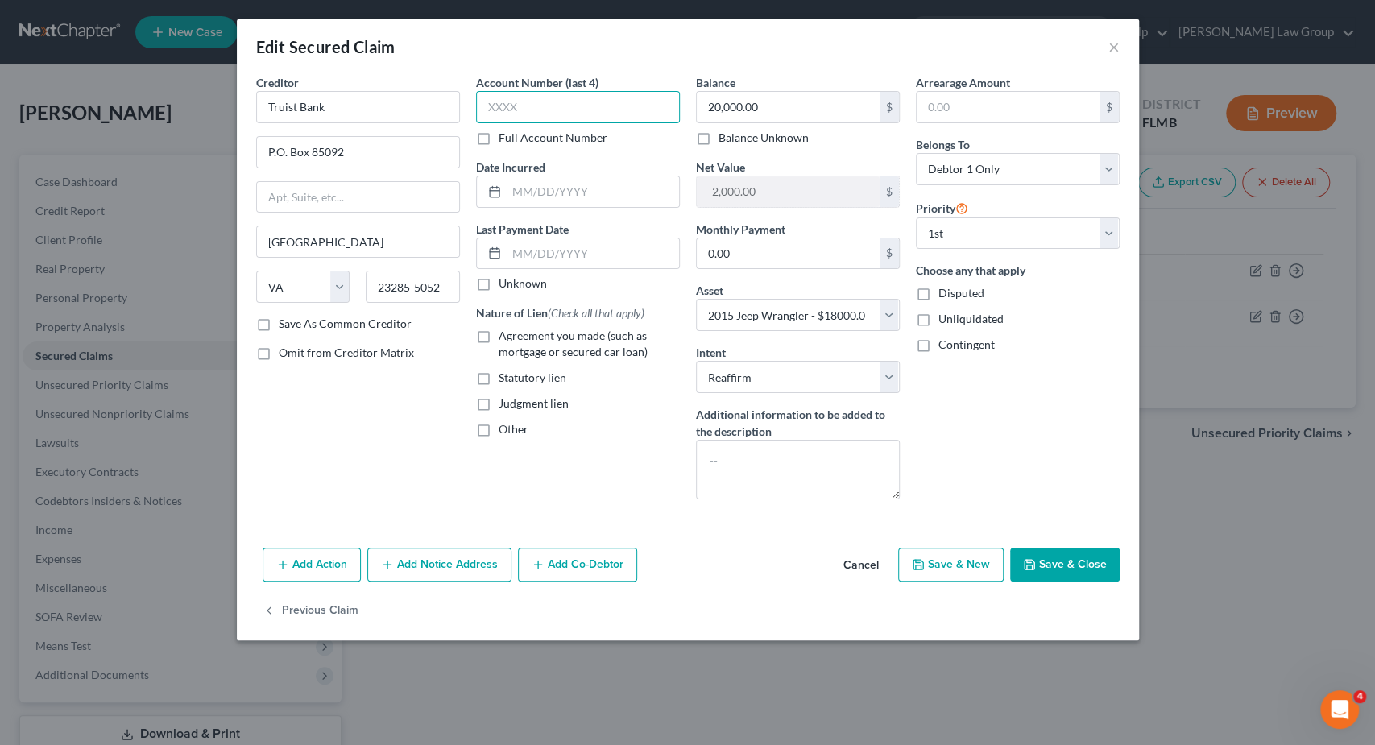
click at [533, 92] on input "text" at bounding box center [578, 107] width 204 height 32
type input "7371"
click at [520, 336] on span "Agreement you made (such as mortgage or secured car loan)" at bounding box center [573, 344] width 149 height 30
click at [516, 336] on input "Agreement you made (such as mortgage or secured car loan)" at bounding box center [510, 333] width 10 height 10
checkbox input "true"
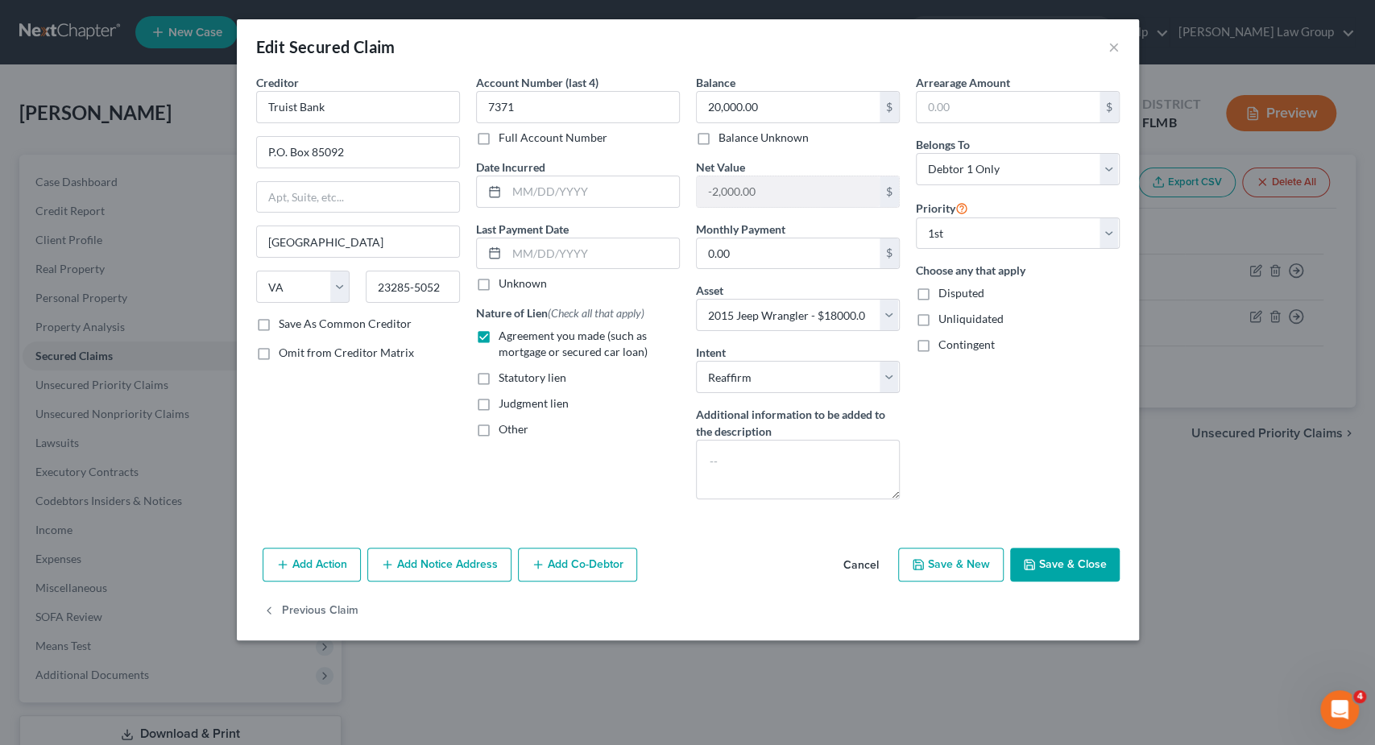
click at [1020, 541] on div "Add Action Add Notice Address Add Co-Debtor Cancel Save & New Save & Close" at bounding box center [688, 567] width 902 height 53
click at [1043, 564] on button "Save & Close" at bounding box center [1065, 565] width 110 height 34
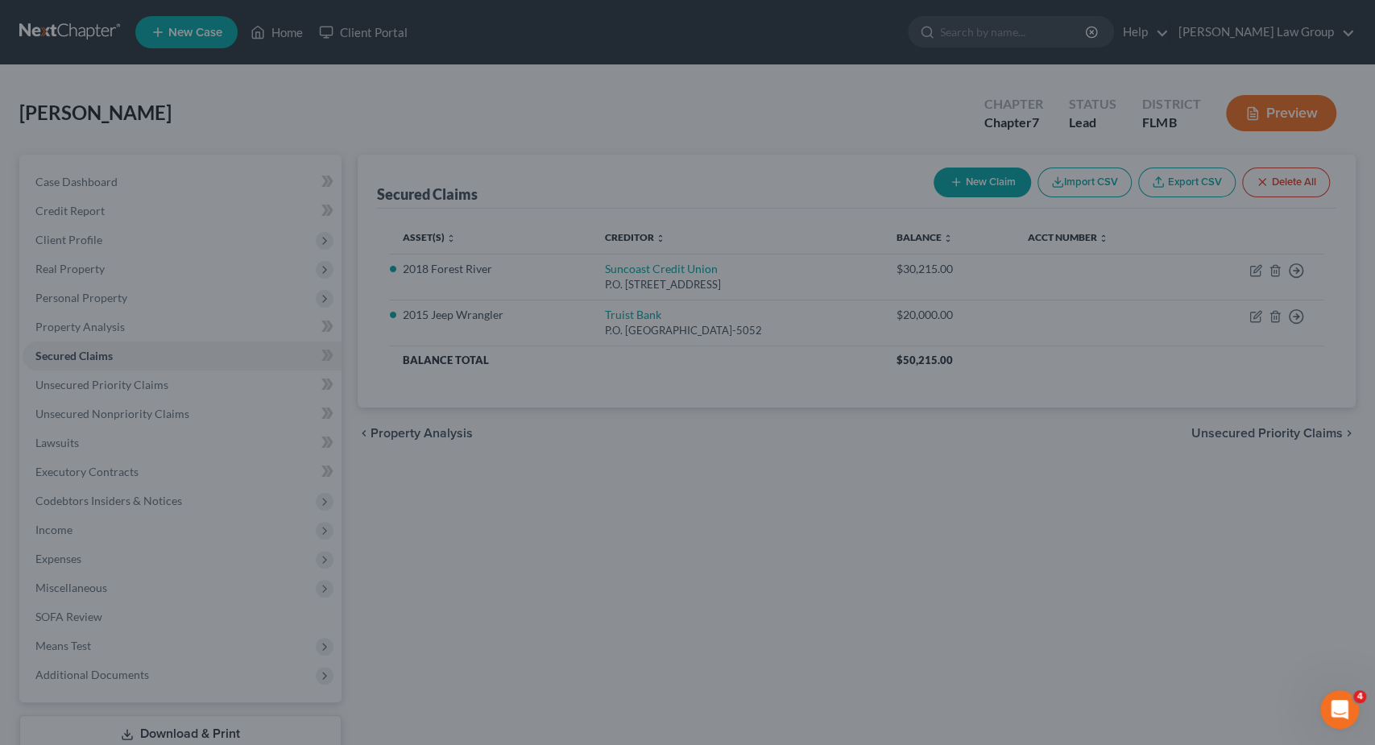
select select "4"
type input "0"
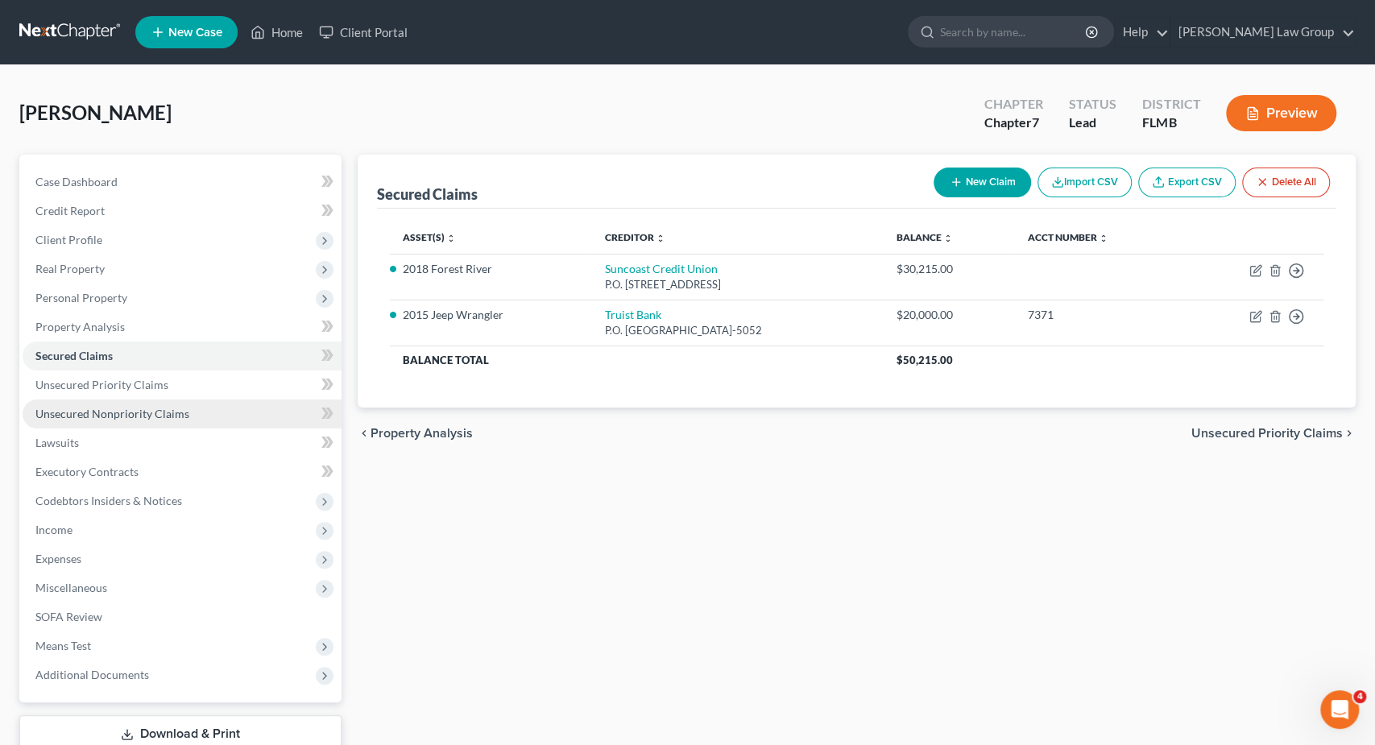
click at [134, 412] on span "Unsecured Nonpriority Claims" at bounding box center [112, 414] width 154 height 14
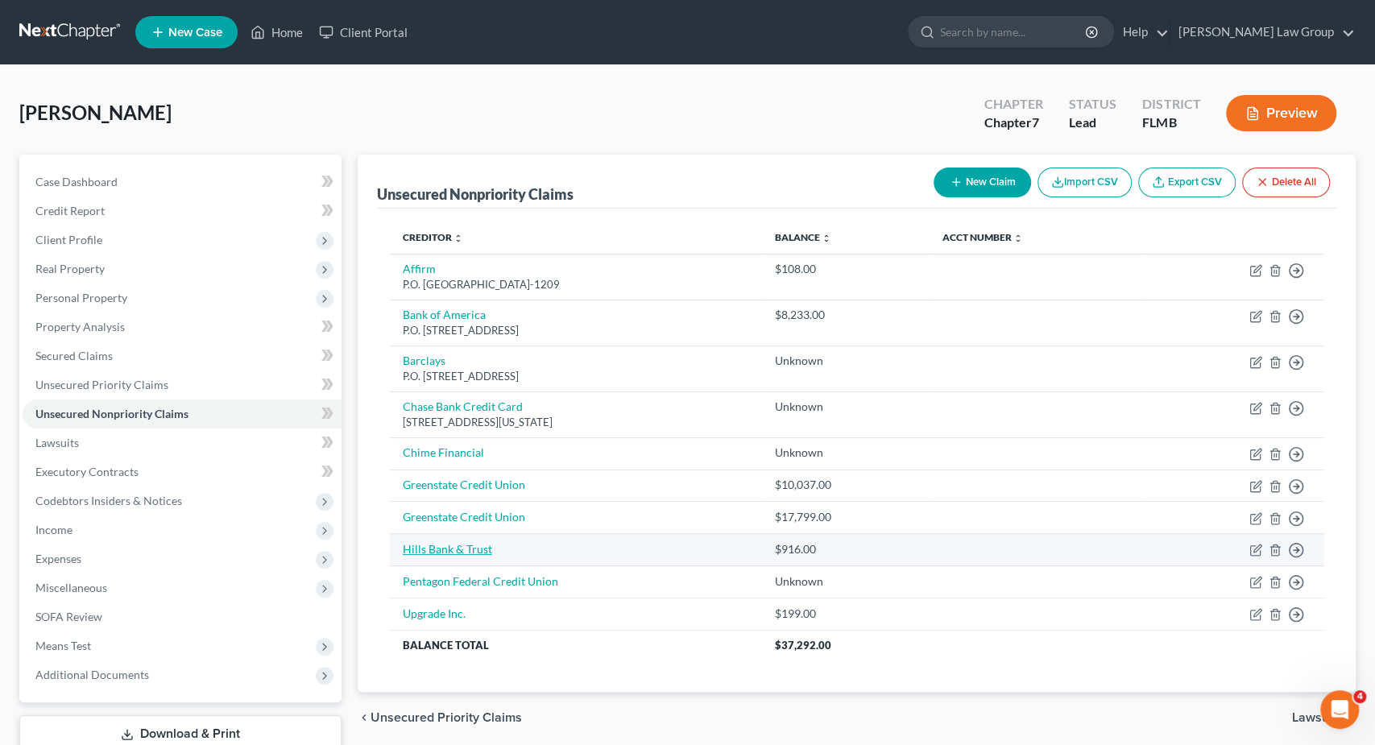
click at [465, 542] on link "Hills Bank & Trust" at bounding box center [447, 549] width 89 height 14
select select "2"
select select "0"
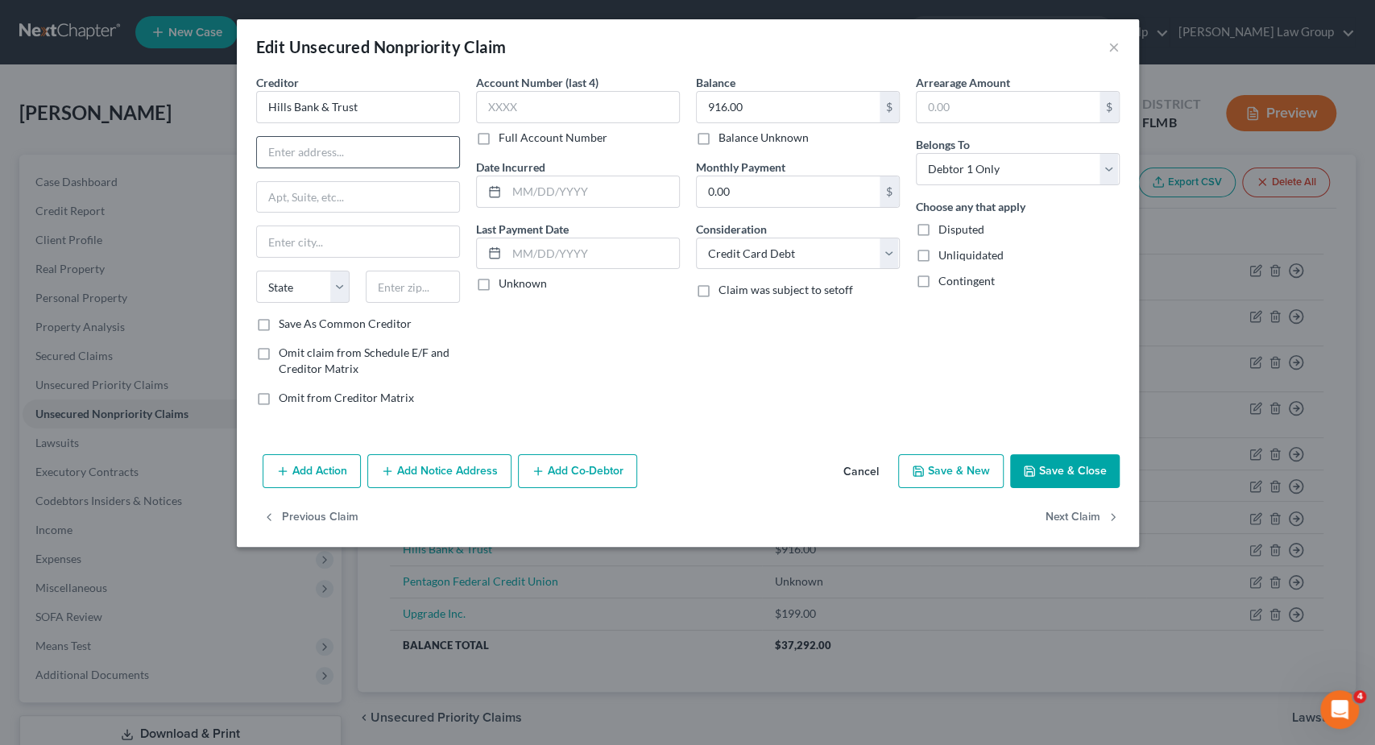
click at [300, 153] on input "text" at bounding box center [358, 152] width 202 height 31
type input "P.O. Box 31535"
type input "33631"
type input "[GEOGRAPHIC_DATA]"
select select "9"
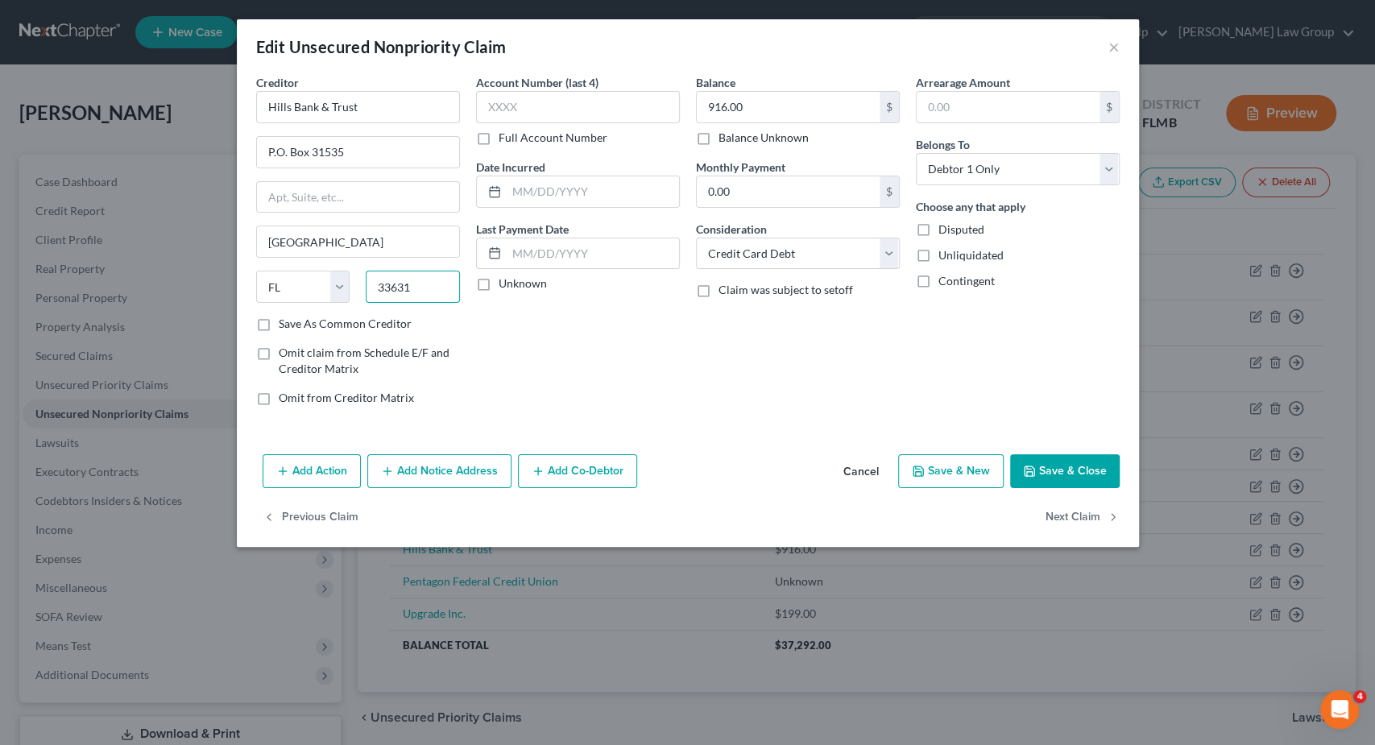
click at [432, 293] on input "33631" at bounding box center [413, 287] width 94 height 32
type input "33631-3535"
click at [344, 324] on label "Save As Common Creditor" at bounding box center [345, 324] width 133 height 16
click at [296, 324] on input "Save As Common Creditor" at bounding box center [290, 321] width 10 height 10
checkbox input "true"
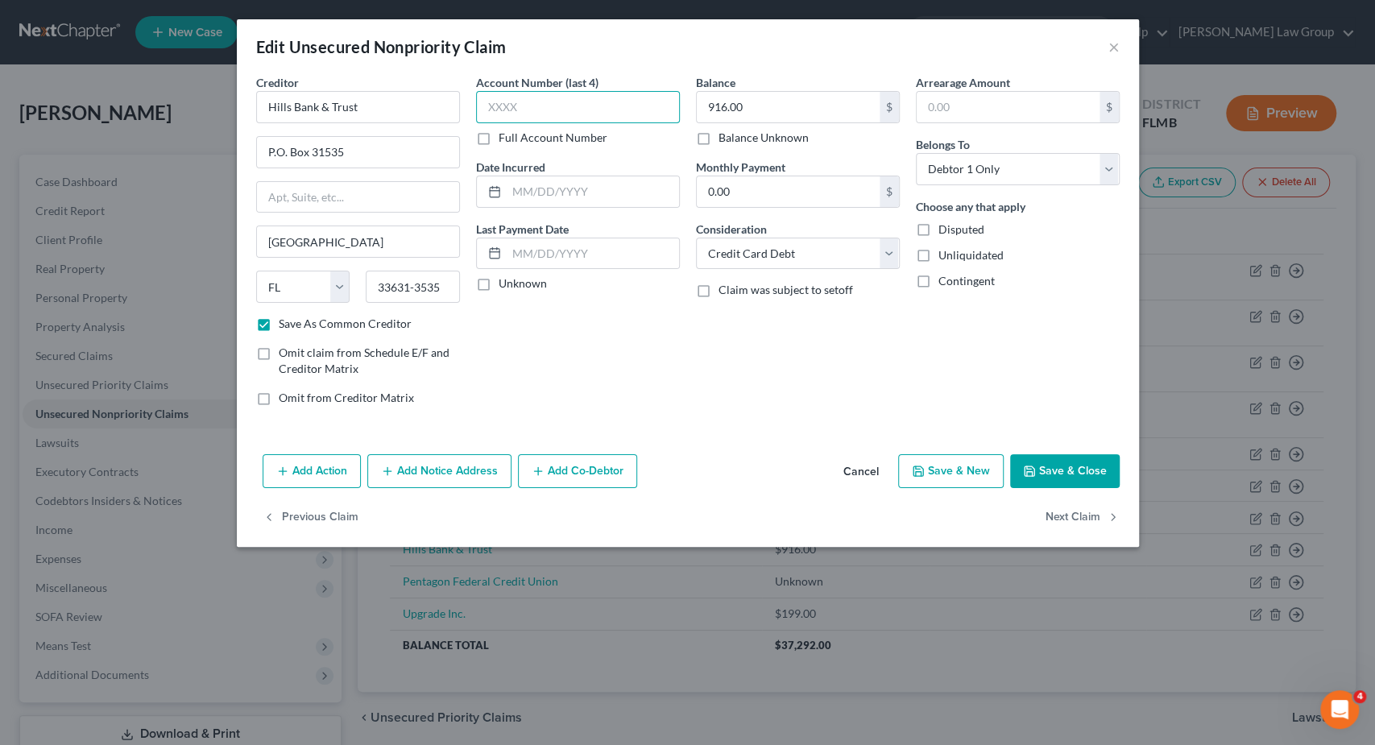
click at [525, 112] on input "text" at bounding box center [578, 107] width 204 height 32
type input "5679"
click at [1051, 468] on button "Save & Close" at bounding box center [1065, 471] width 110 height 34
checkbox input "false"
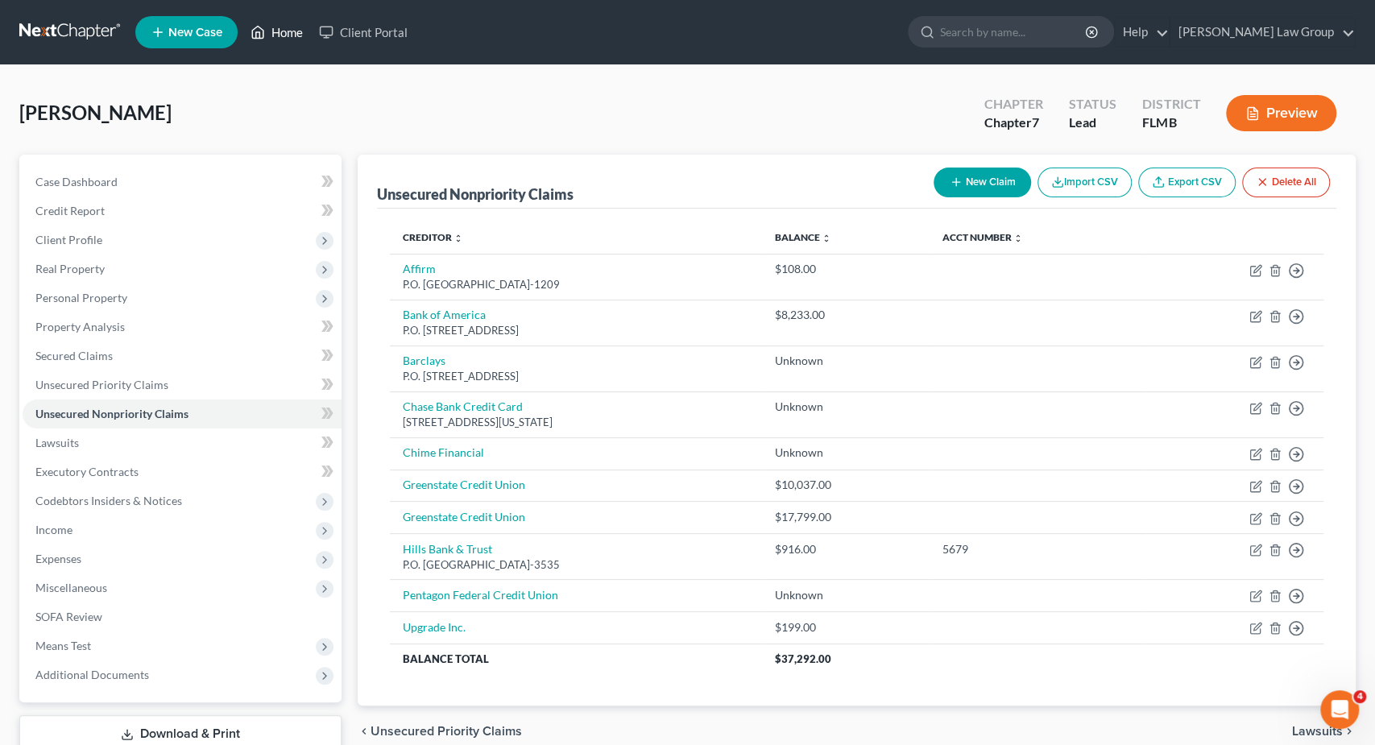
click at [283, 37] on link "Home" at bounding box center [277, 32] width 68 height 29
